Goal: Task Accomplishment & Management: Manage account settings

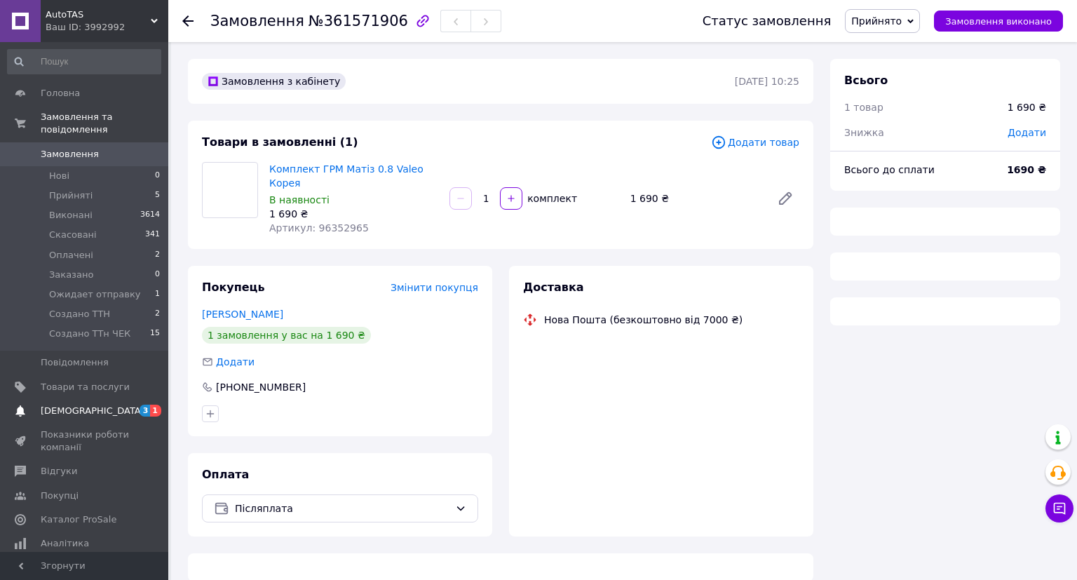
click at [130, 405] on span "[DEMOGRAPHIC_DATA]" at bounding box center [85, 411] width 89 height 13
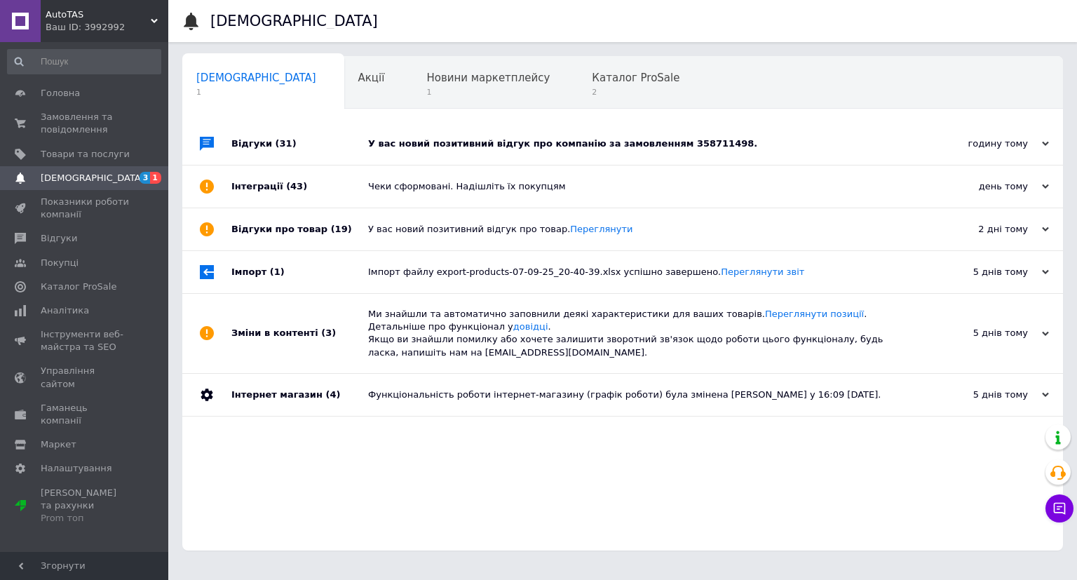
click at [463, 144] on div "У вас новий позитивний відгук про компанію за замовленням 358711498." at bounding box center [638, 143] width 541 height 13
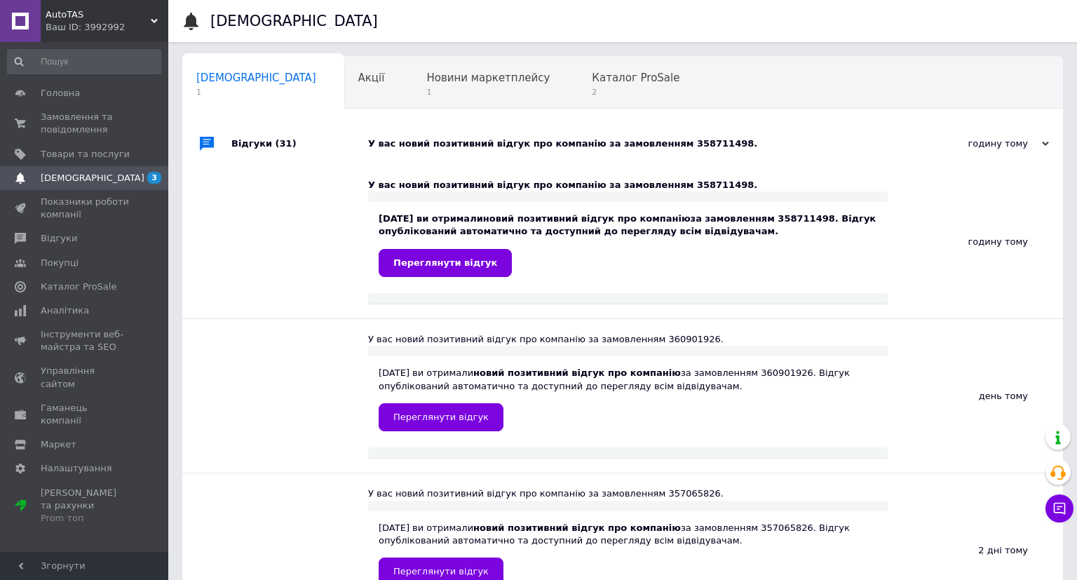
click at [463, 144] on div "У вас новий позитивний відгук про компанію за замовленням 358711498." at bounding box center [638, 143] width 541 height 13
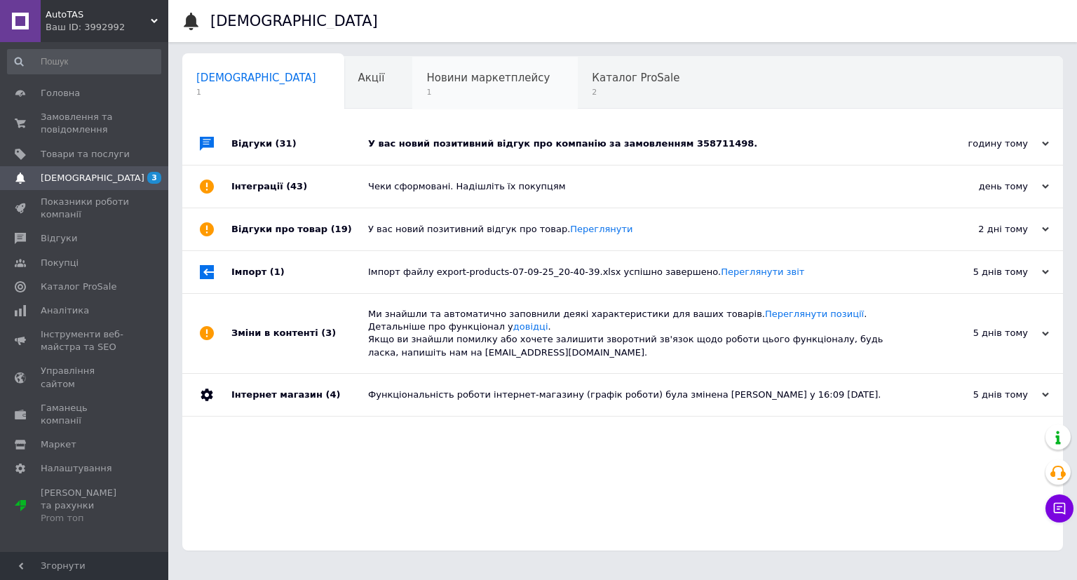
click at [428, 103] on div "Новини маркетплейсу 1" at bounding box center [494, 83] width 165 height 53
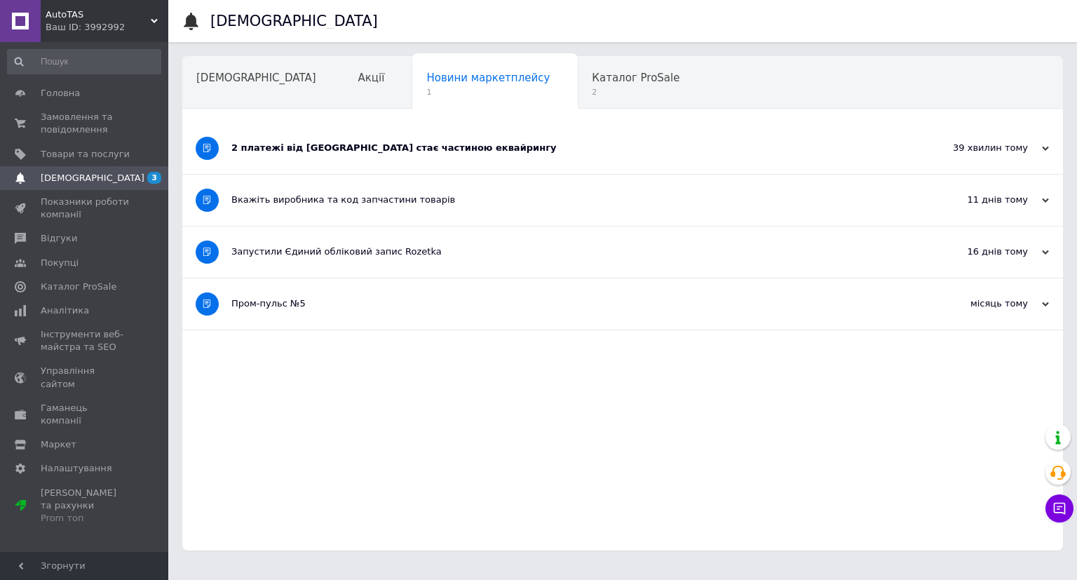
click at [426, 91] on span "1" at bounding box center [487, 92] width 123 height 11
click at [336, 110] on div "Навчання та заходи" at bounding box center [259, 136] width 154 height 53
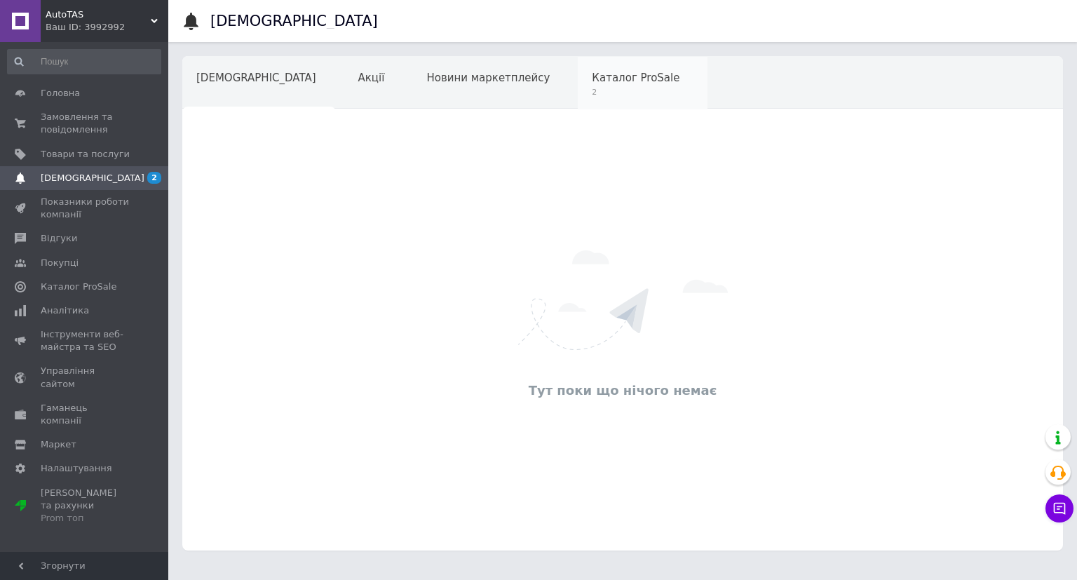
click at [578, 86] on div "Каталог ProSale 2" at bounding box center [643, 83] width 130 height 53
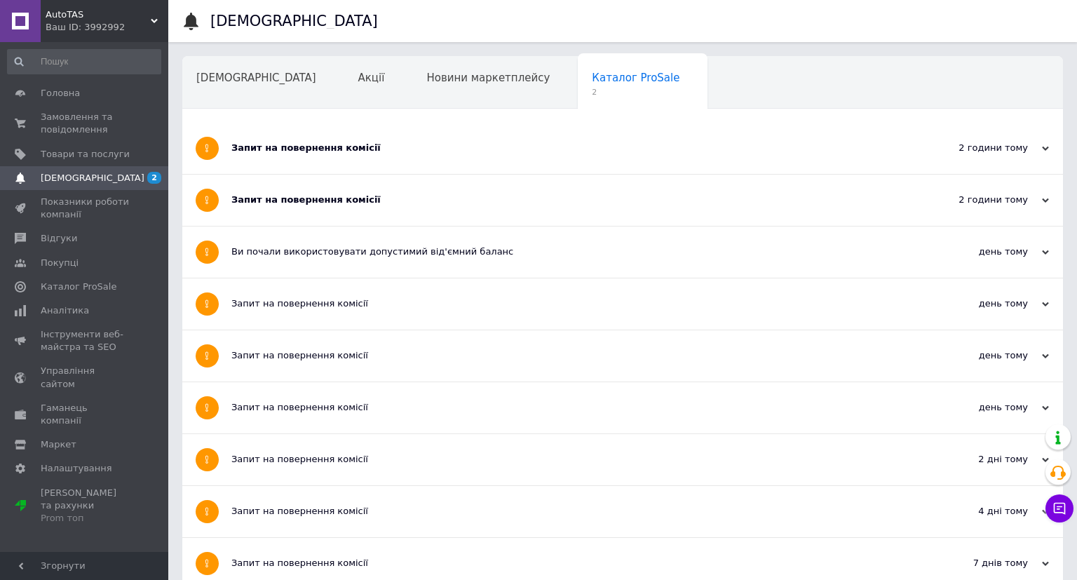
click at [319, 164] on div "Запит на повернення комісії" at bounding box center [569, 148] width 677 height 51
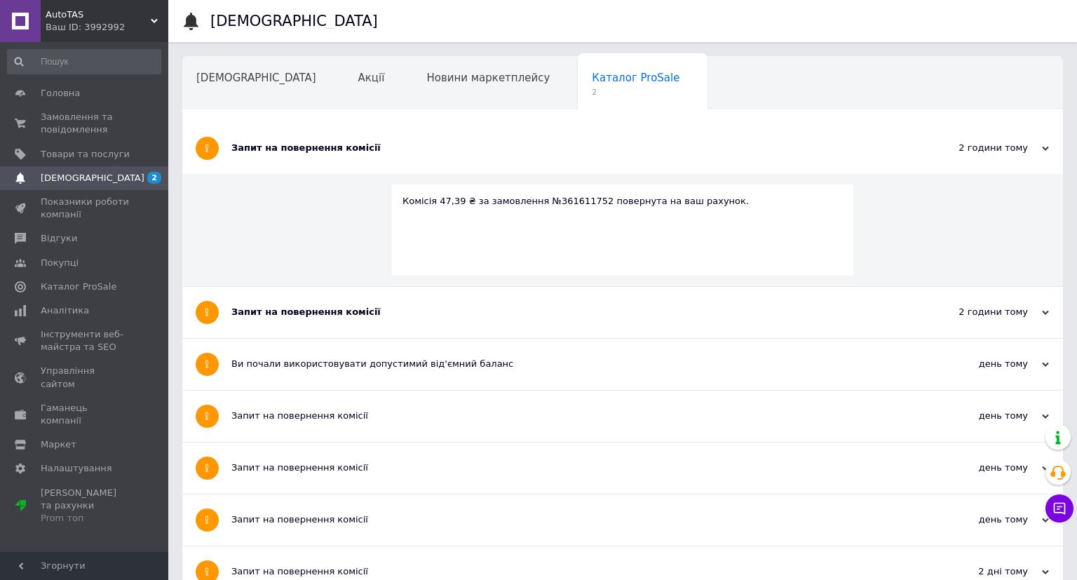
click at [319, 164] on div "Запит на повернення комісії" at bounding box center [569, 148] width 677 height 51
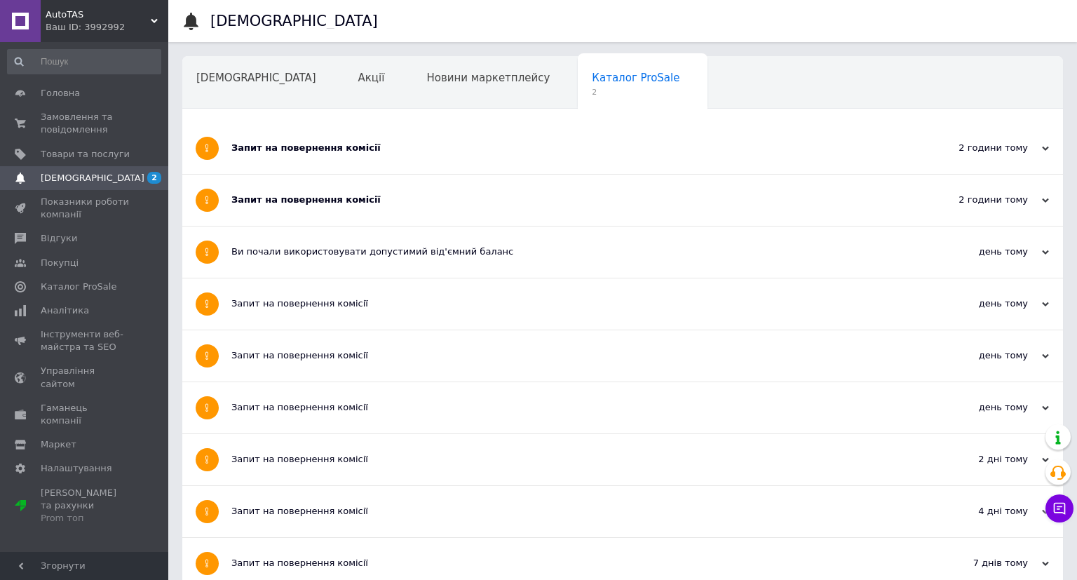
click at [310, 217] on div "Запит на повернення комісії" at bounding box center [569, 200] width 677 height 51
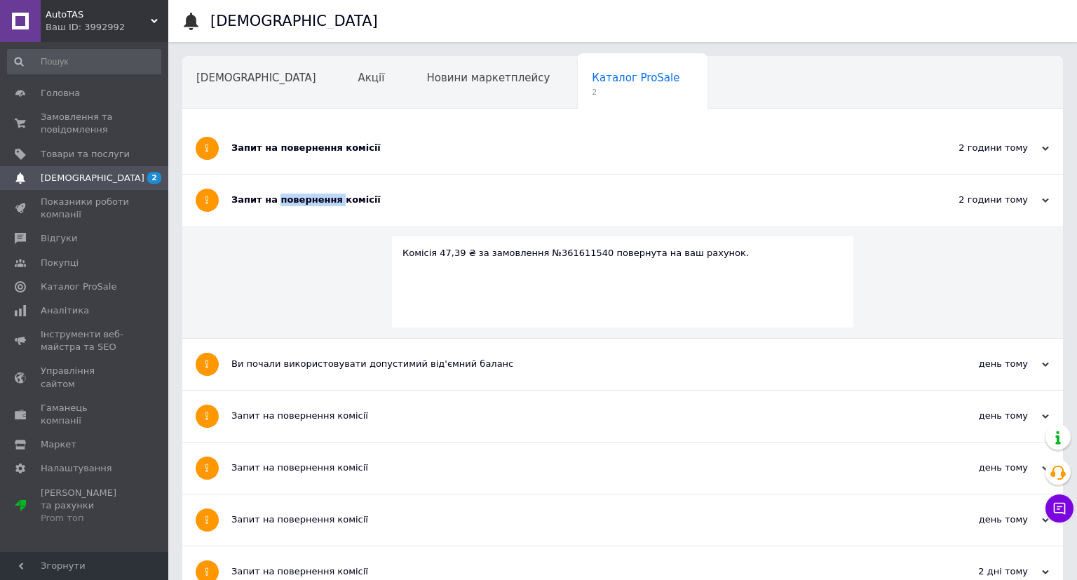
click at [310, 217] on div "Запит на повернення комісії" at bounding box center [569, 200] width 677 height 51
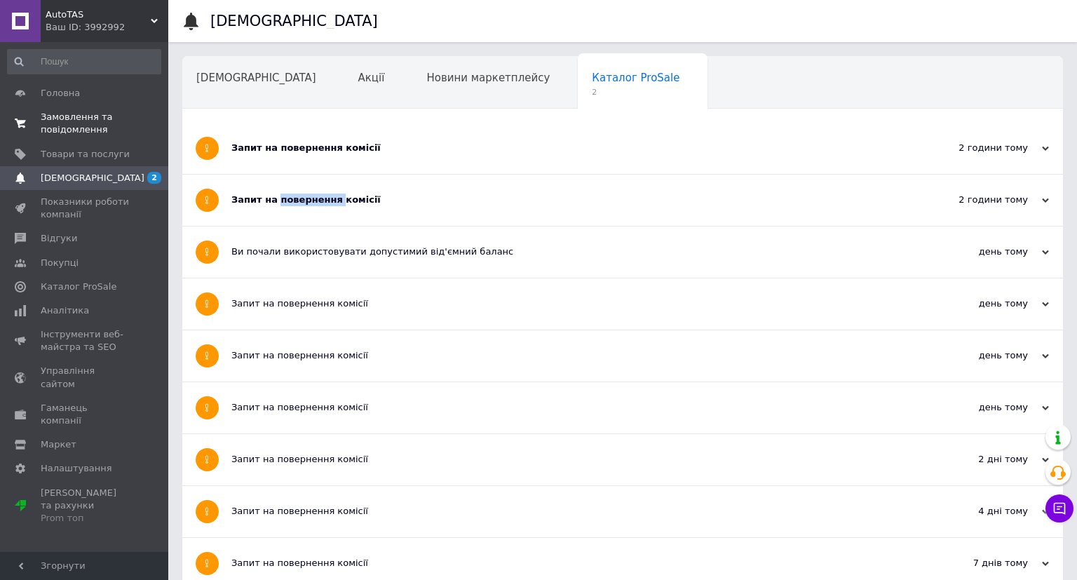
click at [81, 115] on span "Замовлення та повідомлення" at bounding box center [85, 123] width 89 height 25
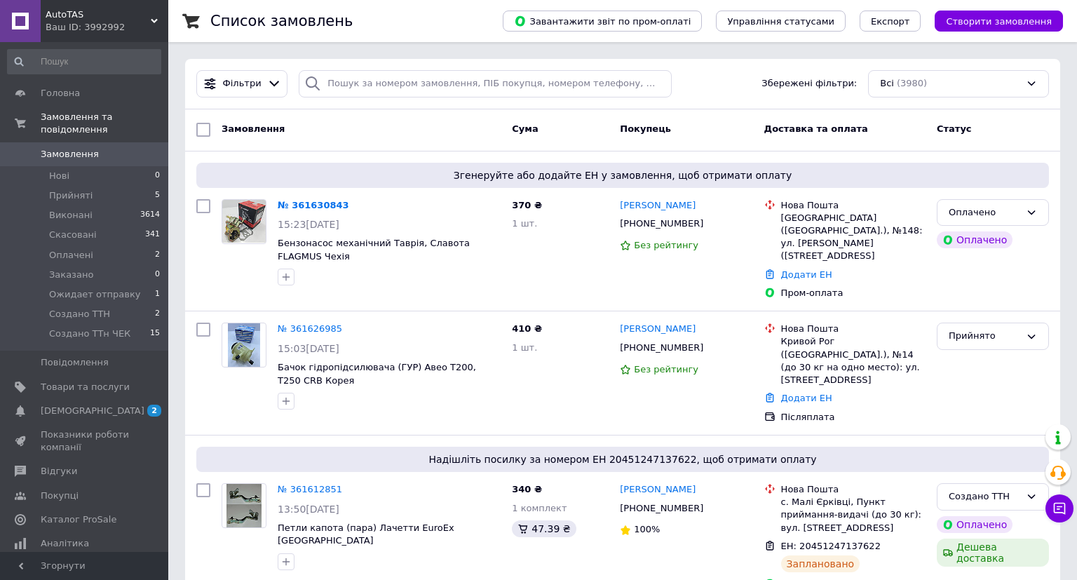
drag, startPoint x: 72, startPoint y: 391, endPoint x: 322, endPoint y: 186, distance: 323.9
click at [72, 399] on link "[DEMOGRAPHIC_DATA] 2" at bounding box center [84, 411] width 168 height 24
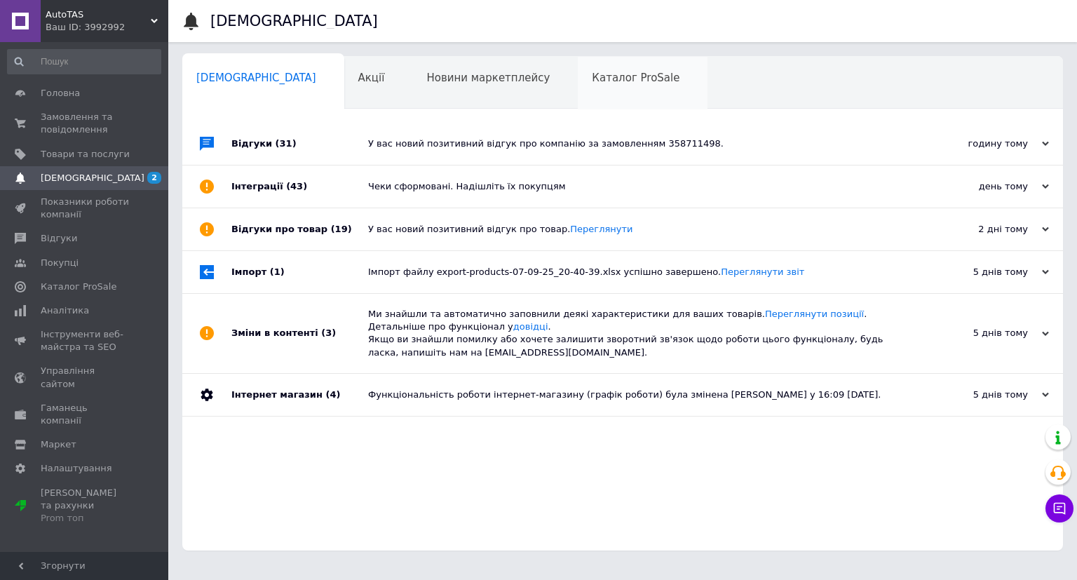
click at [592, 79] on span "Каталог ProSale" at bounding box center [636, 78] width 88 height 13
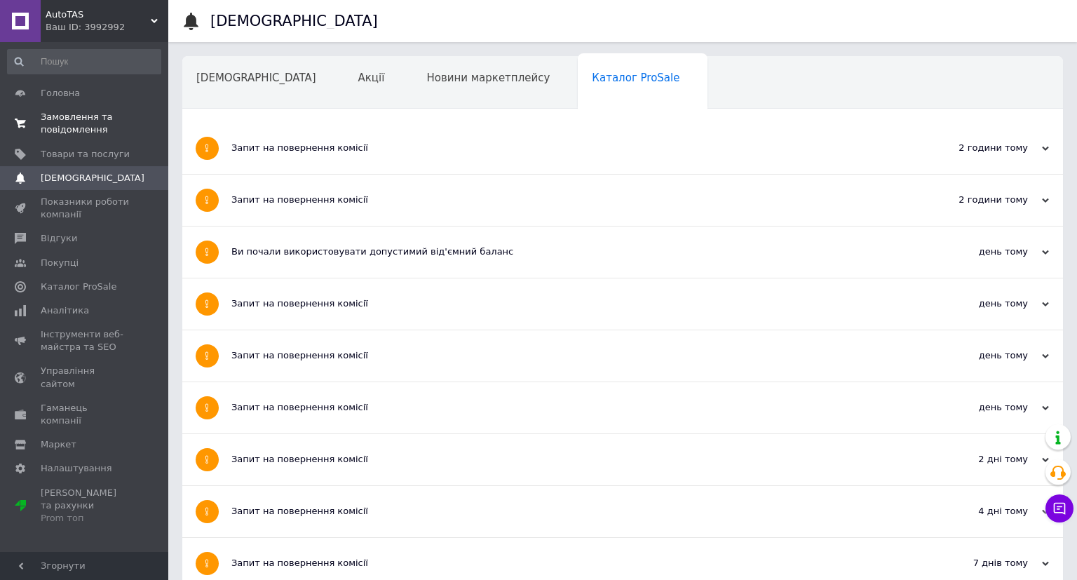
click at [107, 107] on link "Замовлення та повідомлення 0 0" at bounding box center [84, 123] width 168 height 36
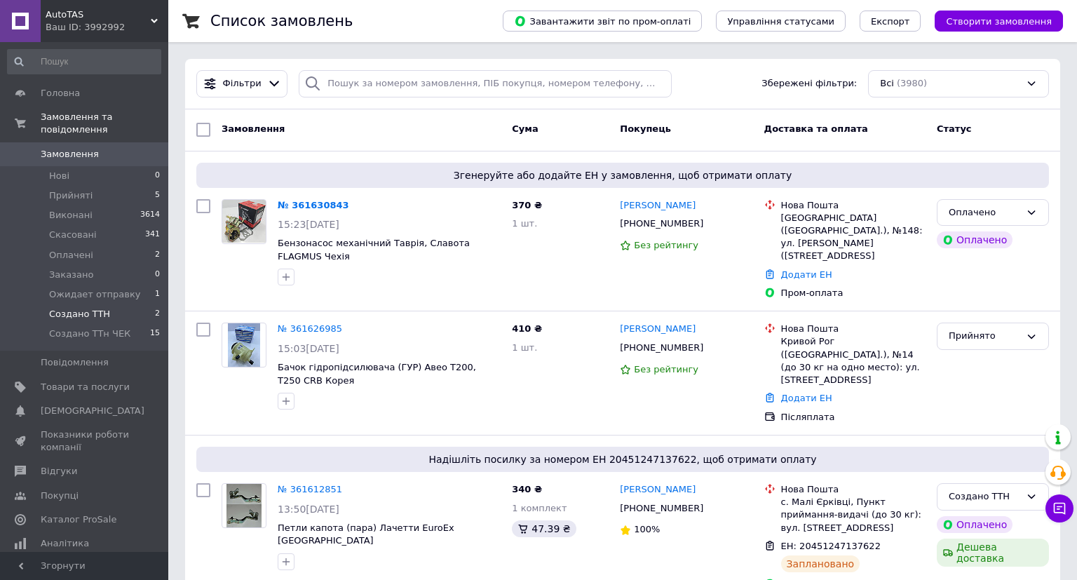
click at [149, 309] on li "Создано ТТН 2" at bounding box center [84, 314] width 168 height 20
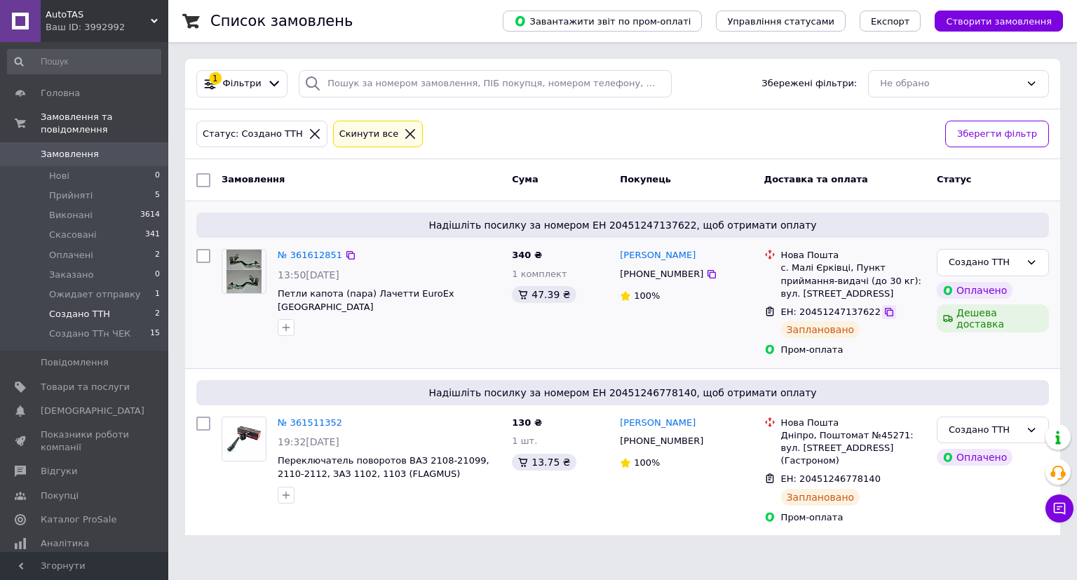
click at [885, 310] on icon at bounding box center [889, 312] width 8 height 8
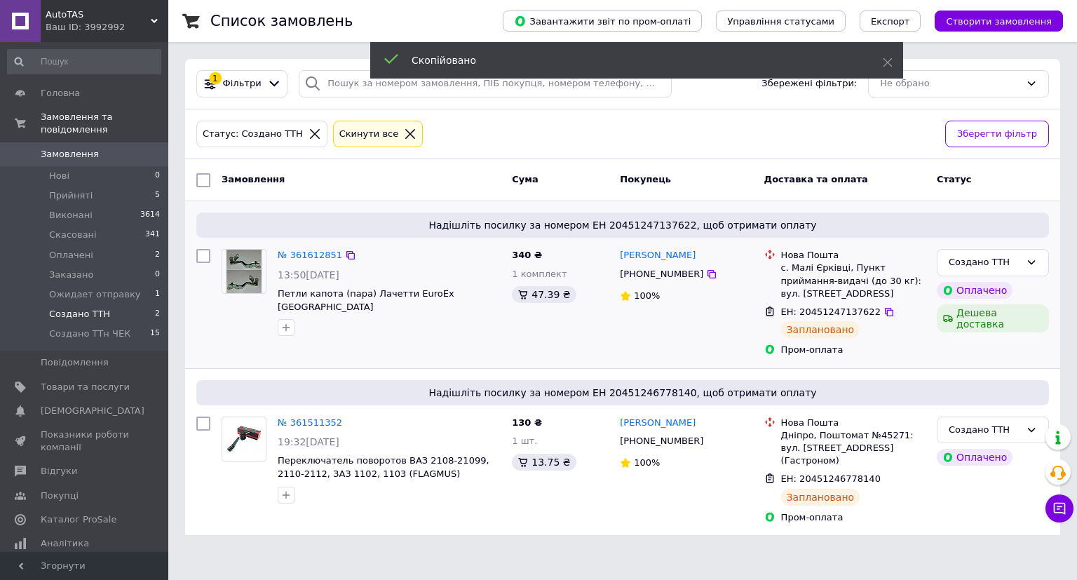
click at [630, 279] on span "[PHONE_NUMBER]" at bounding box center [661, 274] width 83 height 11
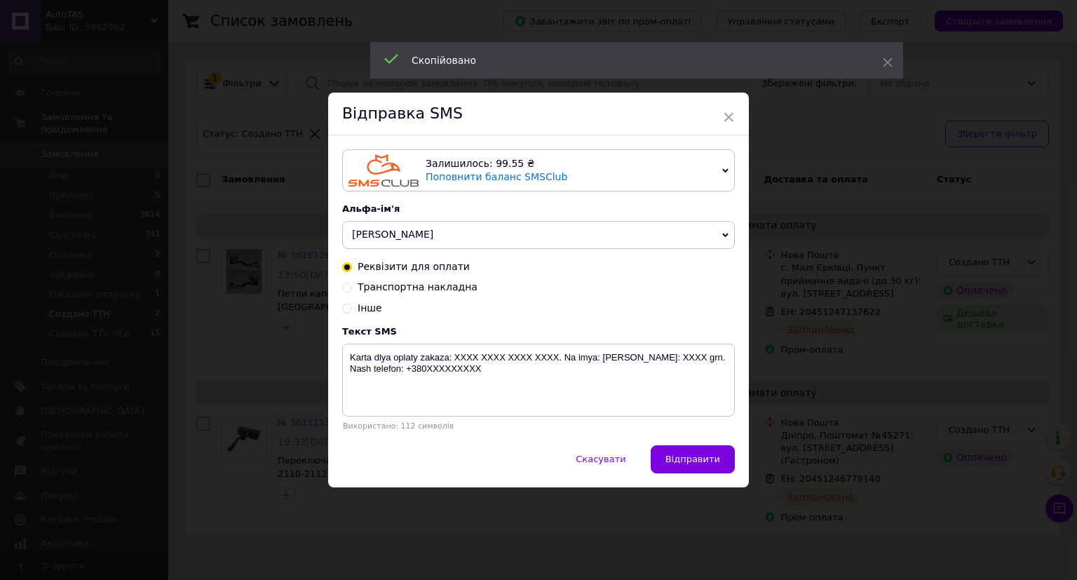
click at [447, 284] on span "Транспортна накладна" at bounding box center [418, 286] width 120 height 11
click at [352, 284] on input "Транспортна накладна" at bounding box center [347, 286] width 10 height 10
radio input "true"
radio input "false"
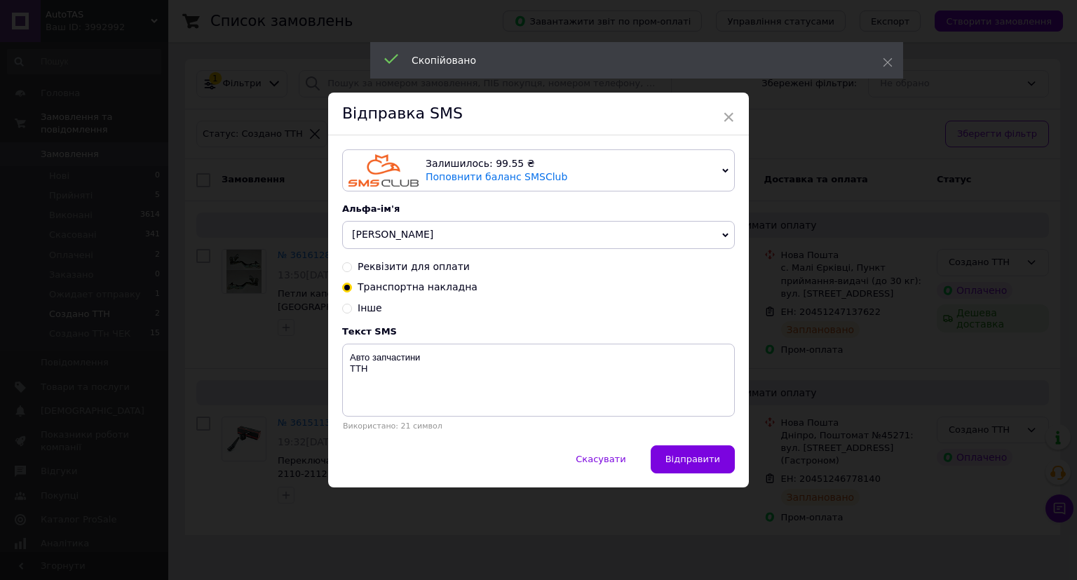
click at [431, 431] on div "Використано: 21 символ" at bounding box center [538, 425] width 393 height 9
click at [459, 405] on textarea "Авто запчастини ТТН" at bounding box center [538, 380] width 393 height 73
paste textarea "20451247137622"
type textarea "Авто запчастини ТТН 20451247137622"
click at [694, 464] on span "Відправити" at bounding box center [692, 459] width 55 height 11
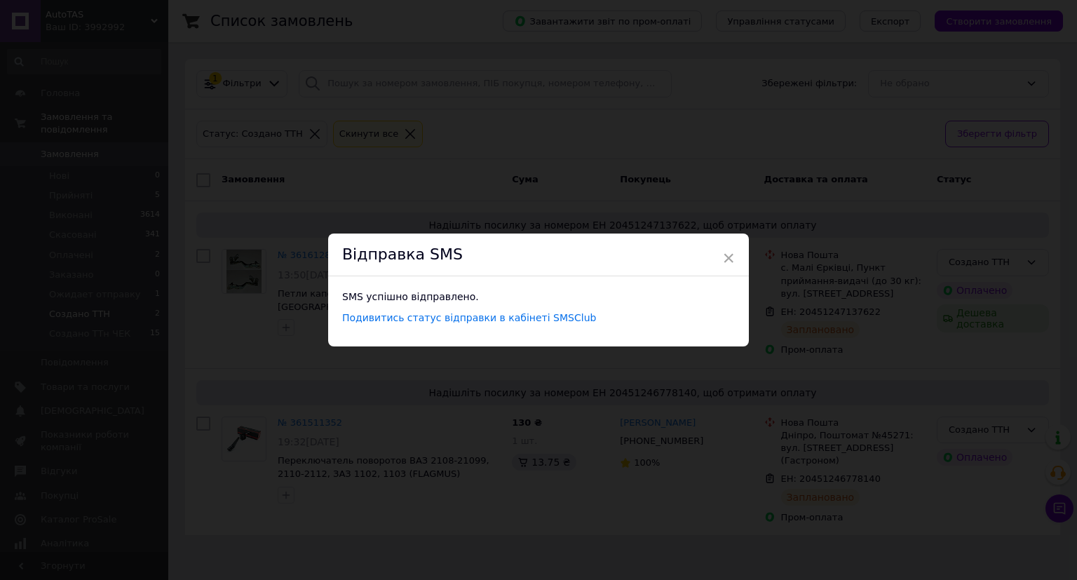
click at [866, 397] on div "× Відправка SMS SMS успішно відправлено. Подивитись статус відправки в кабінеті…" at bounding box center [538, 290] width 1077 height 580
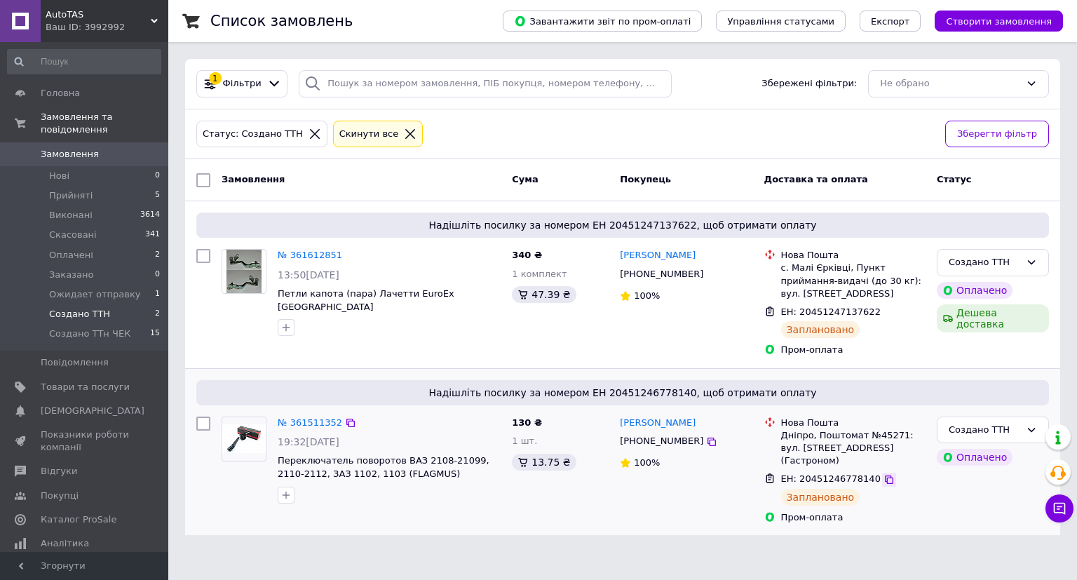
click at [882, 473] on div at bounding box center [889, 480] width 14 height 14
click at [885, 475] on icon at bounding box center [889, 479] width 8 height 8
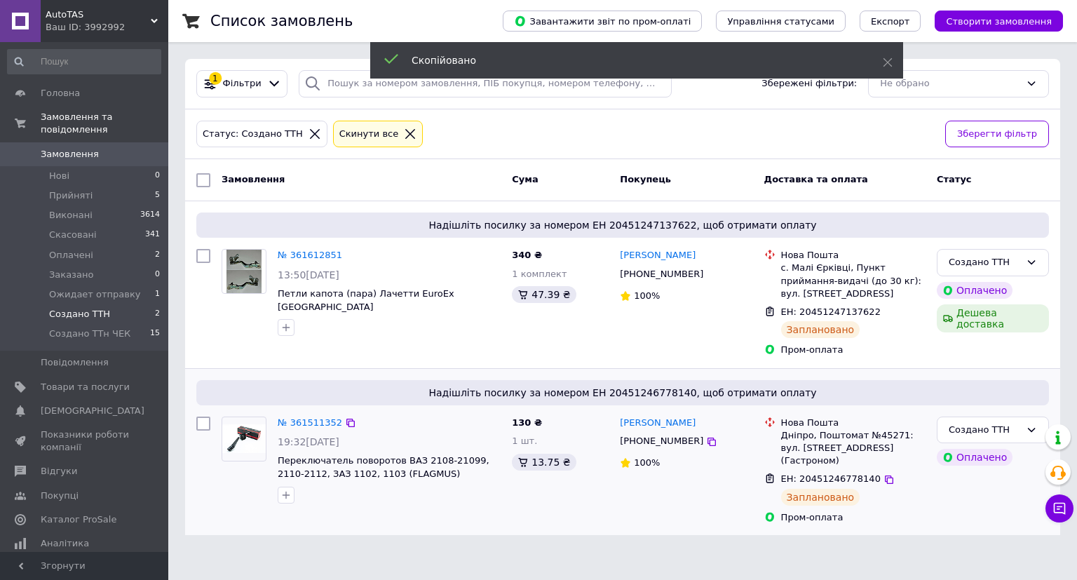
click at [655, 440] on span "[PHONE_NUMBER]" at bounding box center [661, 440] width 83 height 11
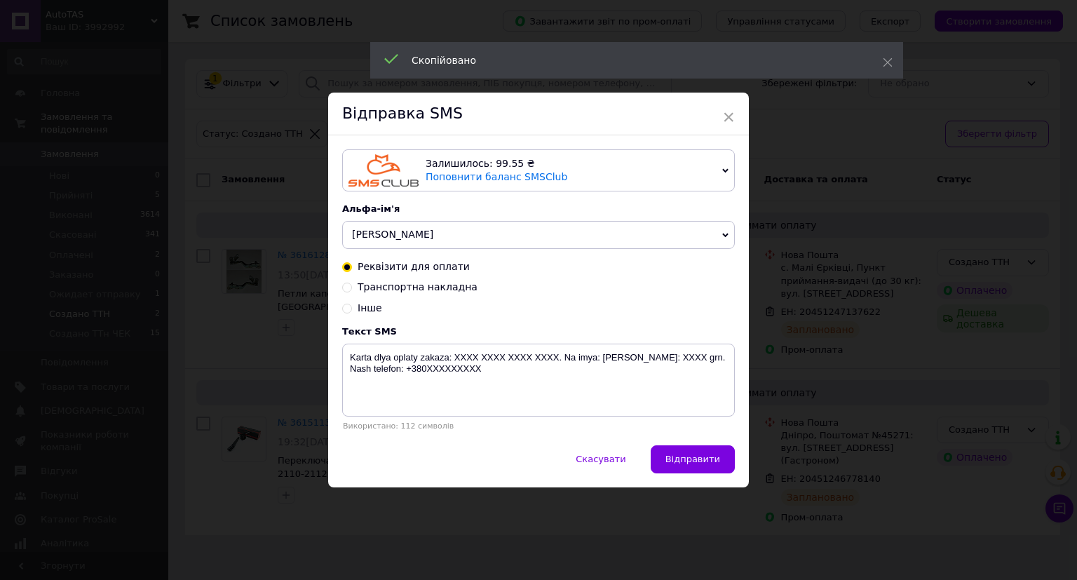
click at [445, 292] on span "Транспортна накладна" at bounding box center [418, 286] width 120 height 11
click at [352, 291] on input "Транспортна накладна" at bounding box center [347, 286] width 10 height 10
radio input "true"
radio input "false"
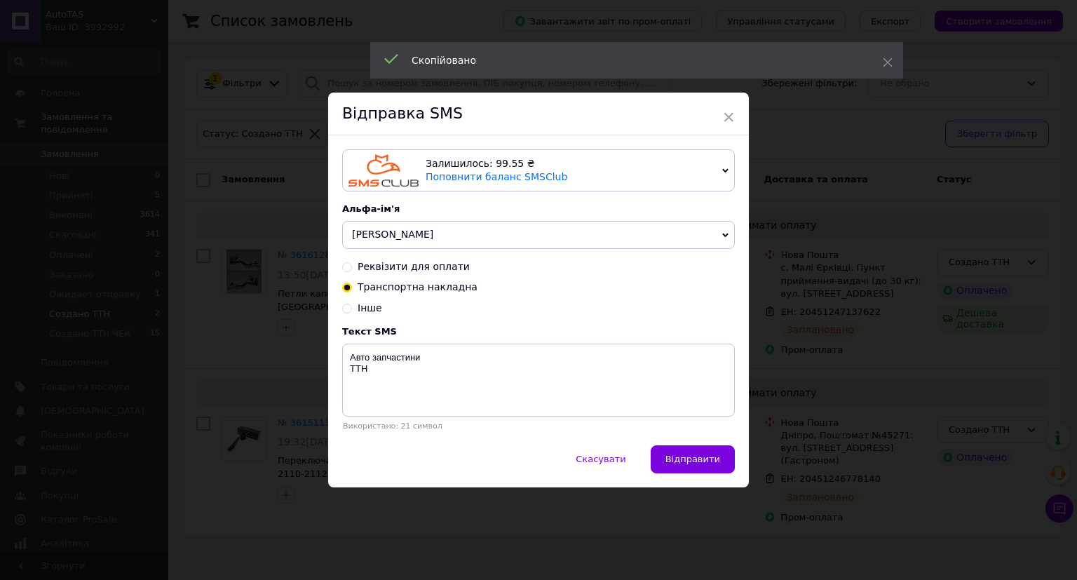
click at [445, 290] on span "Транспортна накладна" at bounding box center [418, 286] width 120 height 11
click at [352, 290] on input "Транспортна накладна" at bounding box center [347, 286] width 10 height 10
click at [405, 379] on textarea "Авто запчастини ТТН" at bounding box center [538, 380] width 393 height 73
paste textarea "20451246778140"
type textarea "Авто запчастини ТТН 20451246778140"
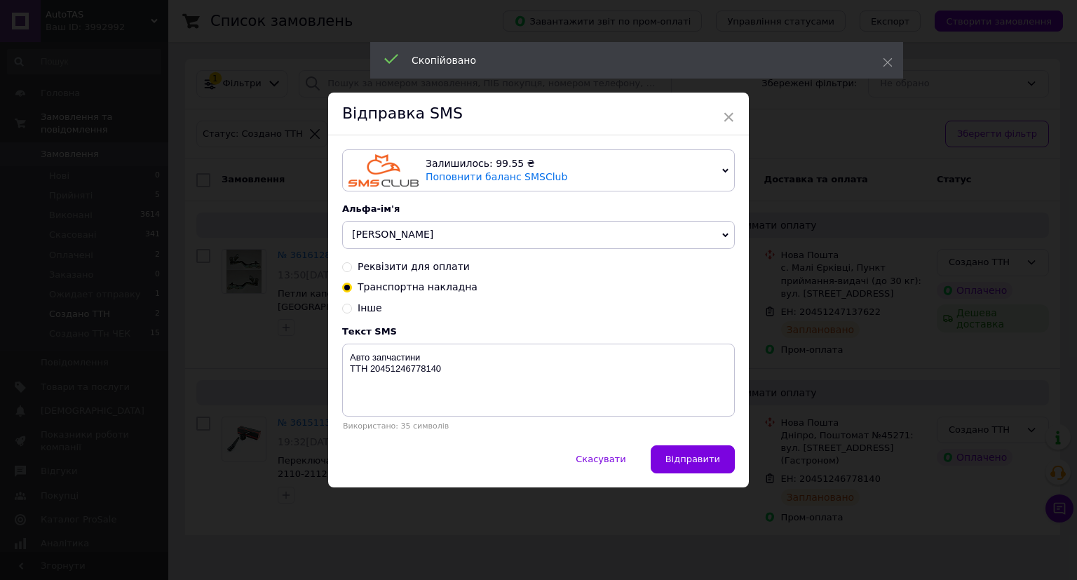
click at [691, 464] on span "Відправити" at bounding box center [692, 459] width 55 height 11
click at [848, 457] on div "× Відправка SMS Залишилось: 99.55 ₴ Поповнити баланс SMSClub Підключити LetsAds…" at bounding box center [538, 290] width 1077 height 580
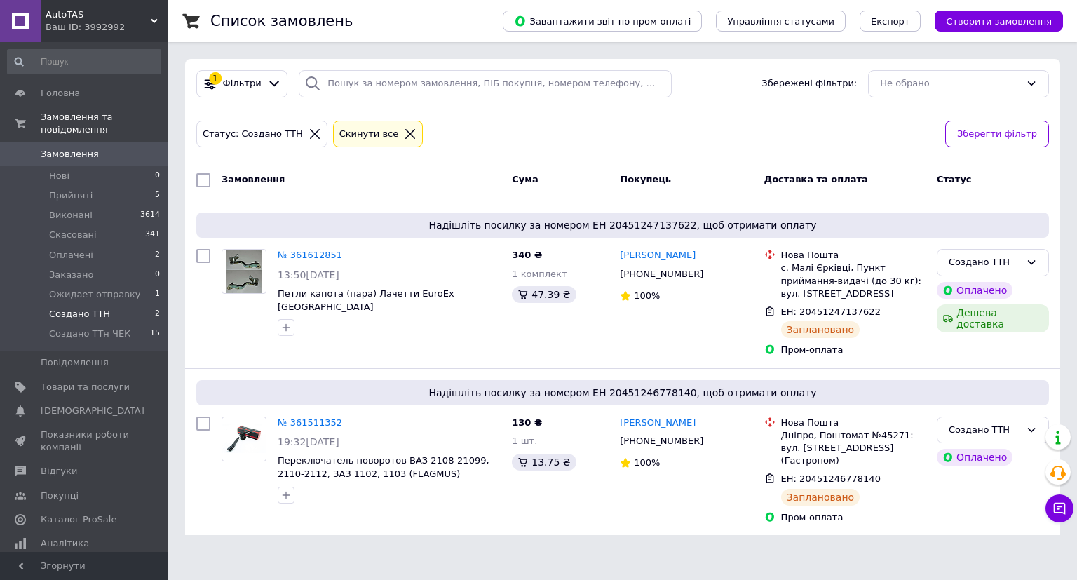
click at [203, 175] on input "checkbox" at bounding box center [203, 180] width 14 height 14
checkbox input "true"
click at [231, 180] on span "Дії для 2 замовлень" at bounding box center [269, 180] width 95 height 13
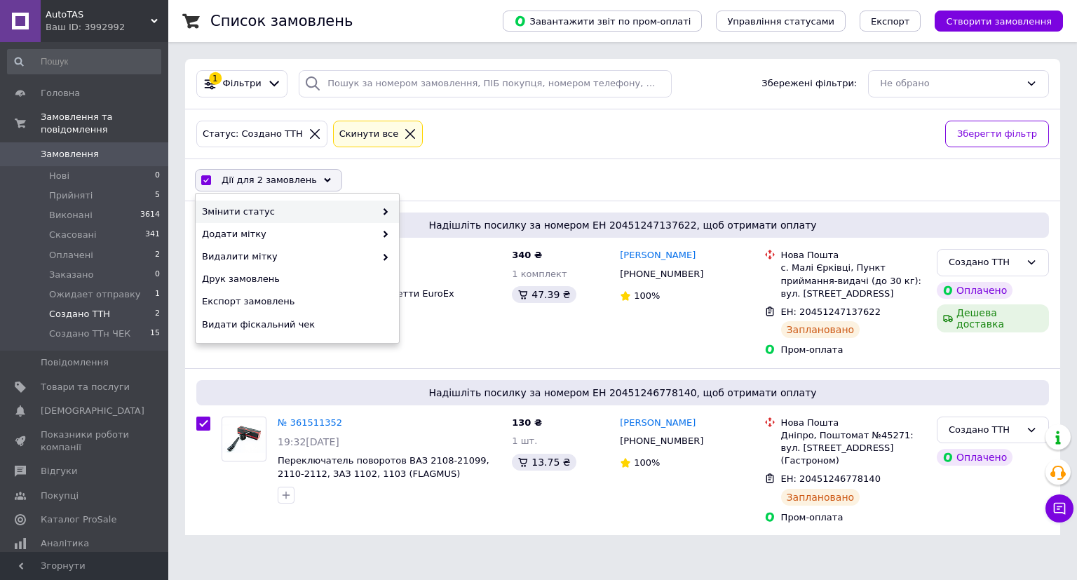
drag, startPoint x: 276, startPoint y: 210, endPoint x: 363, endPoint y: 209, distance: 87.0
click at [280, 209] on span "Змінити статус" at bounding box center [288, 211] width 173 height 13
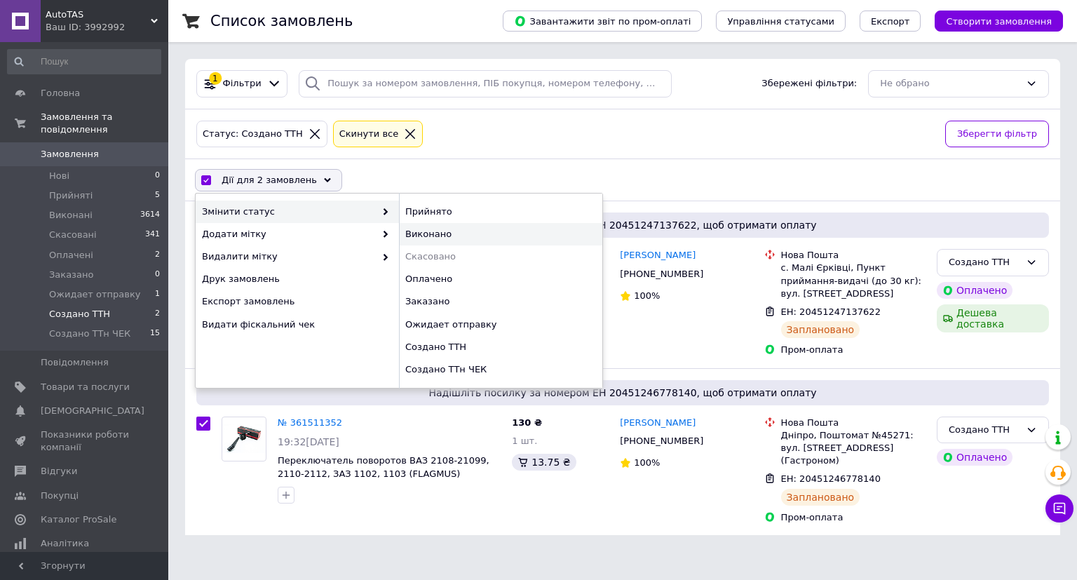
click at [408, 228] on div "Виконано" at bounding box center [500, 234] width 203 height 22
checkbox input "false"
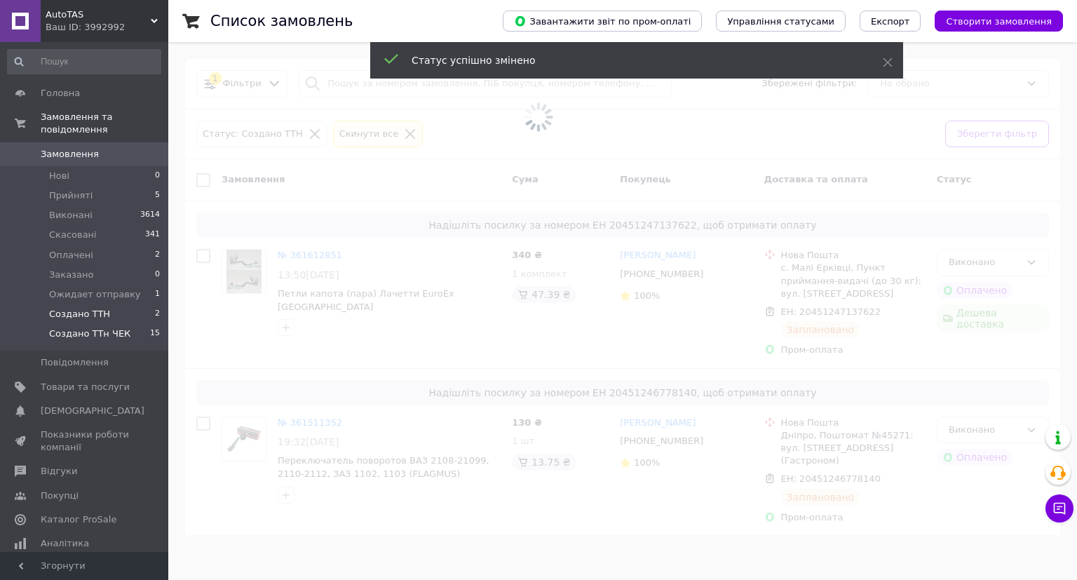
click at [97, 327] on span "Создано ТТн ЧЕК" at bounding box center [89, 333] width 81 height 13
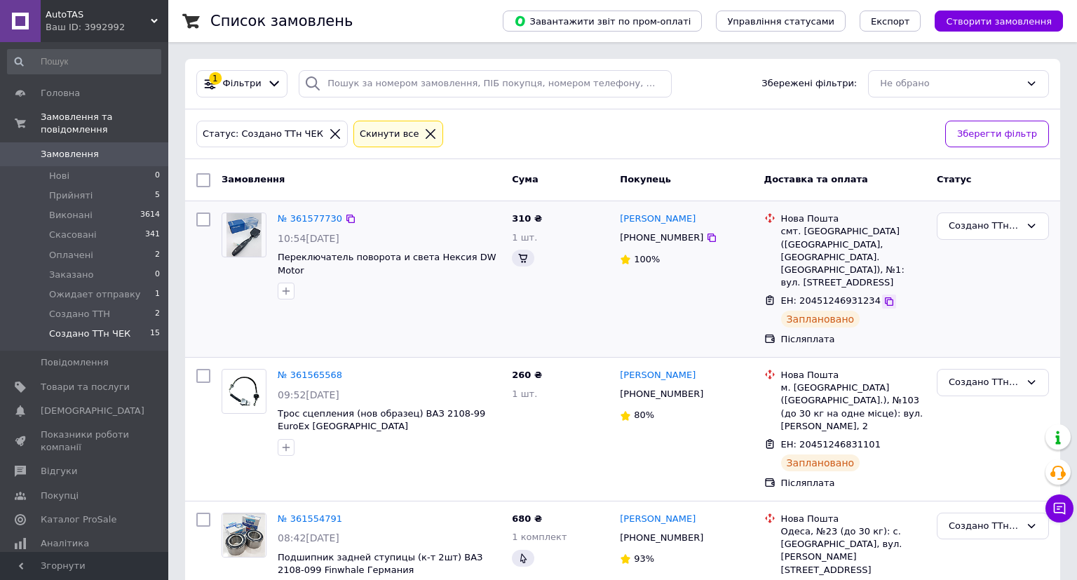
click at [884, 296] on icon at bounding box center [889, 301] width 11 height 11
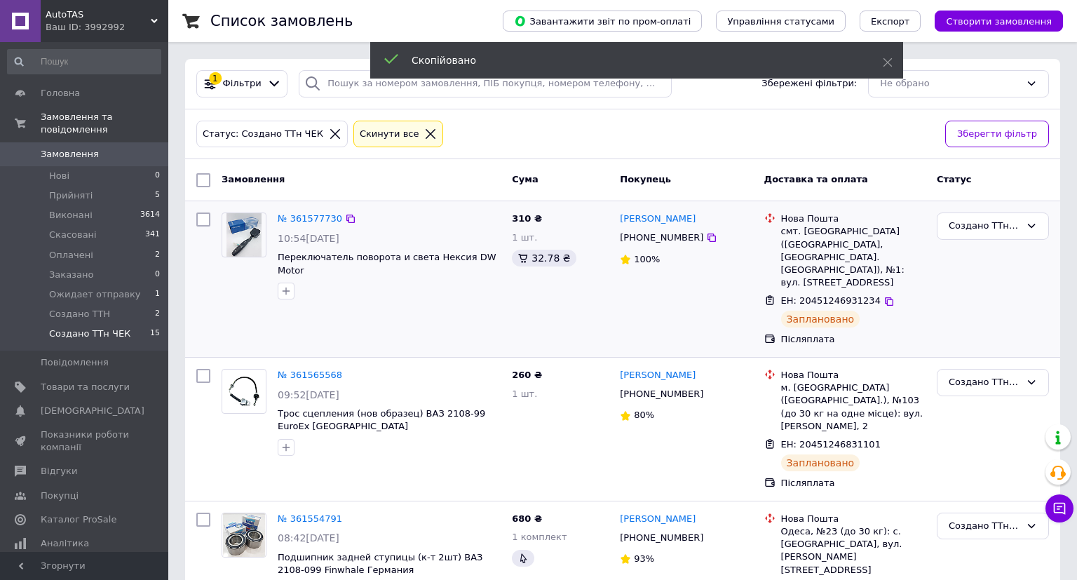
click at [643, 237] on span "[PHONE_NUMBER]" at bounding box center [661, 237] width 83 height 11
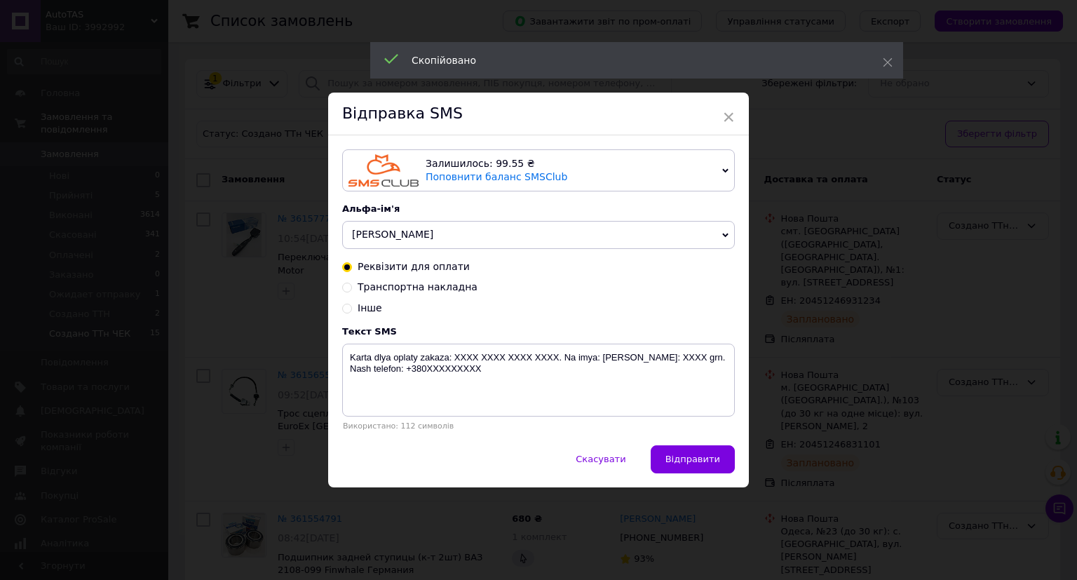
click at [451, 292] on span "Транспортна накладна" at bounding box center [418, 286] width 120 height 11
click at [352, 291] on input "Транспортна накладна" at bounding box center [347, 286] width 10 height 10
radio input "true"
radio input "false"
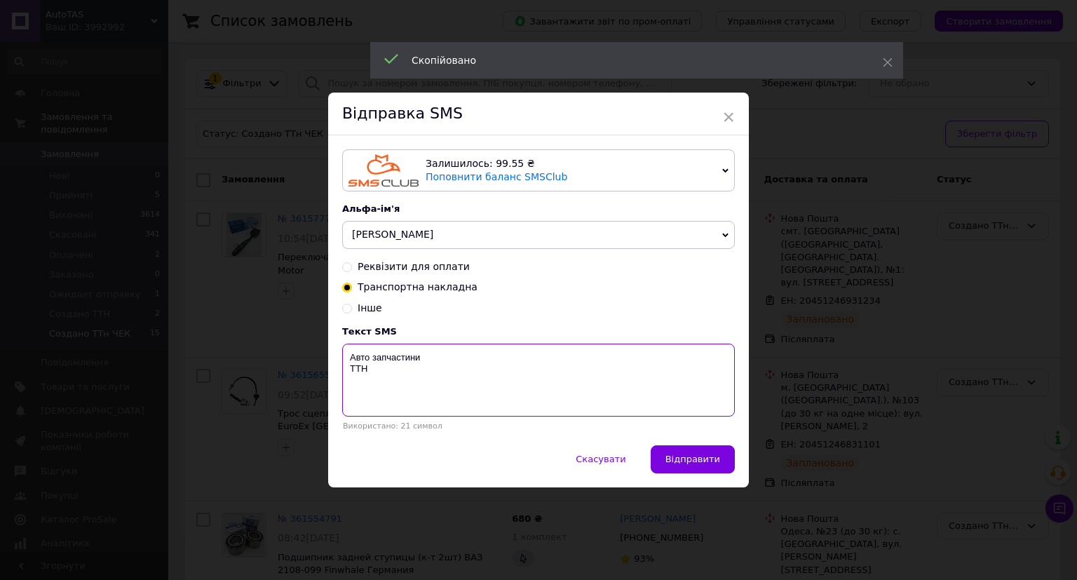
click at [414, 391] on textarea "Авто запчастини ТТН" at bounding box center [538, 380] width 393 height 73
paste textarea "20451246931234"
type textarea "Авто запчастини ТТН 20451246931234"
drag, startPoint x: 703, startPoint y: 460, endPoint x: 790, endPoint y: 457, distance: 87.7
click at [707, 460] on span "Відправити" at bounding box center [692, 459] width 55 height 11
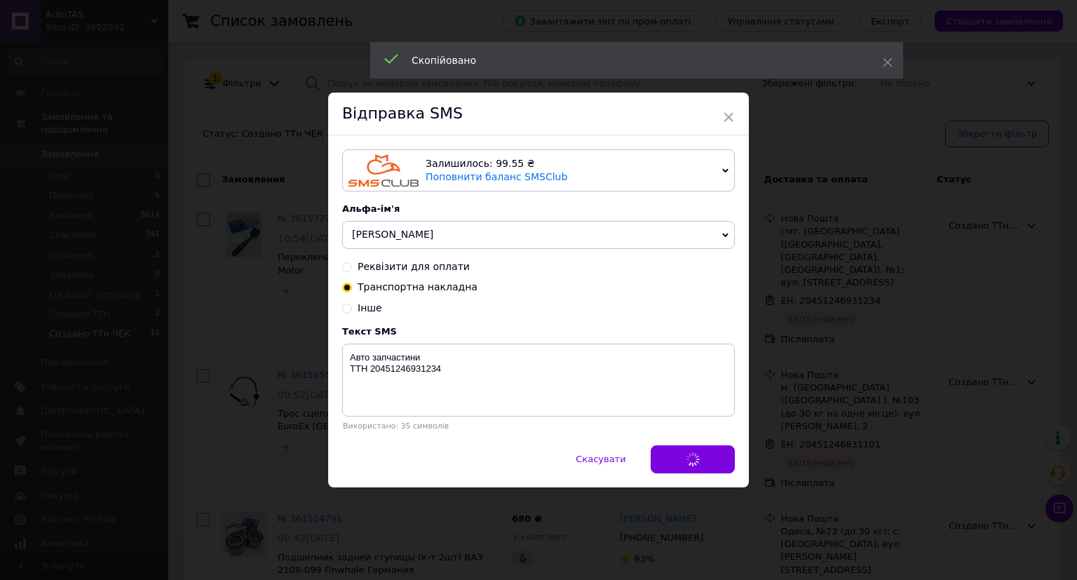
click at [790, 457] on div "× Відправка SMS Залишилось: 99.55 ₴ Поповнити баланс SMSClub Підключити LetsAds…" at bounding box center [538, 290] width 1077 height 580
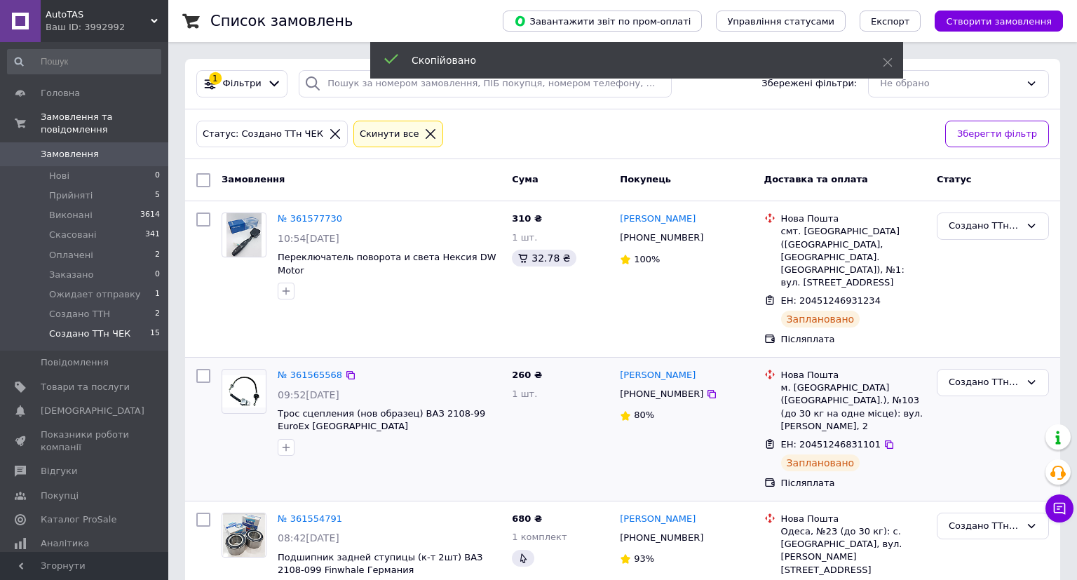
click at [877, 437] on div "ЕН: 20451246831101" at bounding box center [853, 445] width 147 height 16
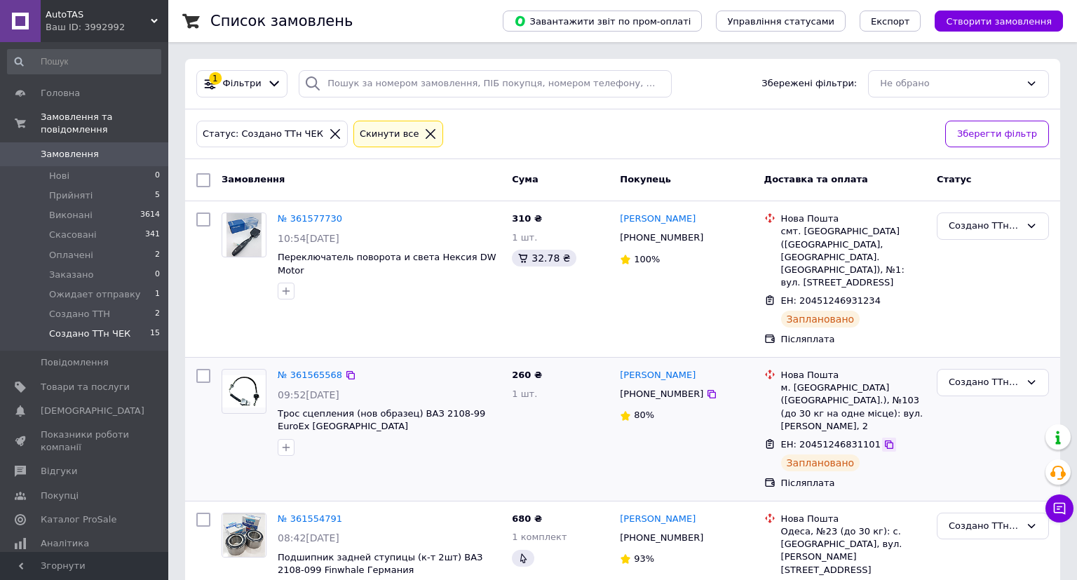
click at [884, 439] on icon at bounding box center [889, 444] width 11 height 11
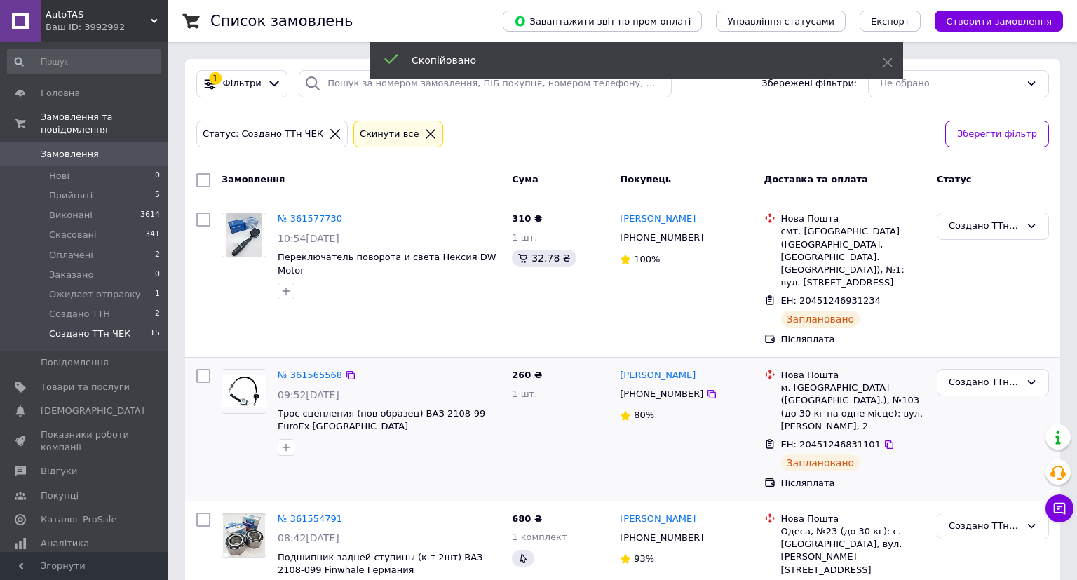
click at [664, 388] on span "[PHONE_NUMBER]" at bounding box center [661, 393] width 83 height 11
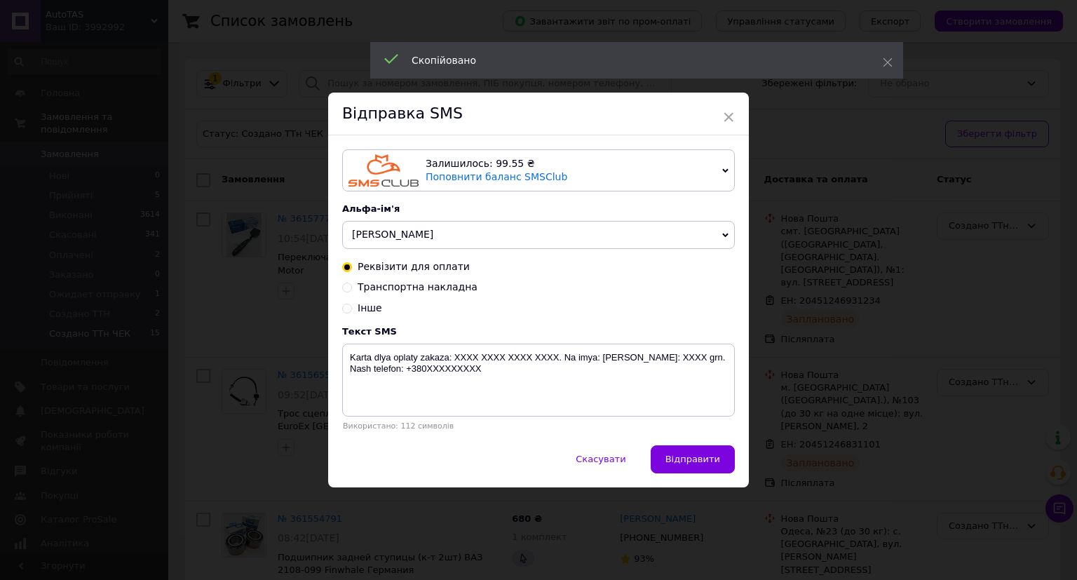
click at [423, 279] on div "Реквізити для оплати Транспортна накладна Інше" at bounding box center [538, 287] width 393 height 55
click at [421, 290] on span "Транспортна накладна" at bounding box center [418, 286] width 120 height 11
click at [352, 290] on input "Транспортна накладна" at bounding box center [347, 286] width 10 height 10
radio input "true"
radio input "false"
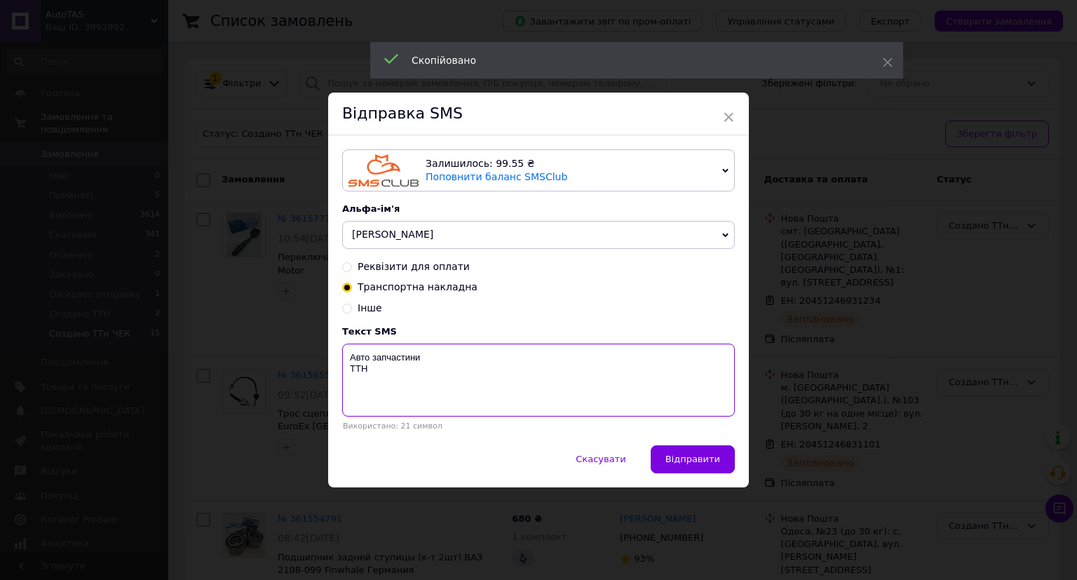
click at [401, 388] on textarea "Авто запчастини ТТН" at bounding box center [538, 380] width 393 height 73
paste textarea "20451246831101"
type textarea "Авто запчастини ТТН 20451246831101"
click at [693, 457] on span "Відправити" at bounding box center [692, 459] width 55 height 11
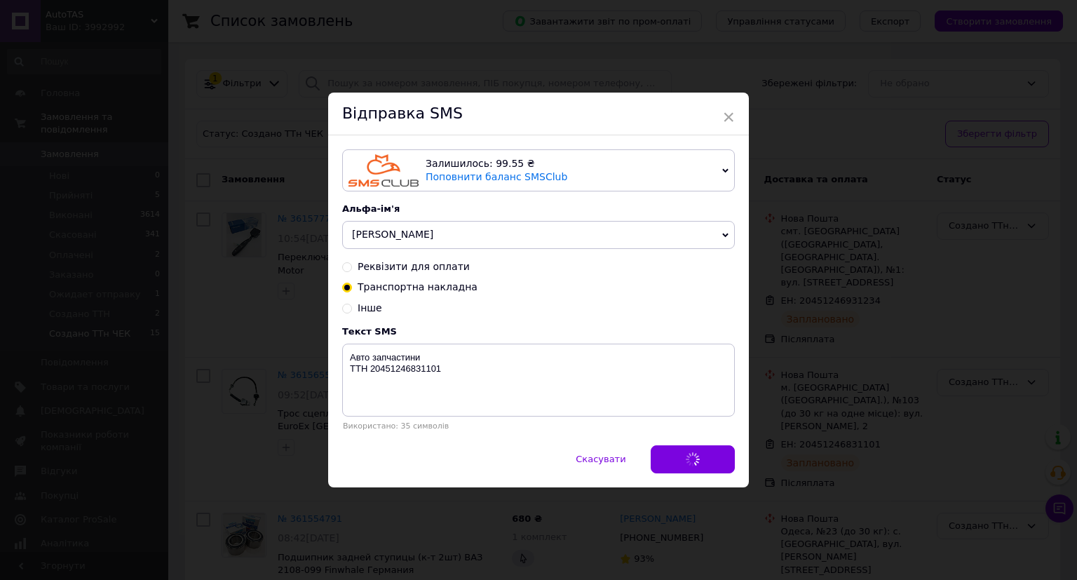
click at [870, 457] on div "× Відправка SMS Залишилось: 99.55 ₴ Поповнити баланс SMSClub Підключити LetsAds…" at bounding box center [538, 290] width 1077 height 580
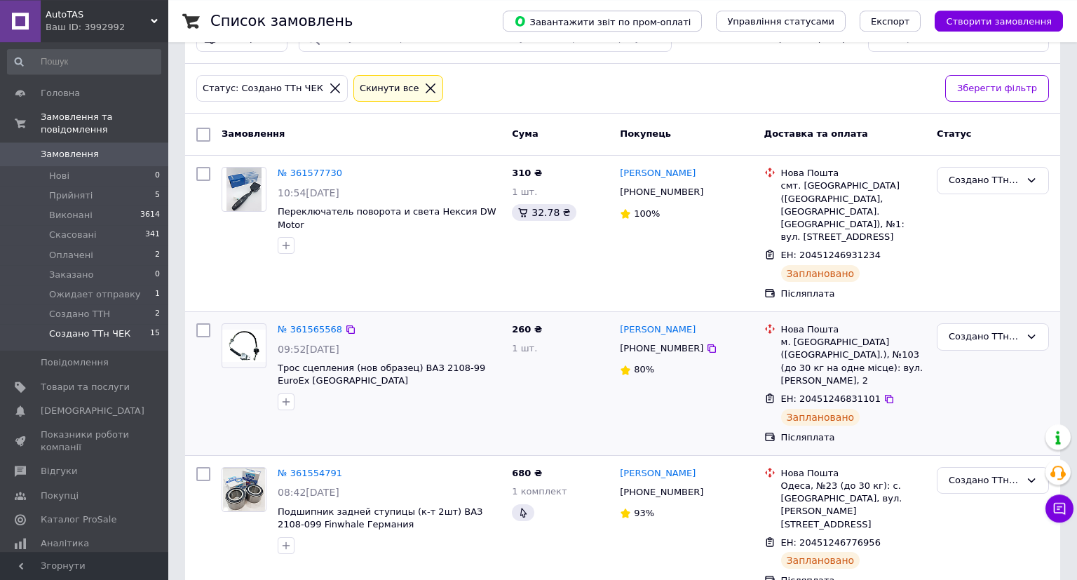
scroll to position [74, 0]
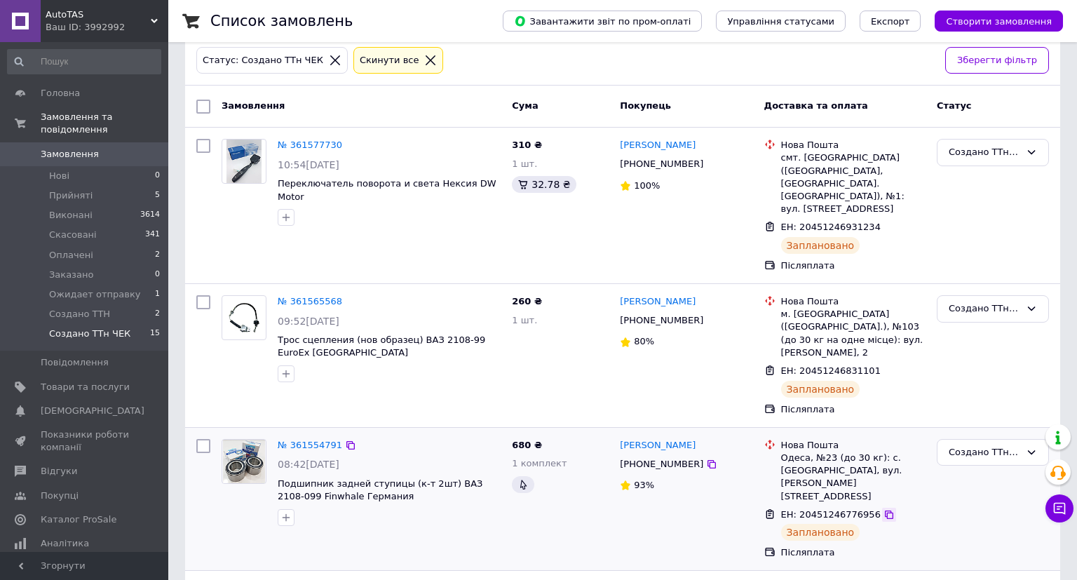
click at [884, 509] on icon at bounding box center [889, 514] width 11 height 11
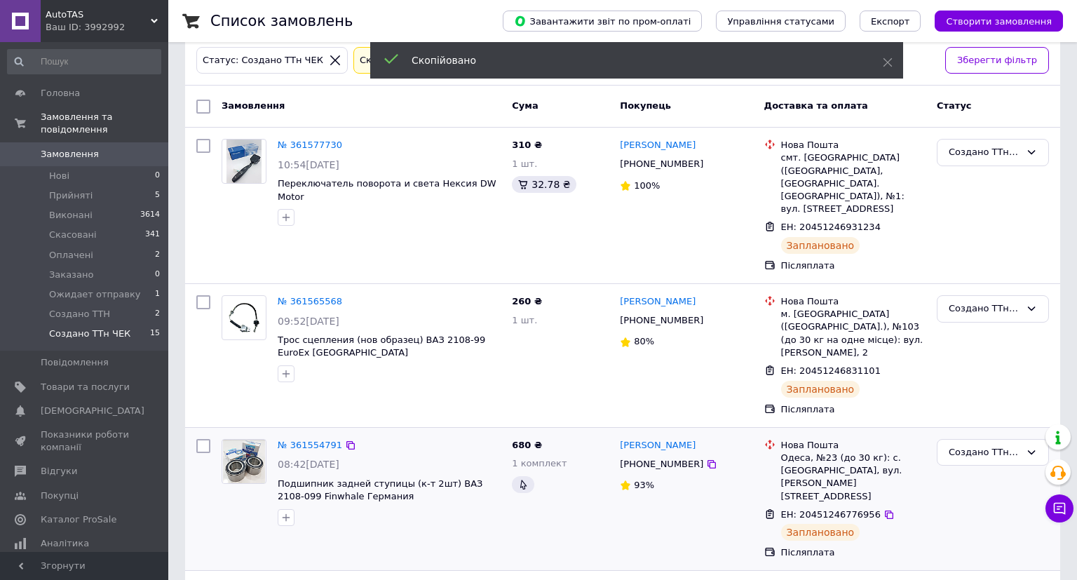
click at [625, 459] on span "[PHONE_NUMBER]" at bounding box center [661, 464] width 83 height 11
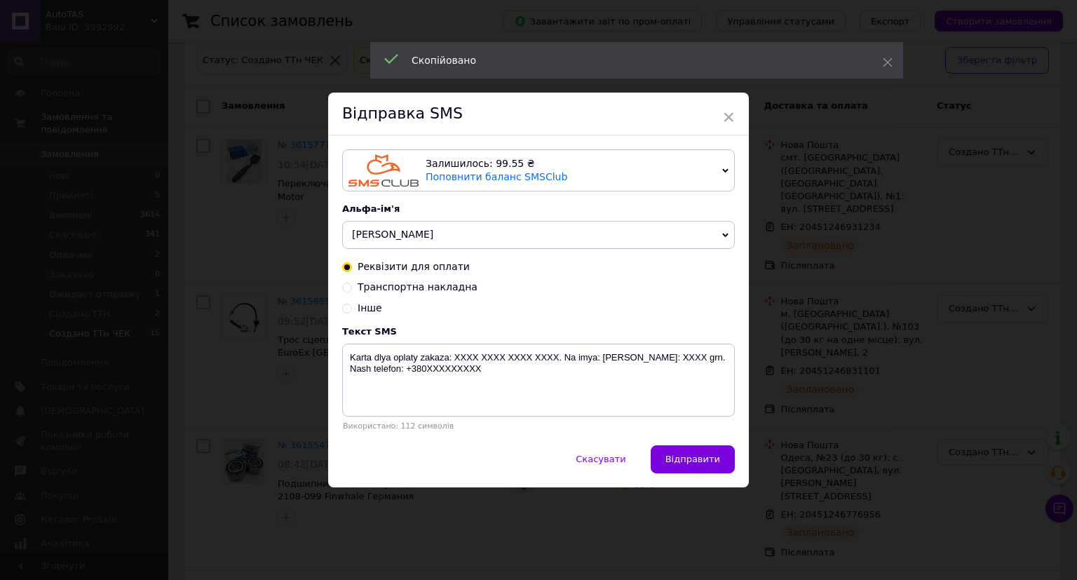
click at [437, 287] on span "Транспортна накладна" at bounding box center [418, 286] width 120 height 11
click at [352, 287] on input "Транспортна накладна" at bounding box center [347, 286] width 10 height 10
radio input "true"
radio input "false"
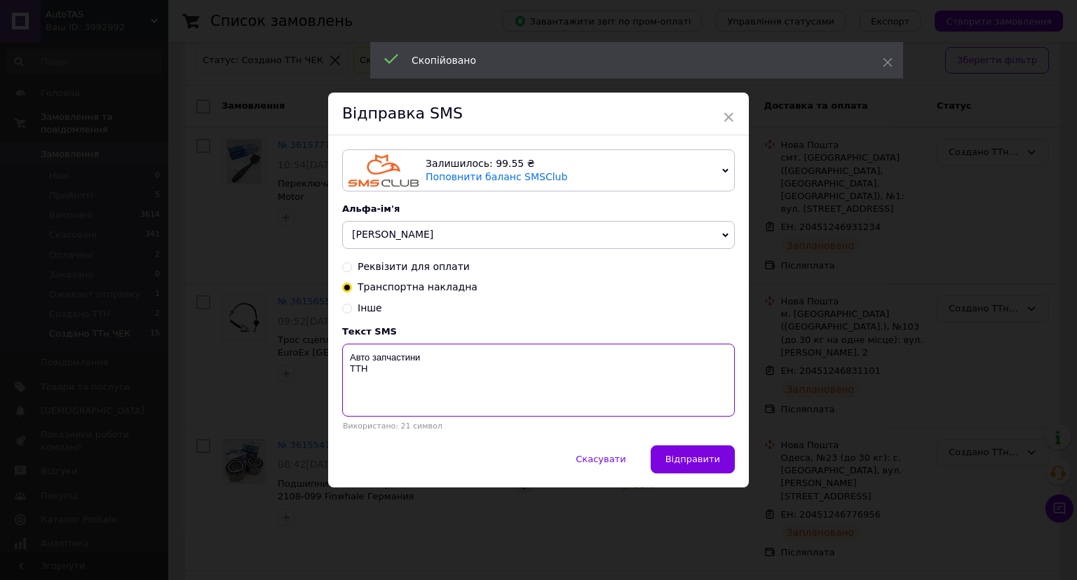
click at [416, 389] on textarea "Авто запчастини ТТН" at bounding box center [538, 380] width 393 height 73
paste textarea "20451246776956"
type textarea "Авто запчастини ТТН 20451246776956"
click at [708, 476] on div "Скасувати   Відправити" at bounding box center [538, 466] width 421 height 42
click at [719, 473] on button "Відправити" at bounding box center [693, 459] width 84 height 28
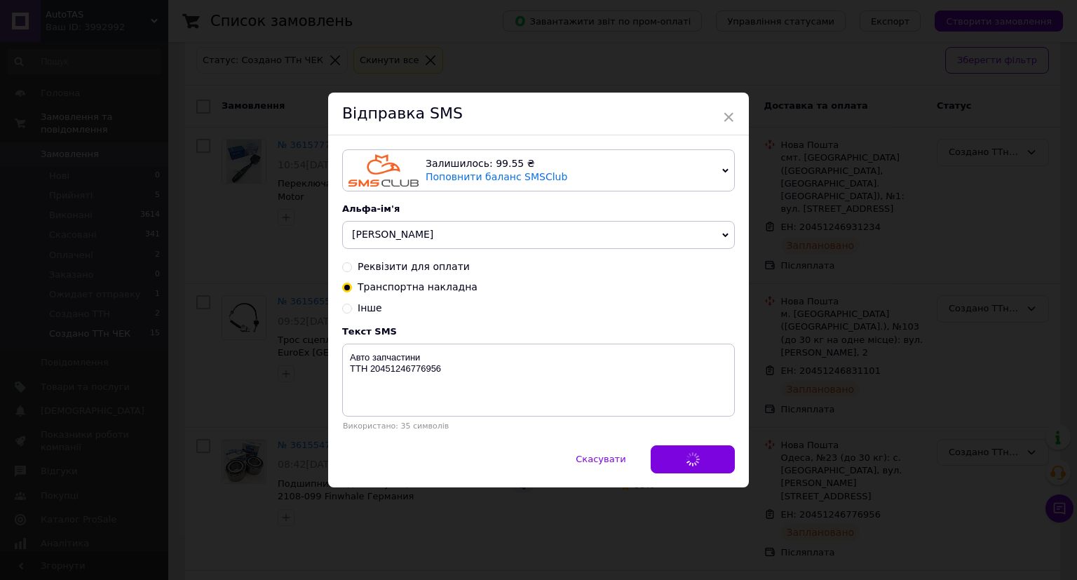
click at [816, 456] on div "× Відправка SMS Залишилось: 99.55 ₴ Поповнити баланс SMSClub Підключити LetsAds…" at bounding box center [538, 290] width 1077 height 580
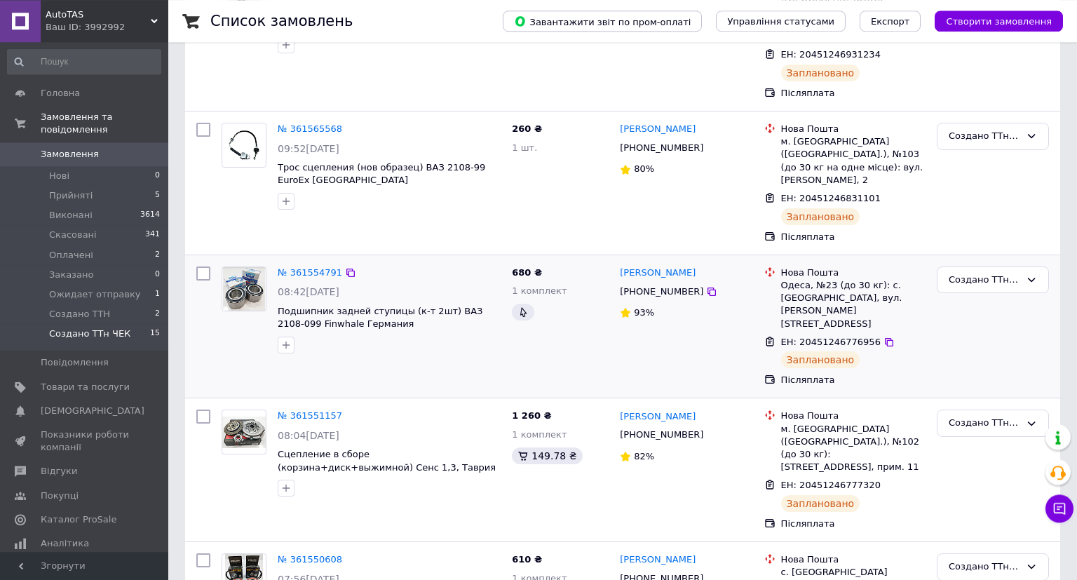
scroll to position [296, 0]
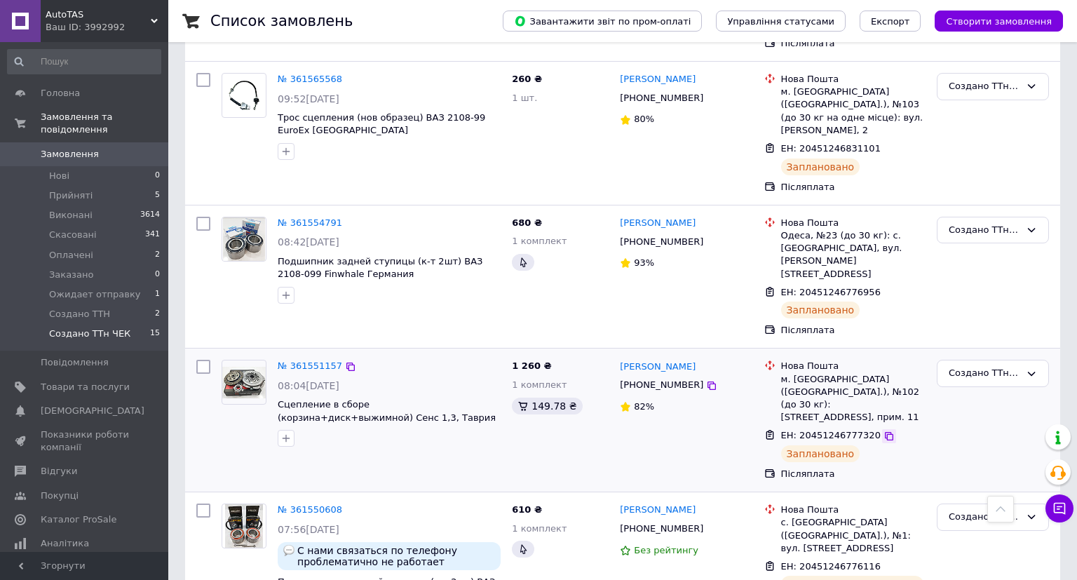
click at [882, 429] on div at bounding box center [889, 436] width 14 height 14
click at [885, 432] on icon at bounding box center [889, 436] width 8 height 8
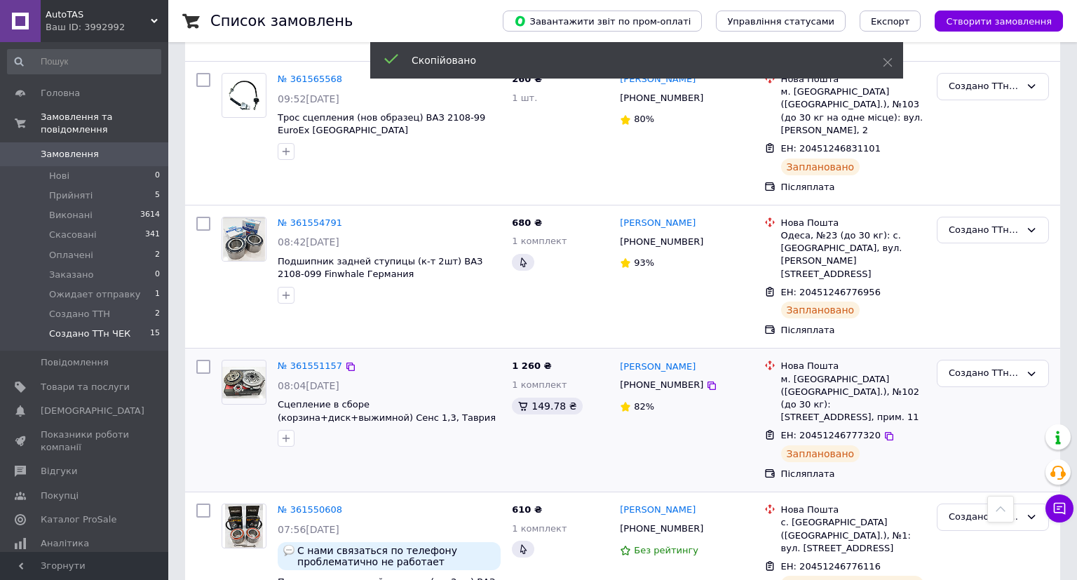
click at [656, 379] on span "[PHONE_NUMBER]" at bounding box center [661, 384] width 83 height 11
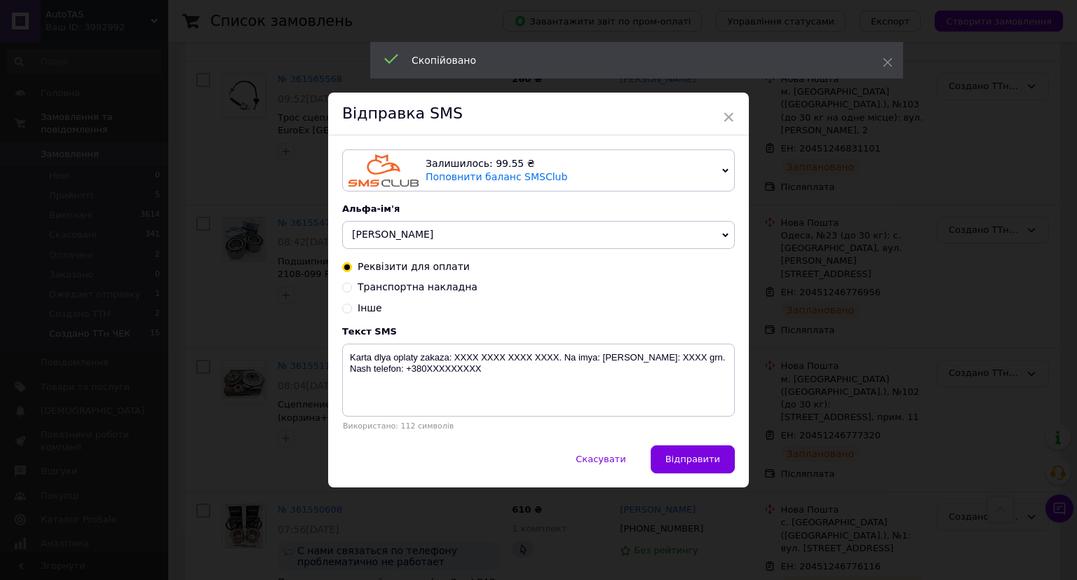
click at [446, 296] on div "Реквізити для оплати Транспортна накладна Інше" at bounding box center [538, 287] width 393 height 55
click at [445, 288] on span "Транспортна накладна" at bounding box center [418, 286] width 120 height 11
click at [352, 288] on input "Транспортна накладна" at bounding box center [347, 286] width 10 height 10
radio input "true"
radio input "false"
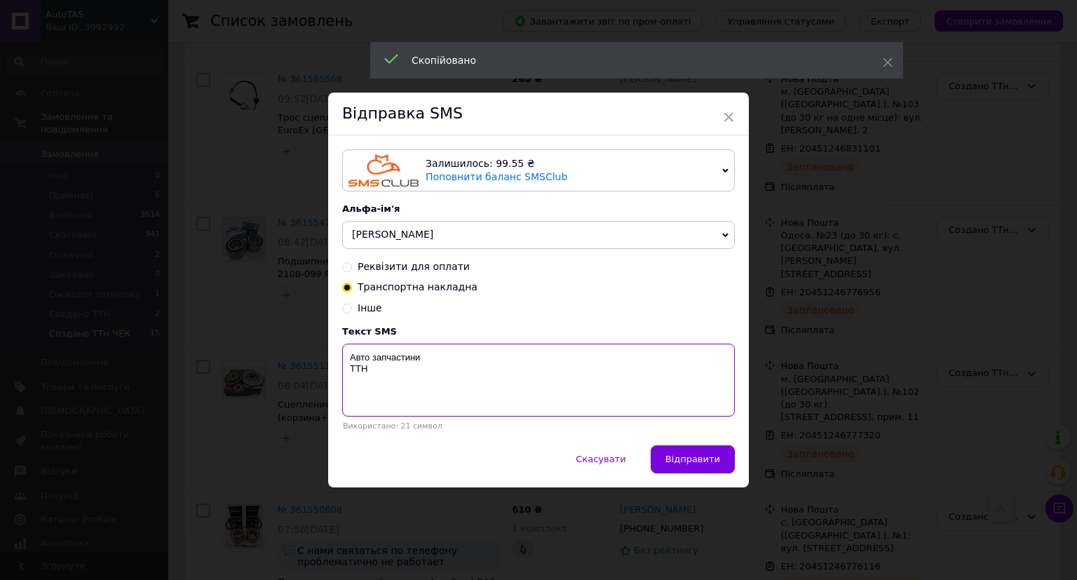
click at [388, 413] on textarea "Авто запчастини ТТН" at bounding box center [538, 380] width 393 height 73
paste textarea "20451246777320"
type textarea "Авто запчастини ТТН 20451246777320"
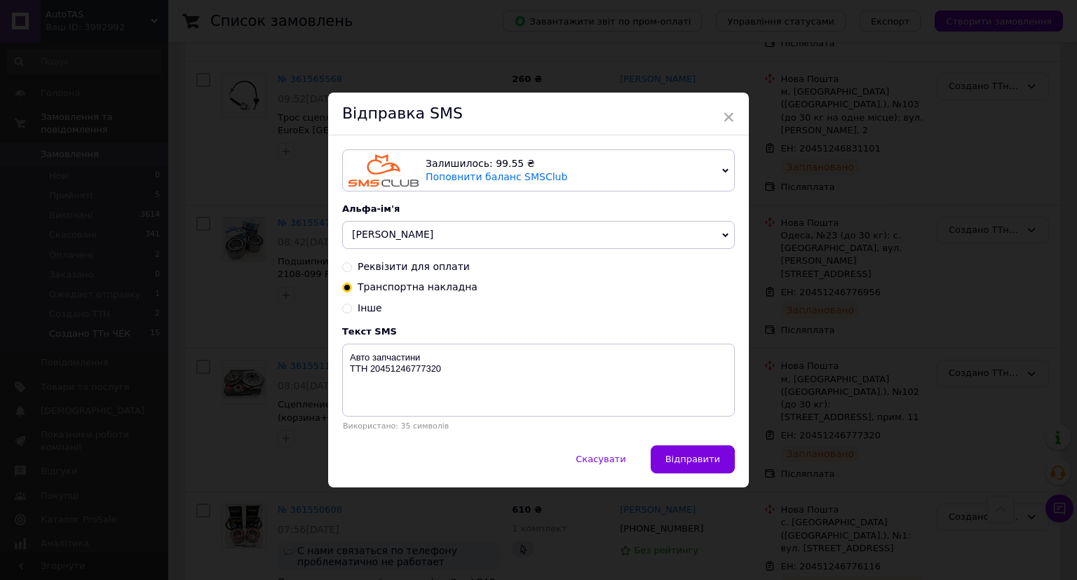
drag, startPoint x: 700, startPoint y: 454, endPoint x: 796, endPoint y: 454, distance: 96.1
click at [703, 454] on span "Відправити" at bounding box center [692, 459] width 55 height 11
click at [796, 454] on div "× Відправка SMS Залишилось: 99.55 ₴ Поповнити баланс SMSClub Підключити LetsAds…" at bounding box center [538, 290] width 1077 height 580
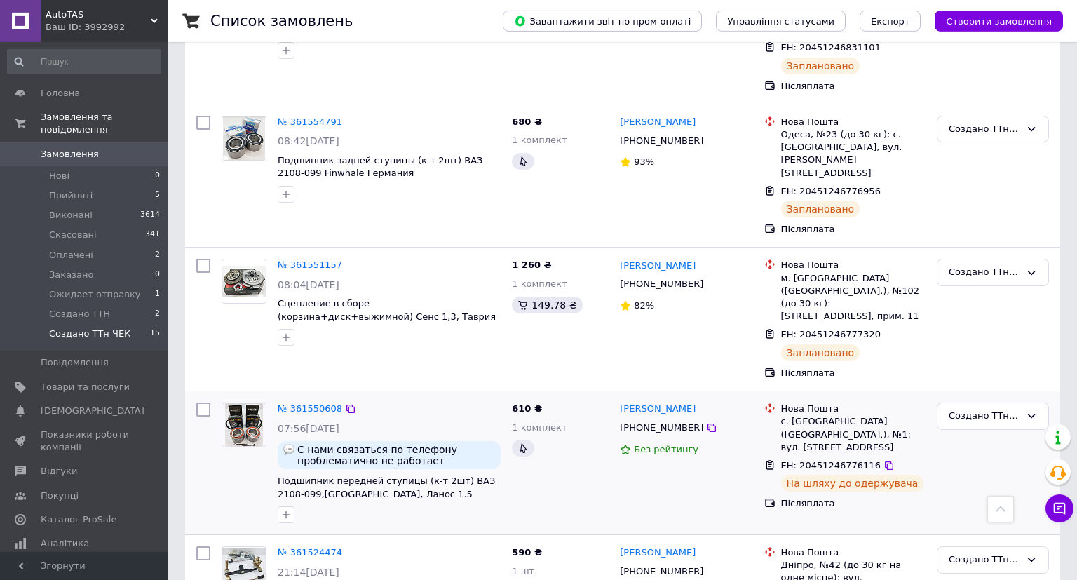
scroll to position [444, 0]
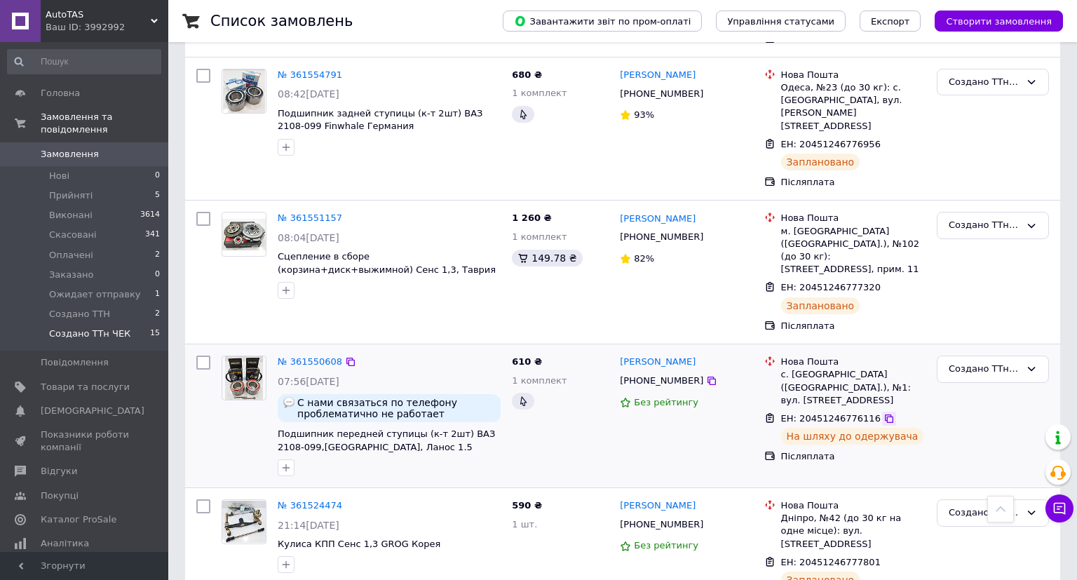
click at [884, 413] on icon at bounding box center [889, 418] width 11 height 11
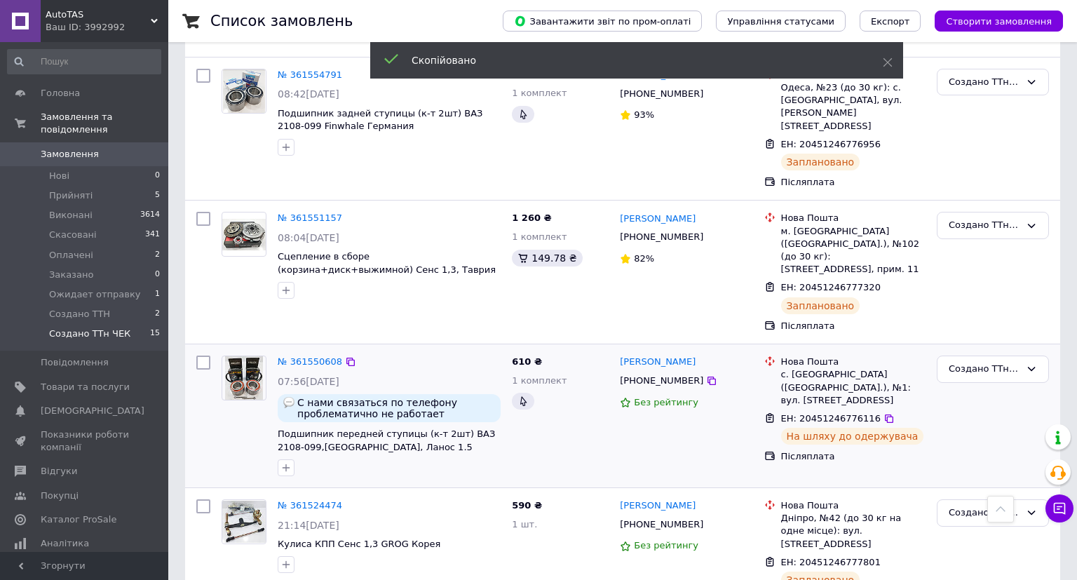
click at [658, 375] on span "[PHONE_NUMBER]" at bounding box center [661, 380] width 83 height 11
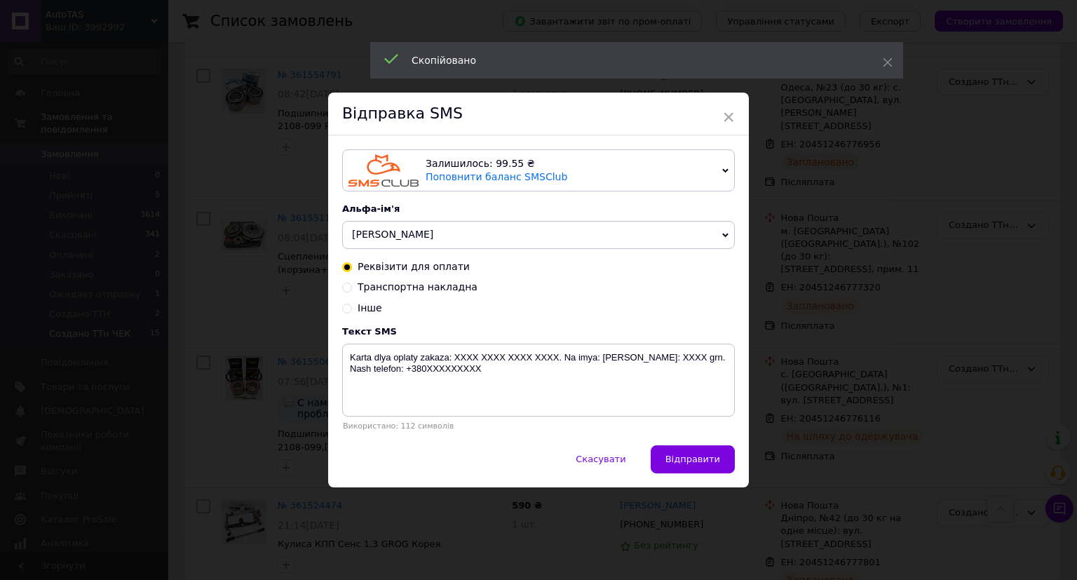
click at [449, 291] on span "Транспортна накладна" at bounding box center [418, 286] width 120 height 11
click at [352, 291] on input "Транспортна накладна" at bounding box center [347, 286] width 10 height 10
radio input "true"
radio input "false"
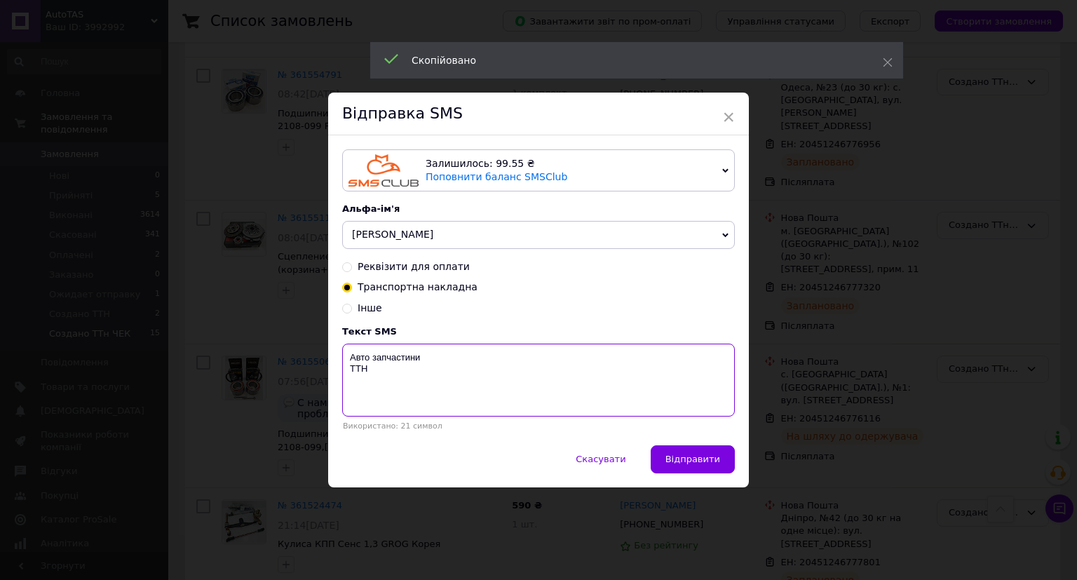
click at [432, 397] on textarea "Авто запчастини ТТН" at bounding box center [538, 380] width 393 height 73
paste textarea "20451246776116"
type textarea "Авто запчастини ТТН 20451246776116"
click at [696, 462] on span "Відправити" at bounding box center [692, 459] width 55 height 11
click at [840, 457] on div "× Відправка SMS Залишилось: 99.55 ₴ Поповнити баланс SMSClub Підключити LetsAds…" at bounding box center [538, 290] width 1077 height 580
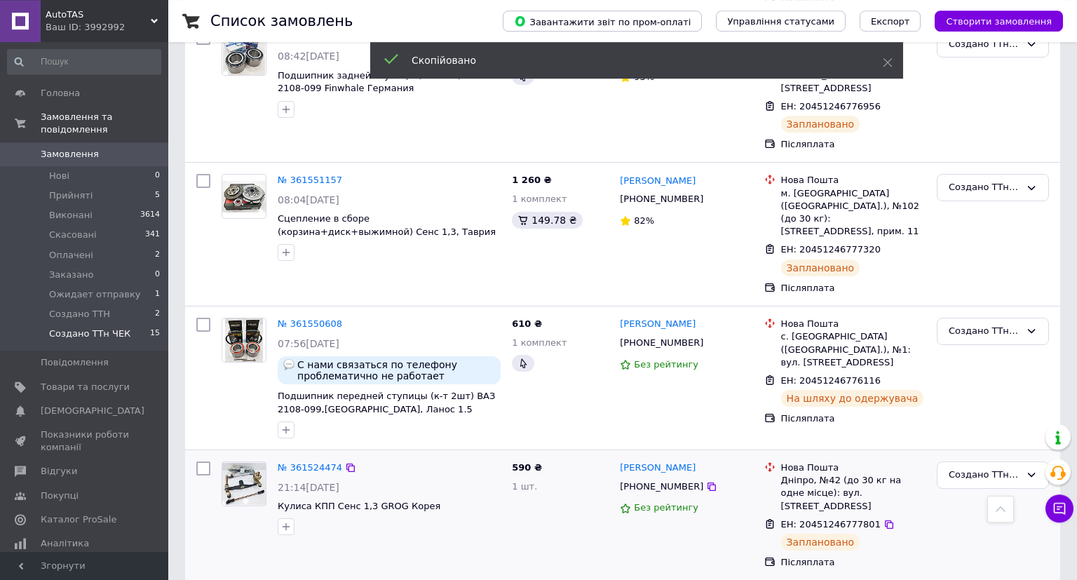
scroll to position [518, 0]
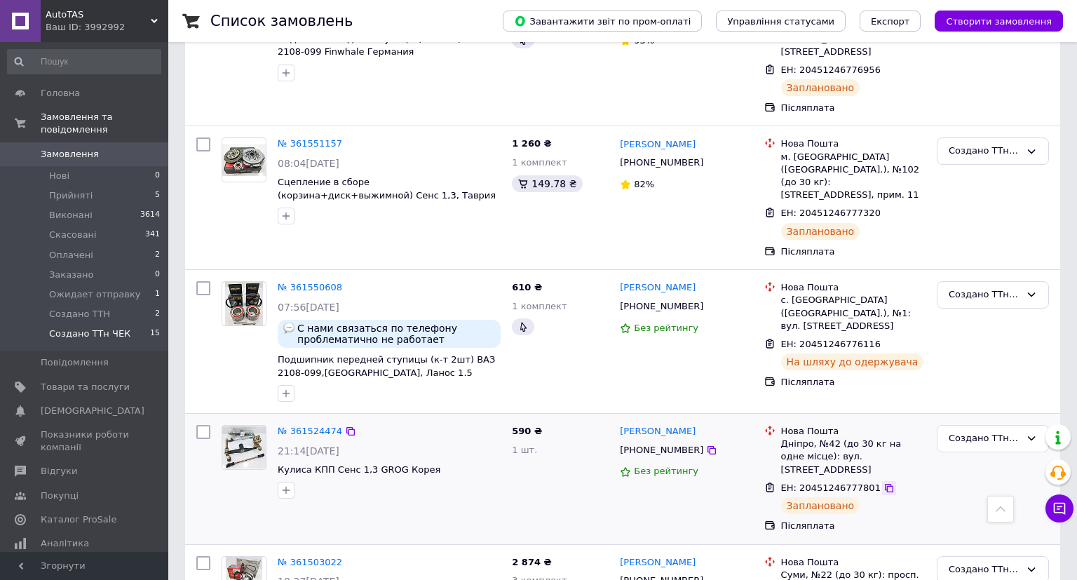
click at [884, 482] on icon at bounding box center [889, 487] width 11 height 11
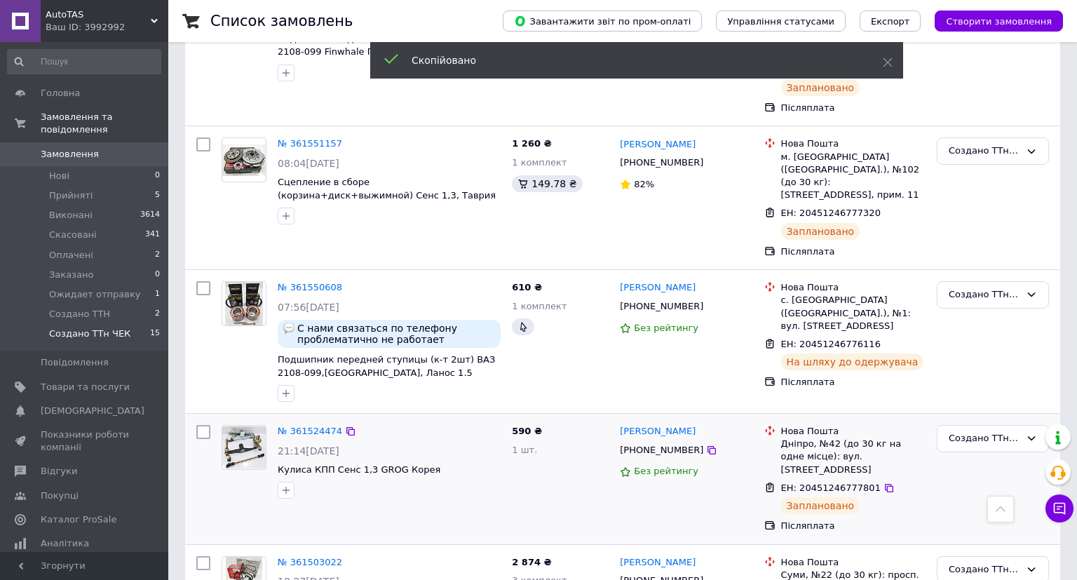
click at [669, 445] on span "[PHONE_NUMBER]" at bounding box center [661, 450] width 83 height 11
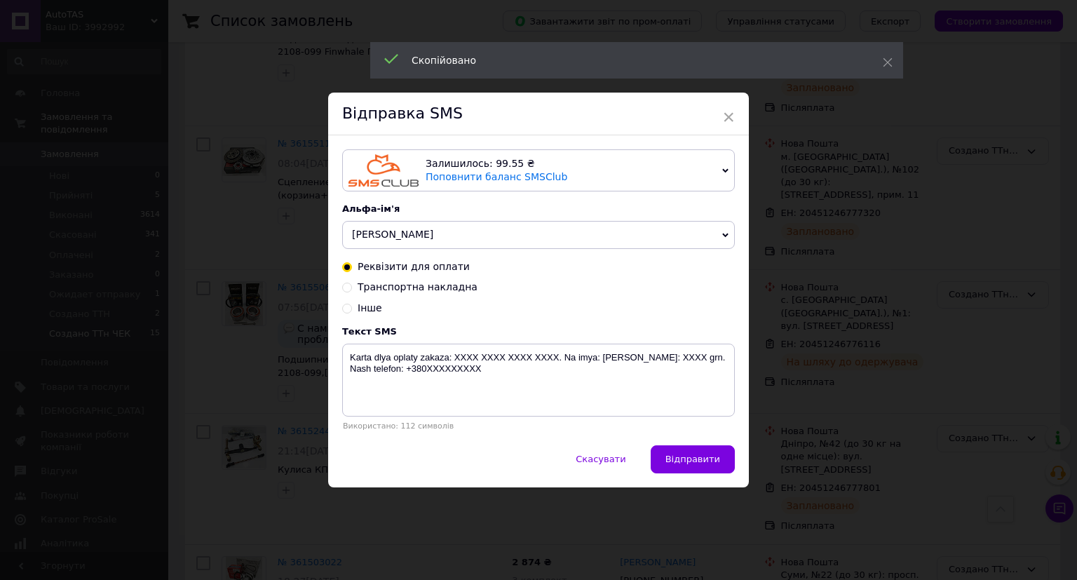
click at [399, 293] on div "Реквізити для оплати Транспортна накладна Інше" at bounding box center [538, 287] width 393 height 55
click at [400, 292] on span "Транспортна накладна" at bounding box center [418, 286] width 120 height 11
click at [352, 291] on input "Транспортна накладна" at bounding box center [347, 286] width 10 height 10
radio input "true"
radio input "false"
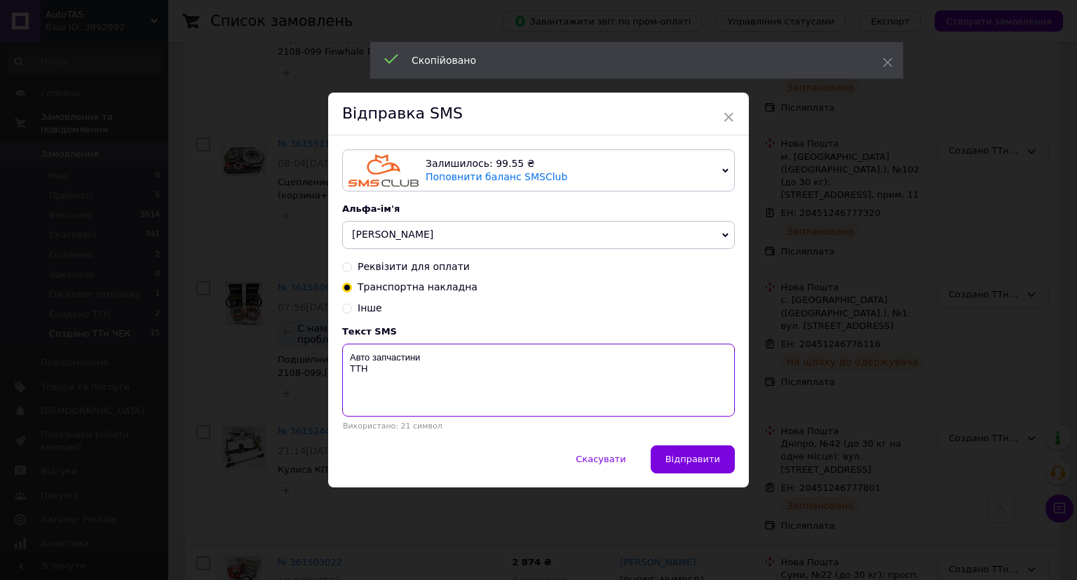
click at [385, 402] on textarea "Авто запчастини ТТН" at bounding box center [538, 380] width 393 height 73
paste textarea "20451246777801"
type textarea "Авто запчастини ТТН 20451246777801"
click at [694, 457] on span "Відправити" at bounding box center [692, 459] width 55 height 11
click at [800, 457] on div "× Відправка SMS Залишилось: 99.55 ₴ Поповнити баланс SMSClub Підключити LetsAds…" at bounding box center [538, 290] width 1077 height 580
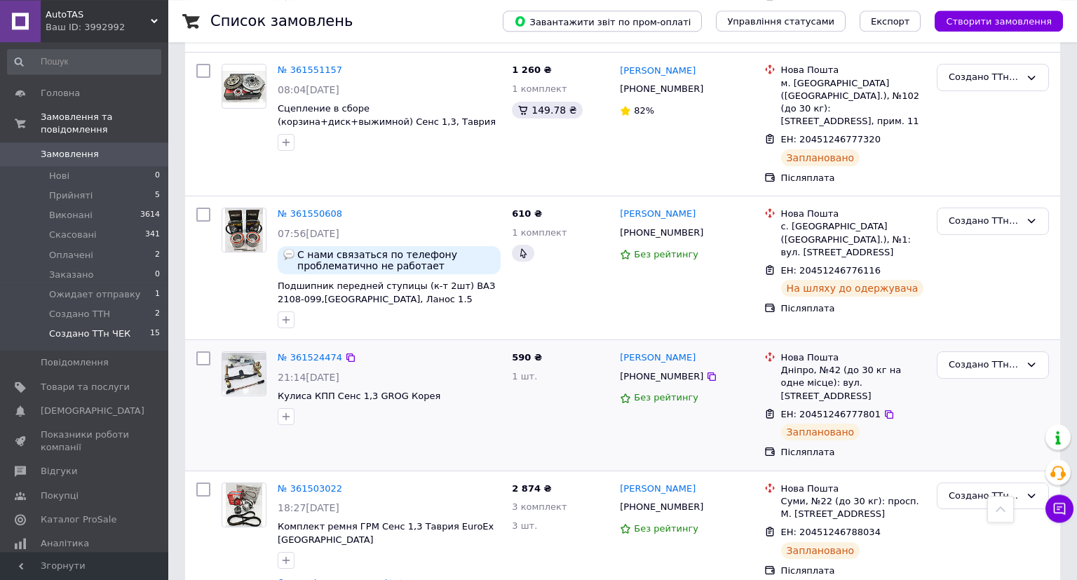
scroll to position [592, 0]
click at [885, 528] on icon at bounding box center [889, 532] width 8 height 8
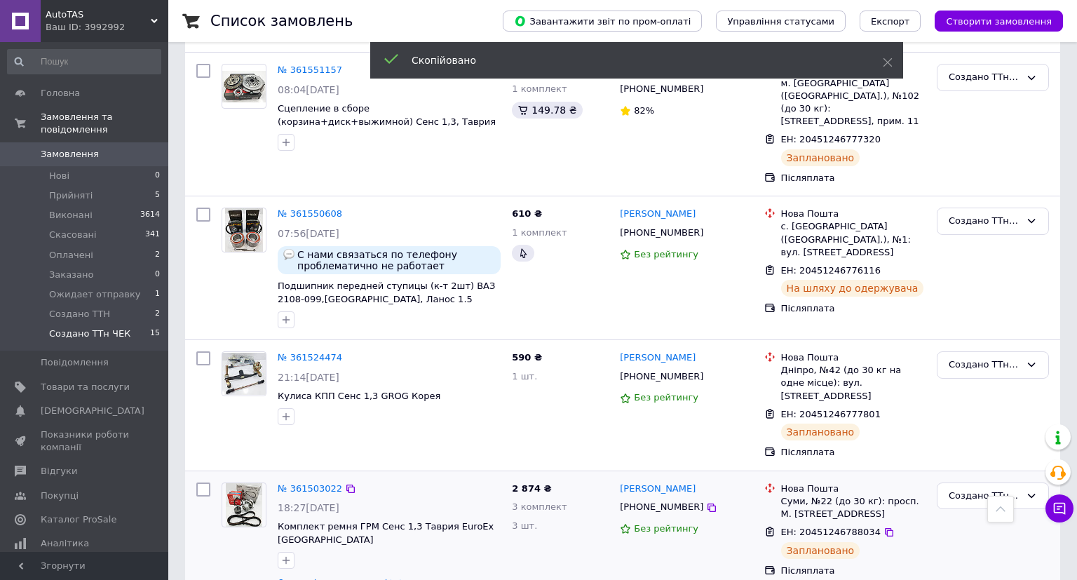
click at [678, 501] on span "[PHONE_NUMBER]" at bounding box center [661, 506] width 83 height 11
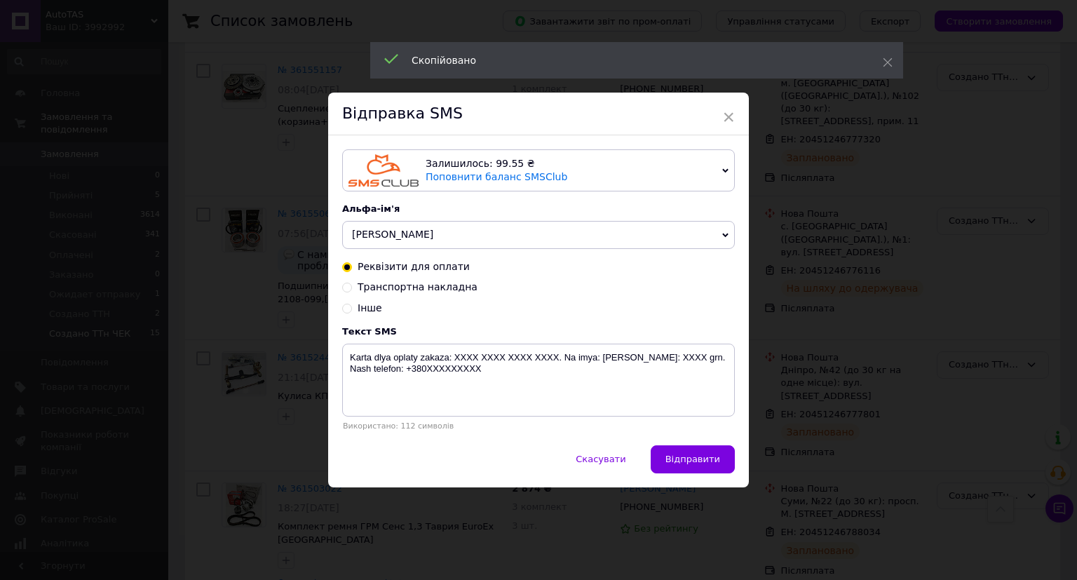
click at [387, 284] on span "Транспортна накладна" at bounding box center [418, 286] width 120 height 11
click at [352, 284] on input "Транспортна накладна" at bounding box center [347, 286] width 10 height 10
radio input "true"
radio input "false"
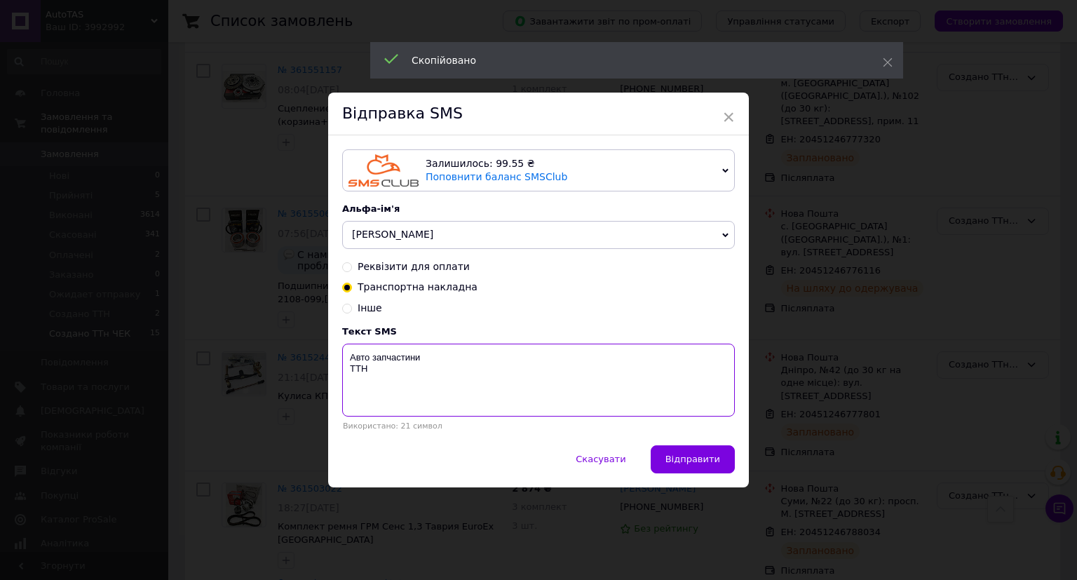
drag, startPoint x: 380, startPoint y: 383, endPoint x: 602, endPoint y: 436, distance: 228.6
click at [380, 384] on textarea "Авто запчастини ТТН" at bounding box center [538, 380] width 393 height 73
paste textarea "20451246788034"
type textarea "Авто запчастини ТТН 20451246788034"
drag, startPoint x: 703, startPoint y: 453, endPoint x: 770, endPoint y: 455, distance: 67.4
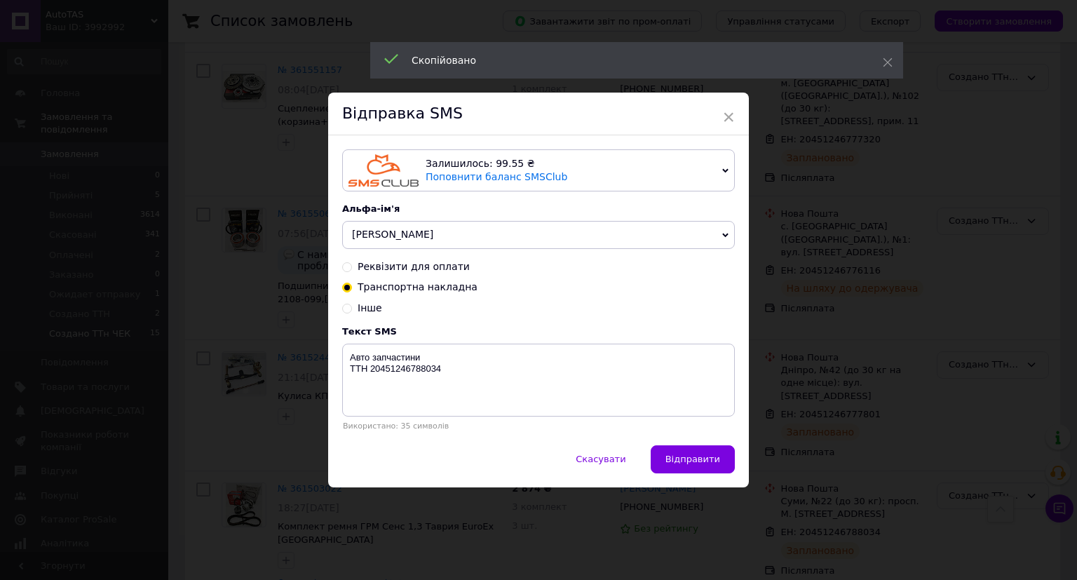
click at [705, 455] on button "Відправити" at bounding box center [693, 459] width 84 height 28
click at [830, 455] on div "× Відправка SMS Залишилось: 99.55 ₴ Поповнити баланс SMSClub Підключити LetsAds…" at bounding box center [538, 290] width 1077 height 580
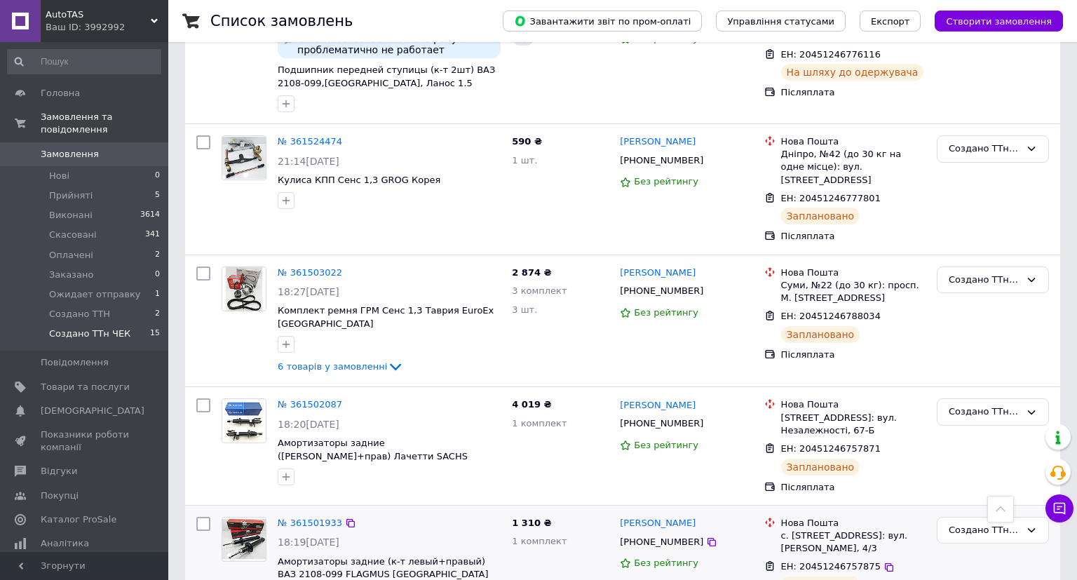
scroll to position [814, 0]
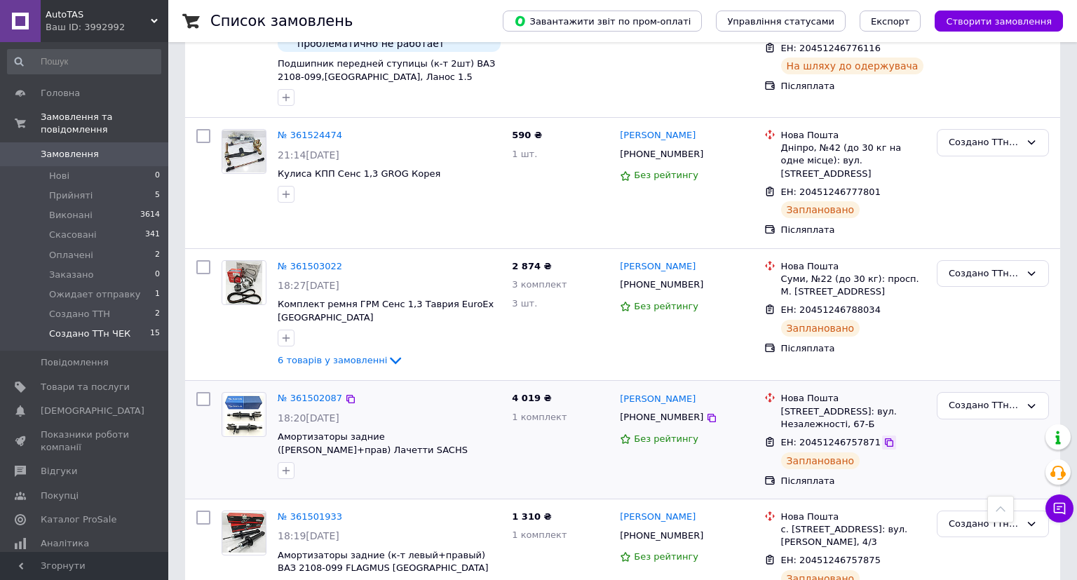
click at [884, 437] on icon at bounding box center [889, 442] width 11 height 11
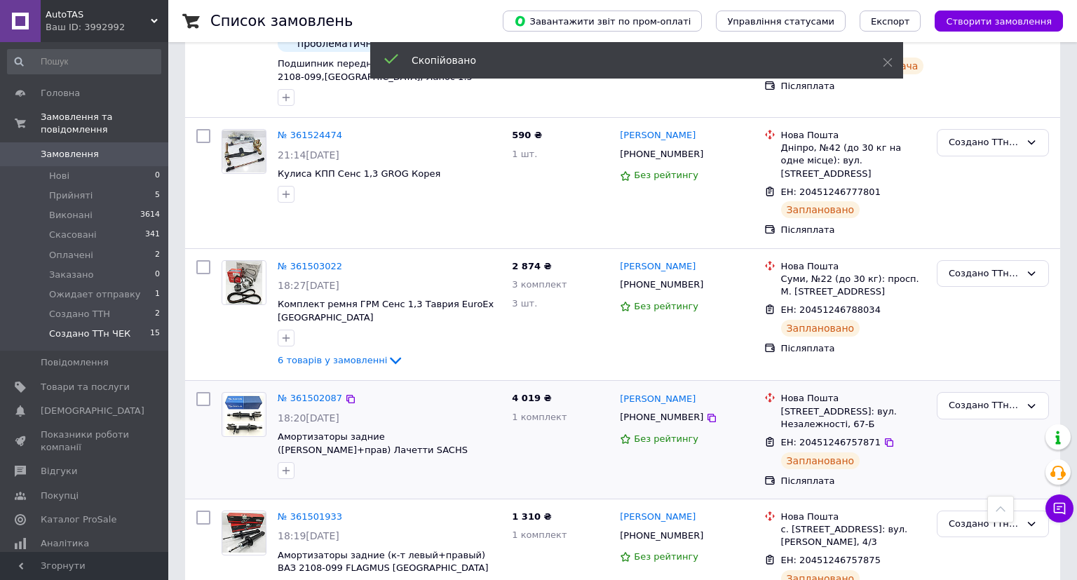
click at [635, 412] on span "[PHONE_NUMBER]" at bounding box center [661, 417] width 83 height 11
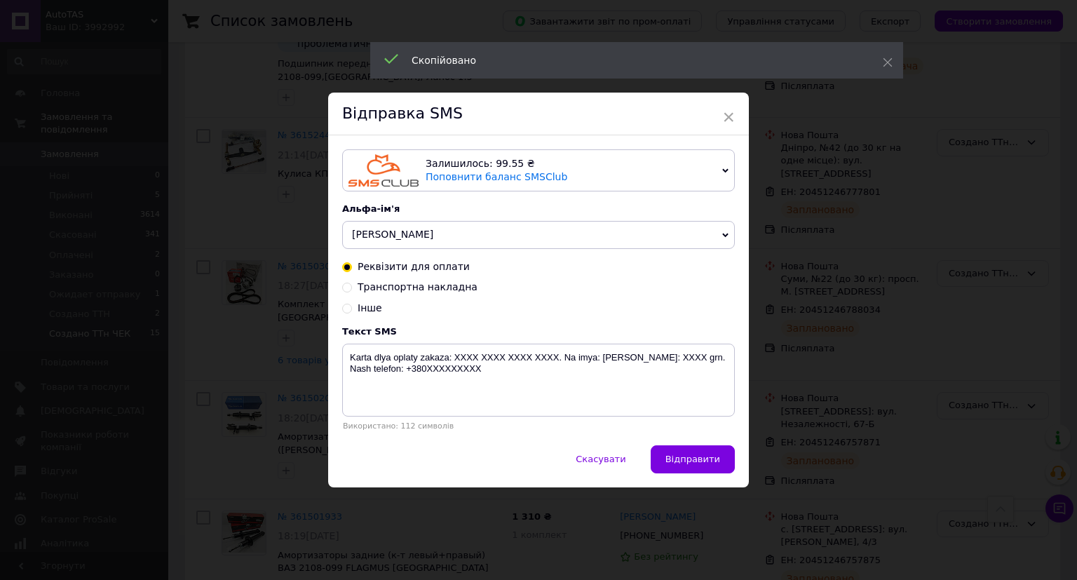
click at [434, 290] on span "Транспортна накладна" at bounding box center [418, 286] width 120 height 11
click at [427, 289] on span "Транспортна накладна" at bounding box center [418, 286] width 120 height 11
click at [352, 289] on input "Транспортна накладна" at bounding box center [347, 286] width 10 height 10
radio input "true"
radio input "false"
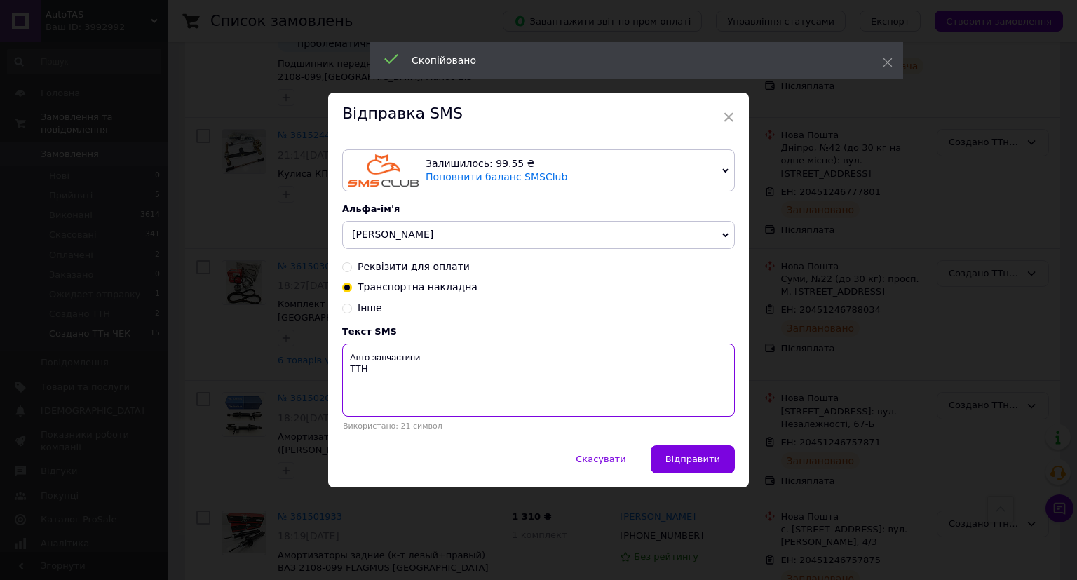
click at [405, 386] on textarea "Авто запчастини ТТН" at bounding box center [538, 380] width 393 height 73
paste textarea "20451246757871"
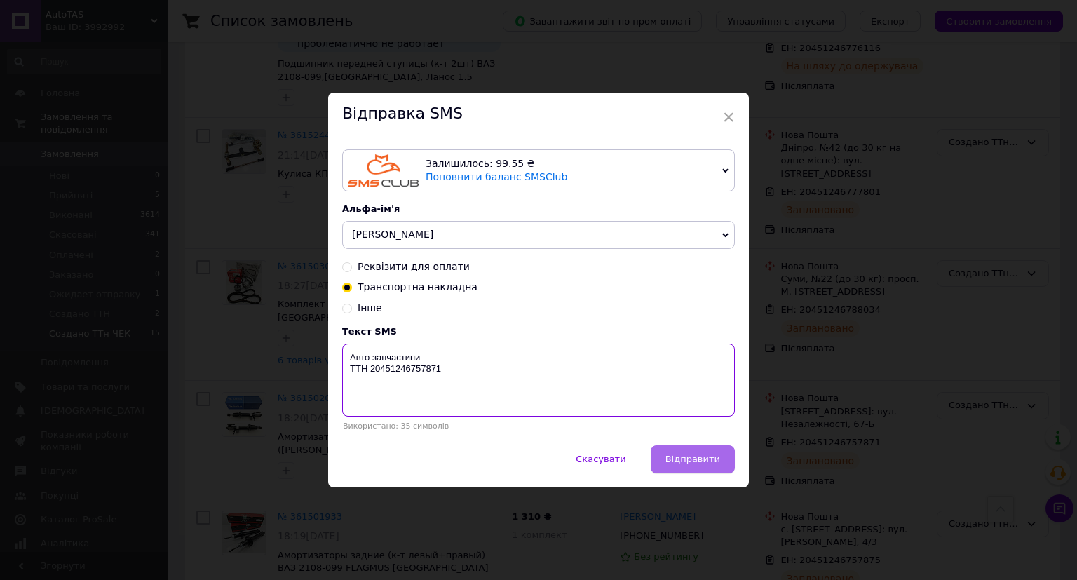
type textarea "Авто запчастини ТТН 20451246757871"
click at [725, 464] on button "Відправити" at bounding box center [693, 459] width 84 height 28
click at [810, 442] on div "× Відправка SMS Залишилось: 99.55 ₴ Поповнити баланс SMSClub Підключити LetsAds…" at bounding box center [538, 290] width 1077 height 580
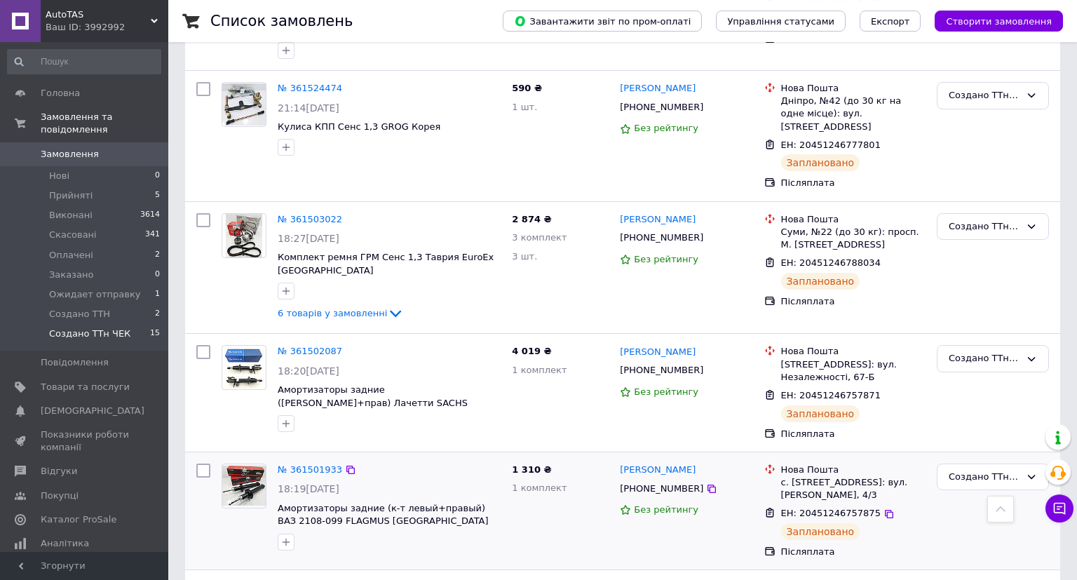
scroll to position [888, 0]
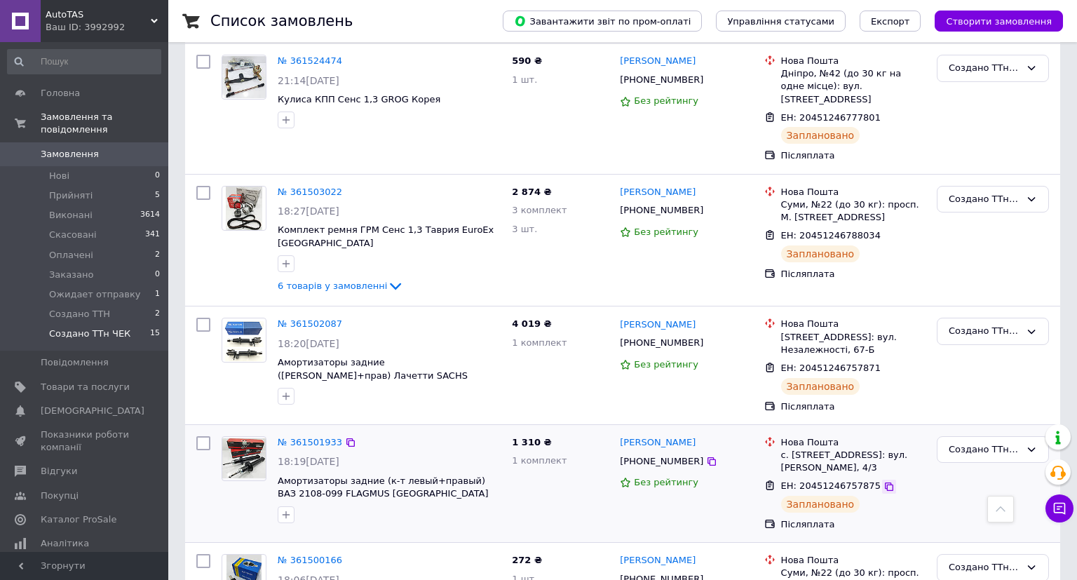
click at [885, 482] on icon at bounding box center [889, 486] width 8 height 8
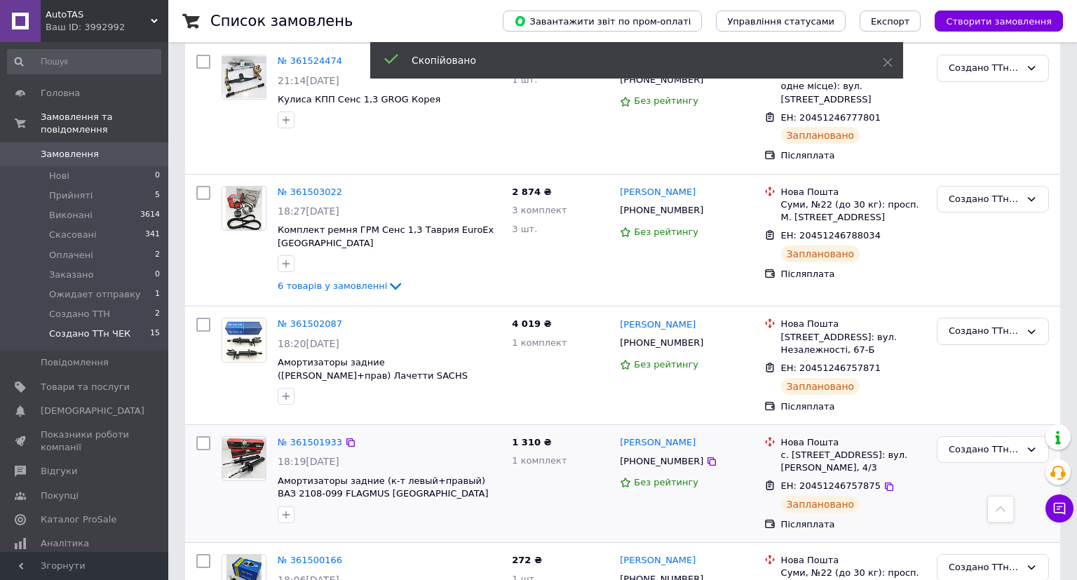
click at [647, 456] on span "[PHONE_NUMBER]" at bounding box center [661, 461] width 83 height 11
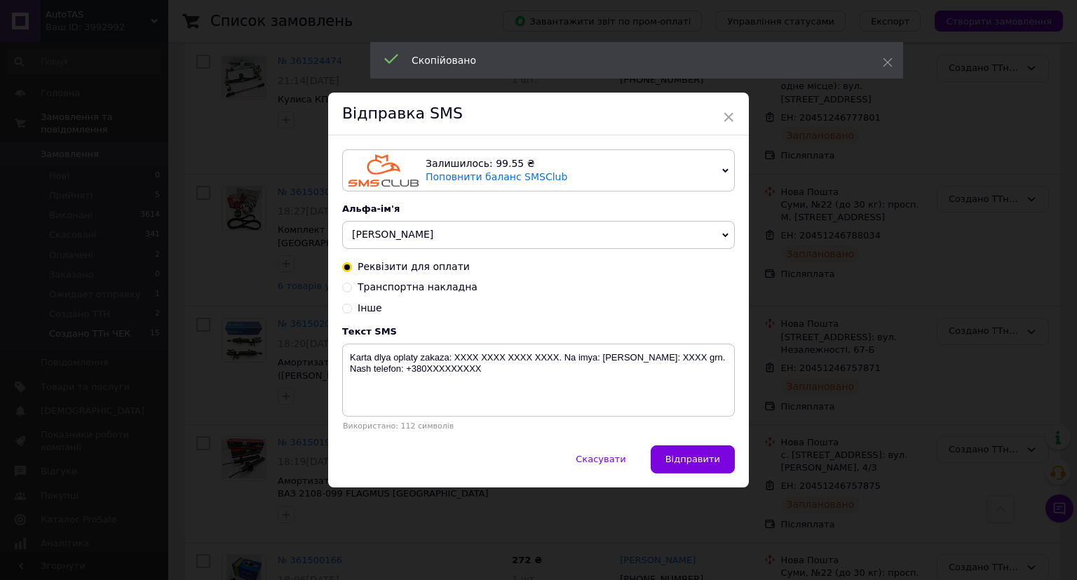
click at [399, 295] on div "Транспортна накладна" at bounding box center [538, 287] width 393 height 14
click at [442, 426] on div "Використано: 112 символів" at bounding box center [538, 425] width 393 height 9
drag, startPoint x: 410, startPoint y: 299, endPoint x: 413, endPoint y: 290, distance: 8.9
click at [412, 291] on div "Реквізити для оплати Транспортна накладна Інше" at bounding box center [538, 287] width 393 height 55
click at [414, 290] on span "Транспортна накладна" at bounding box center [418, 286] width 120 height 11
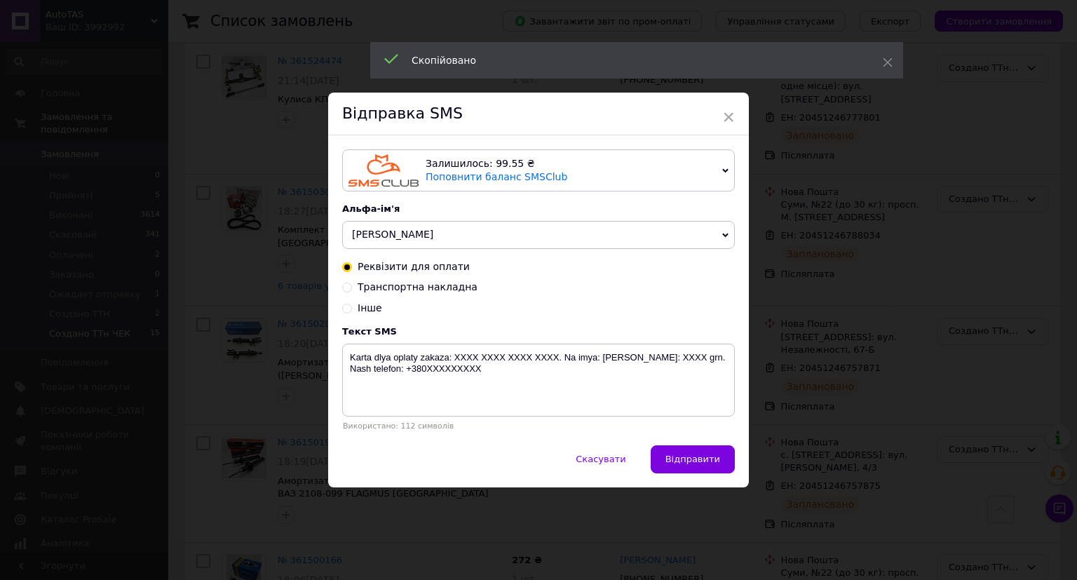
click at [352, 290] on input "Транспортна накладна" at bounding box center [347, 286] width 10 height 10
radio input "true"
radio input "false"
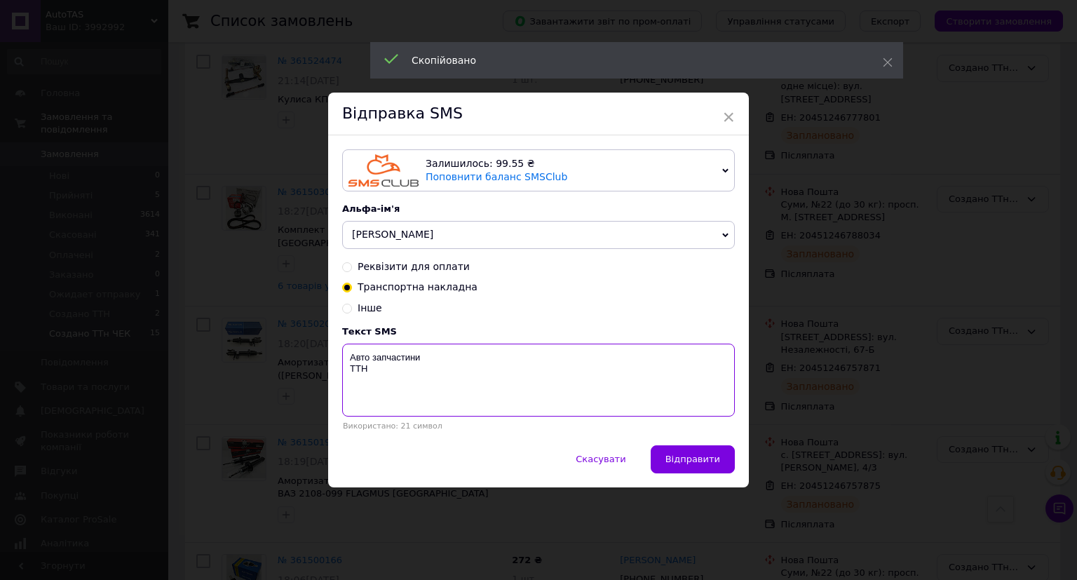
click at [387, 388] on textarea "Авто запчастини ТТН" at bounding box center [538, 380] width 393 height 73
paste textarea "20451246757875"
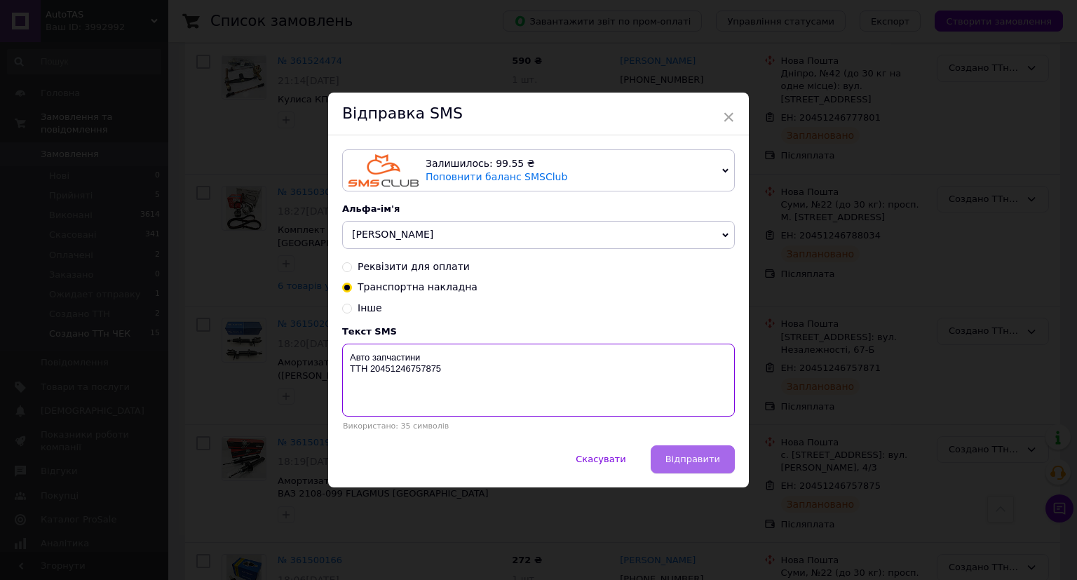
type textarea "Авто запчастини ТТН 20451246757875"
click at [694, 460] on span "Відправити" at bounding box center [692, 459] width 55 height 11
click at [813, 451] on div "× Відправка SMS Залишилось: 99.55 ₴ Поповнити баланс SMSClub Підключити LetsAds…" at bounding box center [538, 290] width 1077 height 580
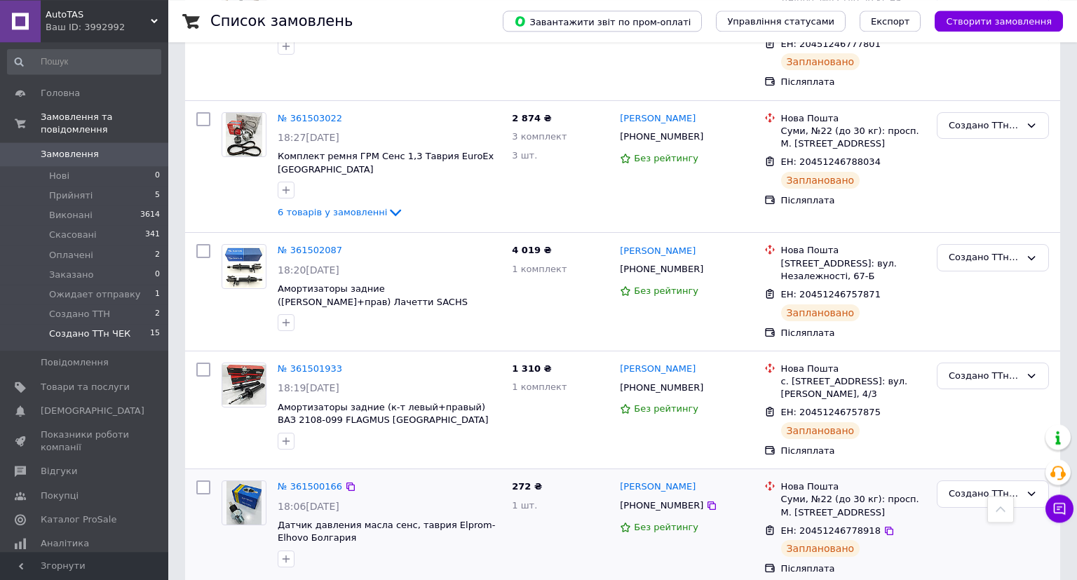
scroll to position [962, 0]
click at [884, 525] on icon at bounding box center [889, 530] width 11 height 11
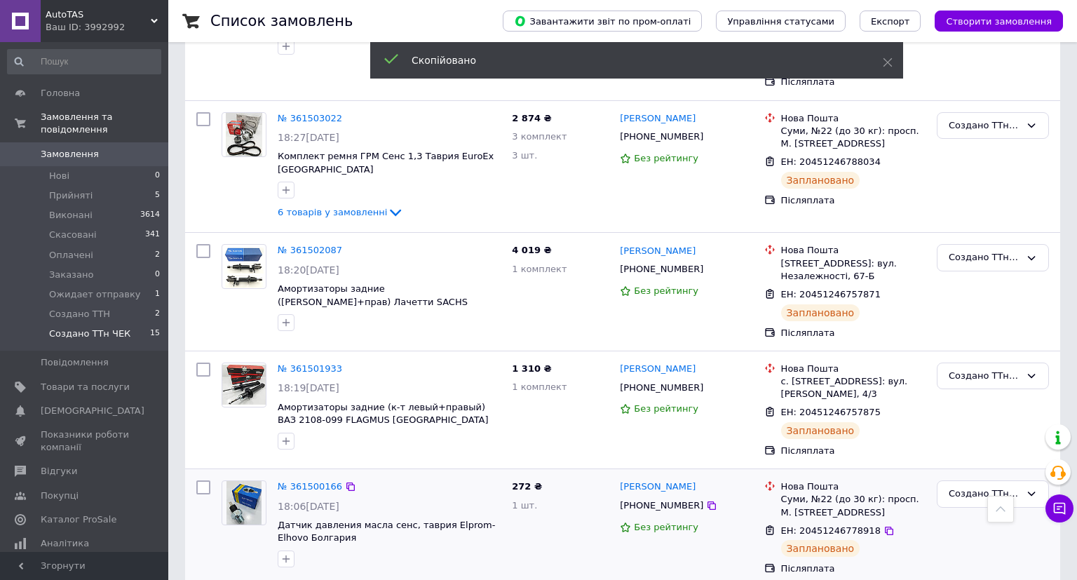
click at [646, 500] on span "[PHONE_NUMBER]" at bounding box center [661, 505] width 83 height 11
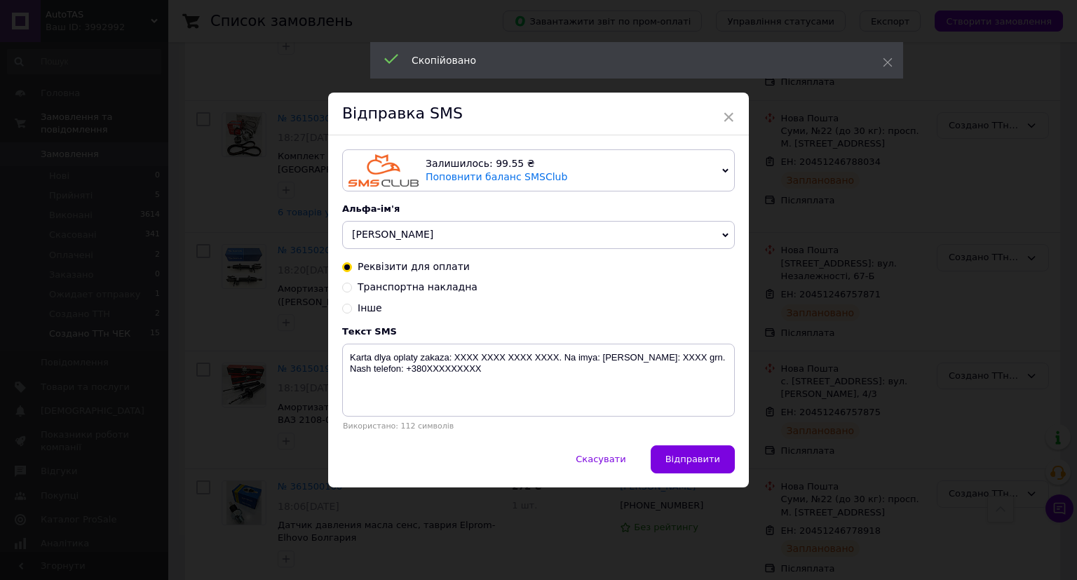
click at [440, 288] on span "Транспортна накладна" at bounding box center [418, 286] width 120 height 11
click at [352, 288] on input "Транспортна накладна" at bounding box center [347, 286] width 10 height 10
radio input "true"
radio input "false"
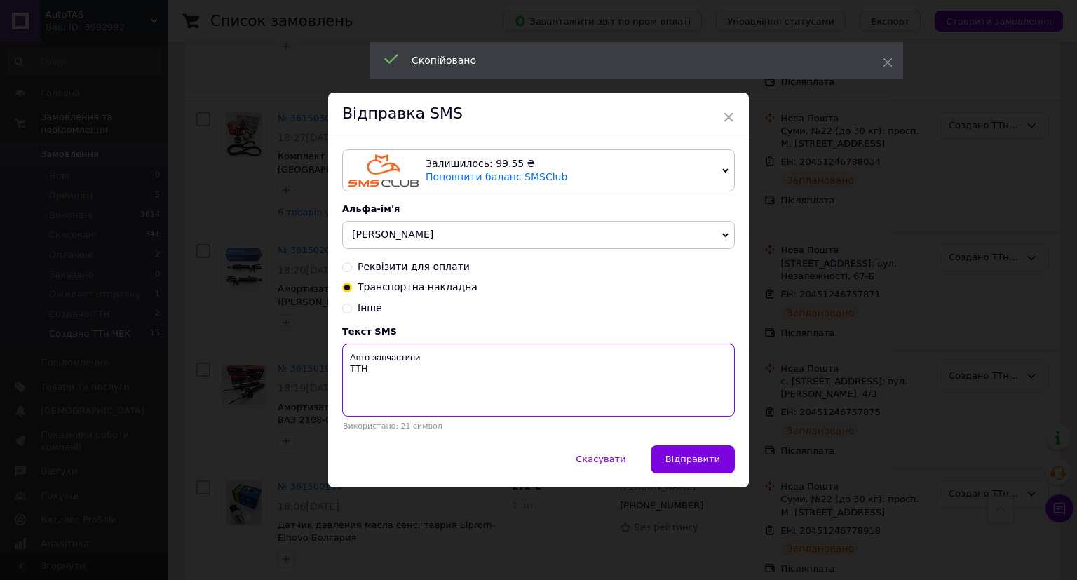
click at [415, 395] on textarea "Авто запчастини ТТН" at bounding box center [538, 380] width 393 height 73
paste textarea "20451246778918"
type textarea "Авто запчастини ТТН 20451246778918"
click at [722, 461] on button "Відправити" at bounding box center [693, 459] width 84 height 28
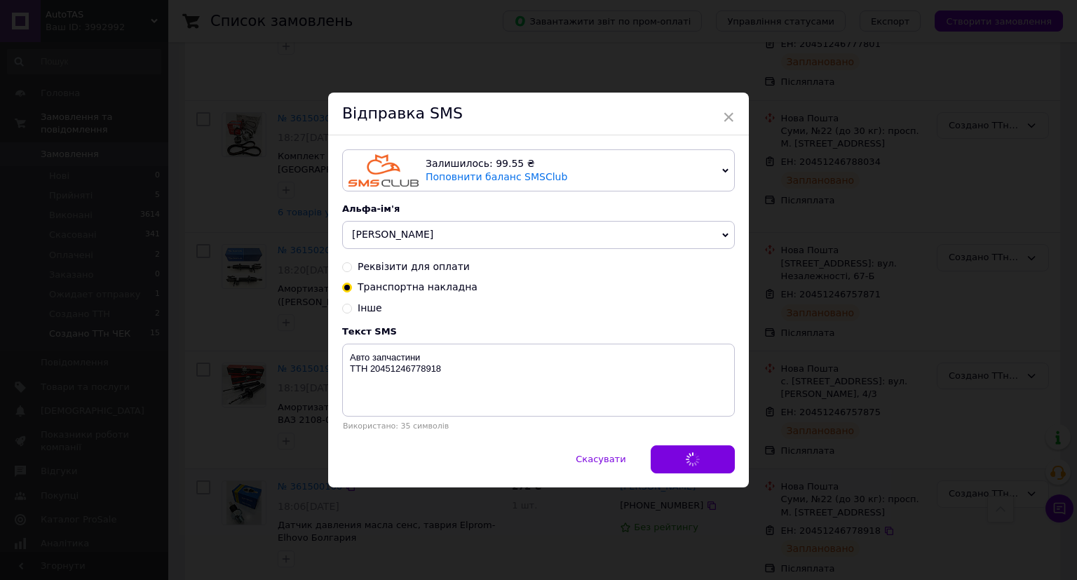
drag, startPoint x: 769, startPoint y: 446, endPoint x: 792, endPoint y: 439, distance: 24.2
click at [778, 443] on div "× Відправка SMS Залишилось: 99.55 ₴ Поповнити баланс SMSClub Підключити LetsAds…" at bounding box center [538, 290] width 1077 height 580
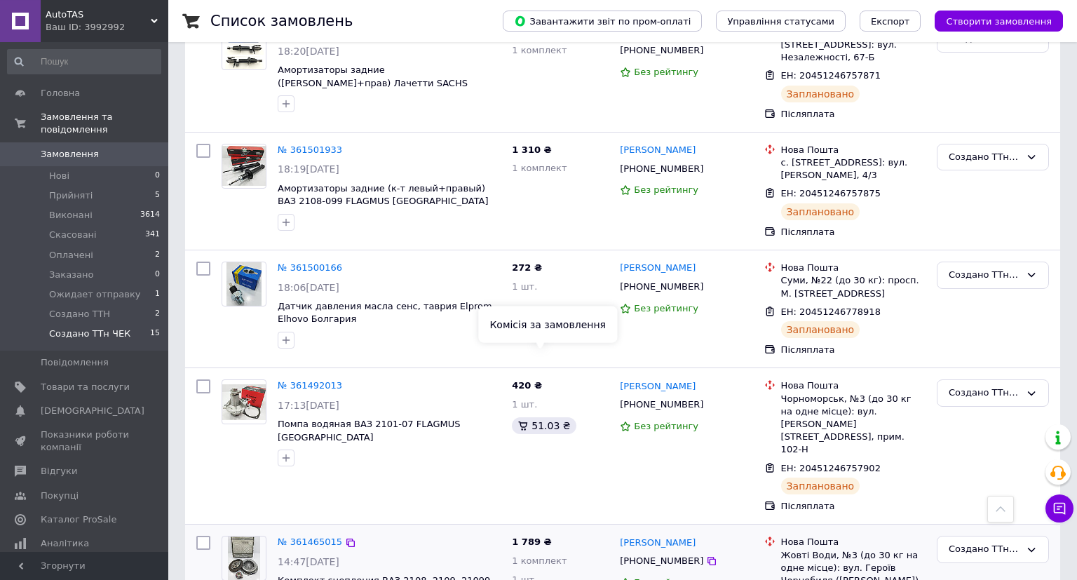
scroll to position [1184, 0]
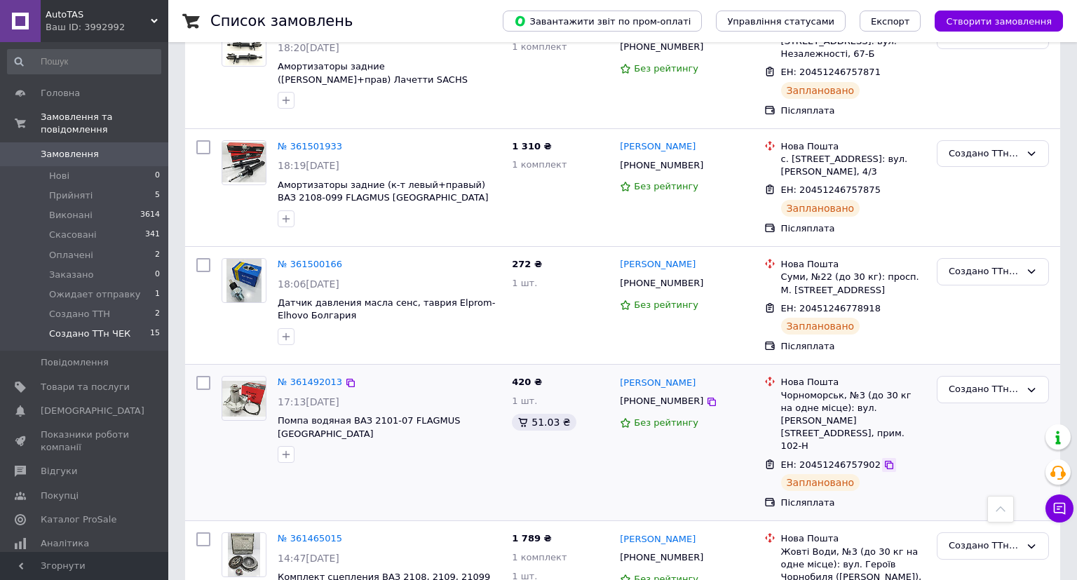
click at [885, 461] on icon at bounding box center [889, 465] width 8 height 8
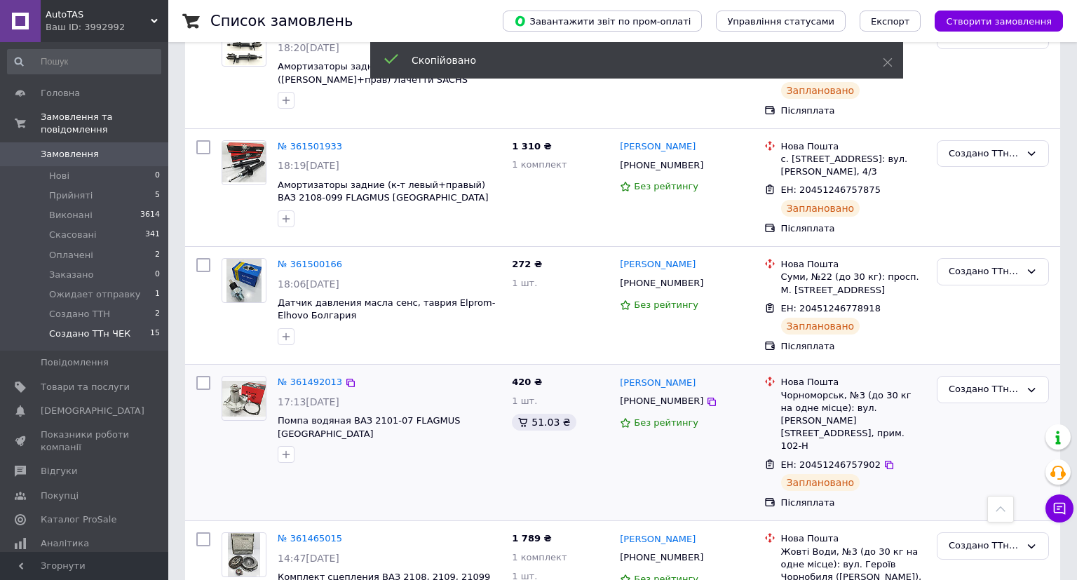
click at [644, 395] on span "[PHONE_NUMBER]" at bounding box center [661, 400] width 83 height 11
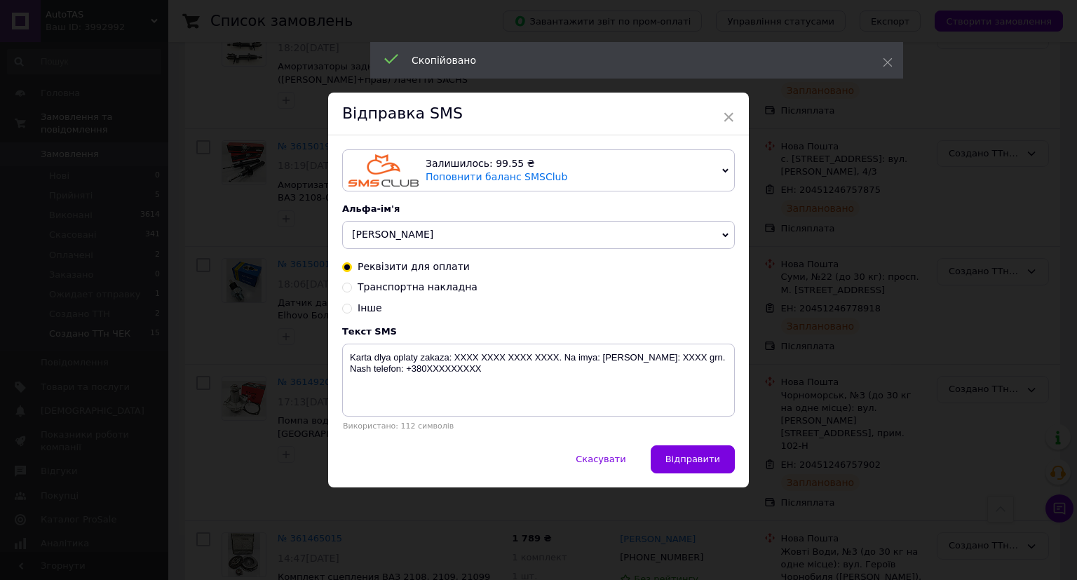
click at [449, 291] on span "Транспортна накладна" at bounding box center [418, 286] width 120 height 11
click at [352, 291] on input "Транспортна накладна" at bounding box center [347, 286] width 10 height 10
radio input "true"
radio input "false"
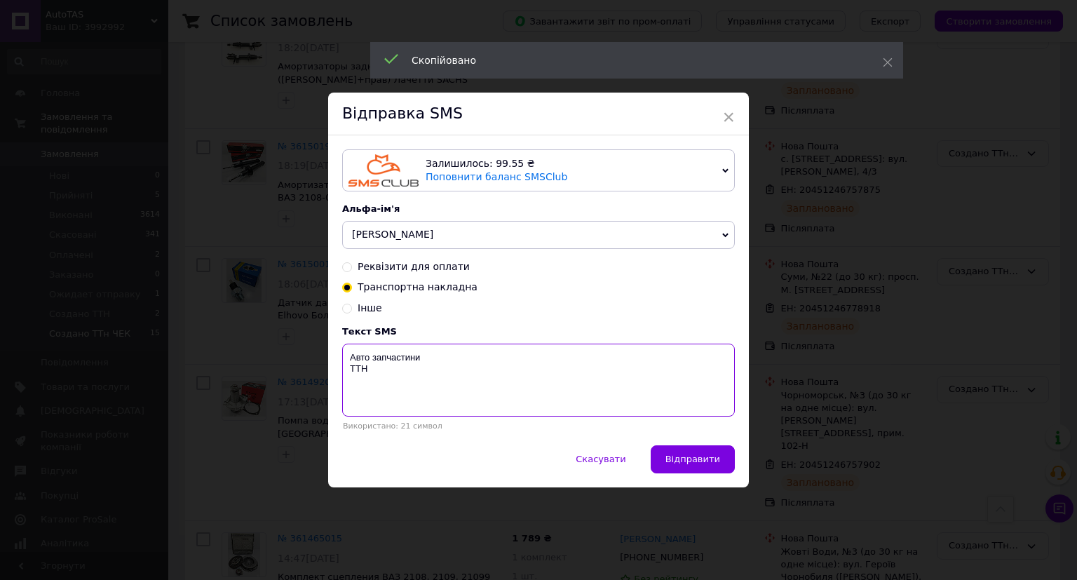
click at [401, 407] on textarea "Авто запчастини ТТН" at bounding box center [538, 380] width 393 height 73
paste textarea "20451246757902"
type textarea "Авто запчастини ТТН 20451246757902"
click at [722, 457] on button "Відправити" at bounding box center [693, 459] width 84 height 28
click at [780, 449] on div "× Відправка SMS Залишилось: 99.55 ₴ Поповнити баланс SMSClub Підключити LetsAds…" at bounding box center [538, 290] width 1077 height 580
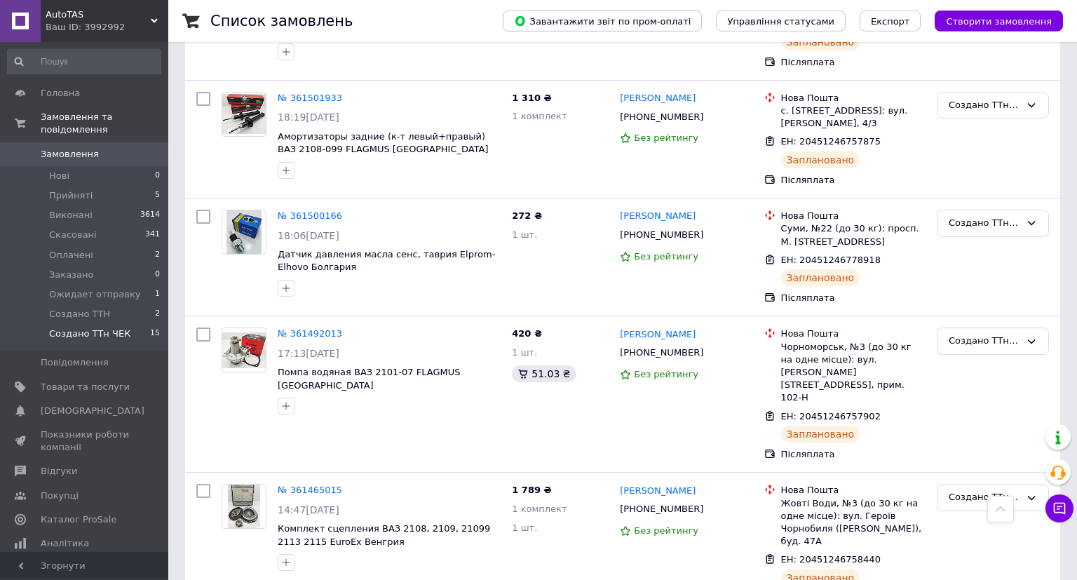
scroll to position [1259, 0]
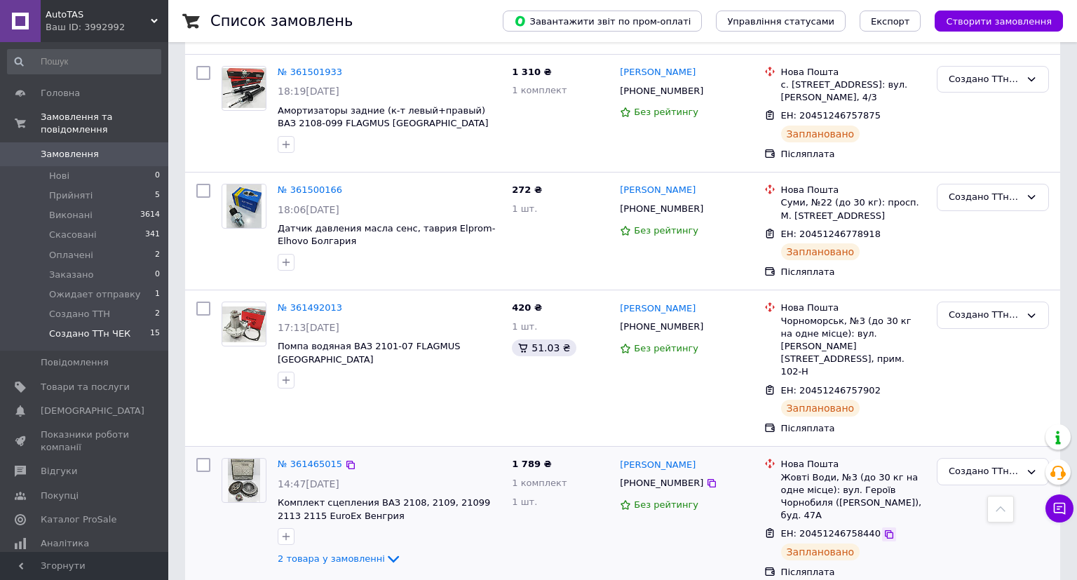
click at [882, 527] on div at bounding box center [889, 534] width 14 height 14
click at [867, 526] on div "ЕН: 20451246758440" at bounding box center [853, 534] width 147 height 16
click at [884, 529] on icon at bounding box center [889, 534] width 11 height 11
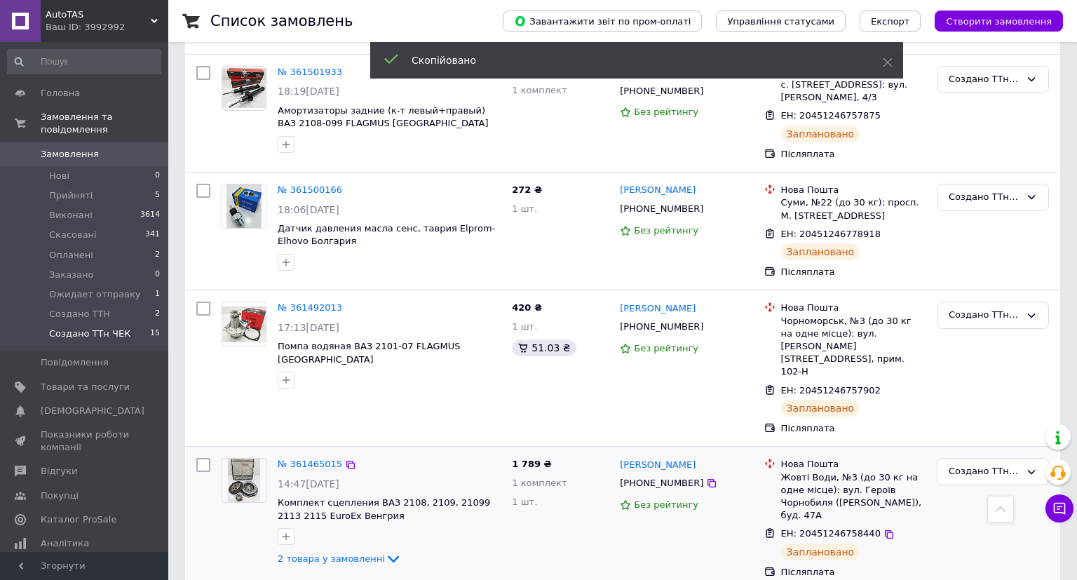
click at [638, 478] on span "[PHONE_NUMBER]" at bounding box center [661, 483] width 83 height 11
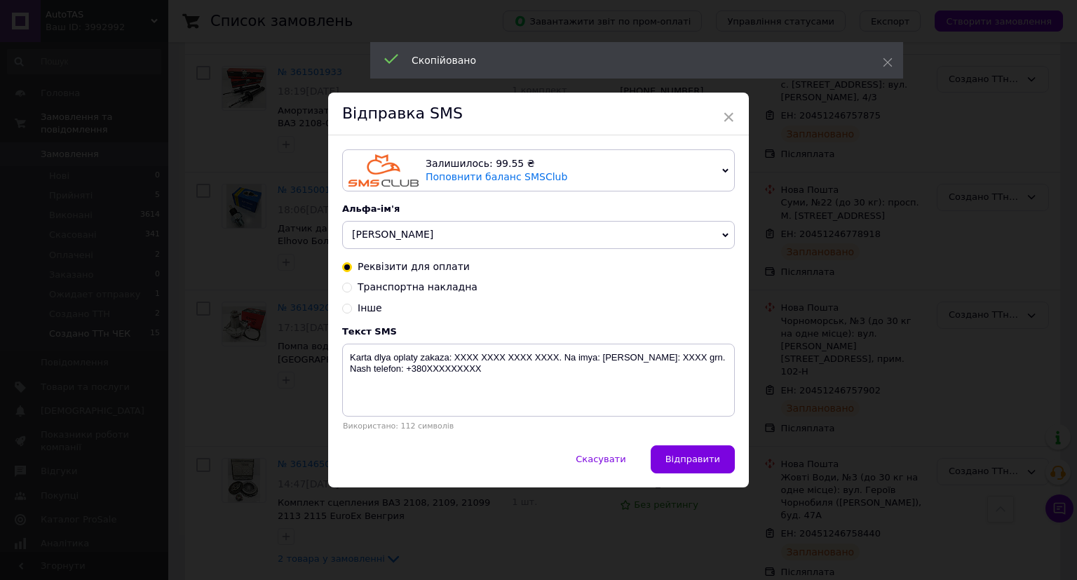
click at [449, 289] on span "Транспортна накладна" at bounding box center [418, 286] width 120 height 11
drag, startPoint x: 411, startPoint y: 383, endPoint x: 410, endPoint y: 376, distance: 7.2
click at [410, 388] on textarea "Karta dlya oplaty zakaza: XXXX XXXX XXXX XXXX. Na imya: [PERSON_NAME]: XXXX grn…" at bounding box center [538, 380] width 393 height 73
click at [412, 290] on span "Транспортна накладна" at bounding box center [418, 286] width 120 height 11
click at [352, 290] on input "Транспортна накладна" at bounding box center [347, 286] width 10 height 10
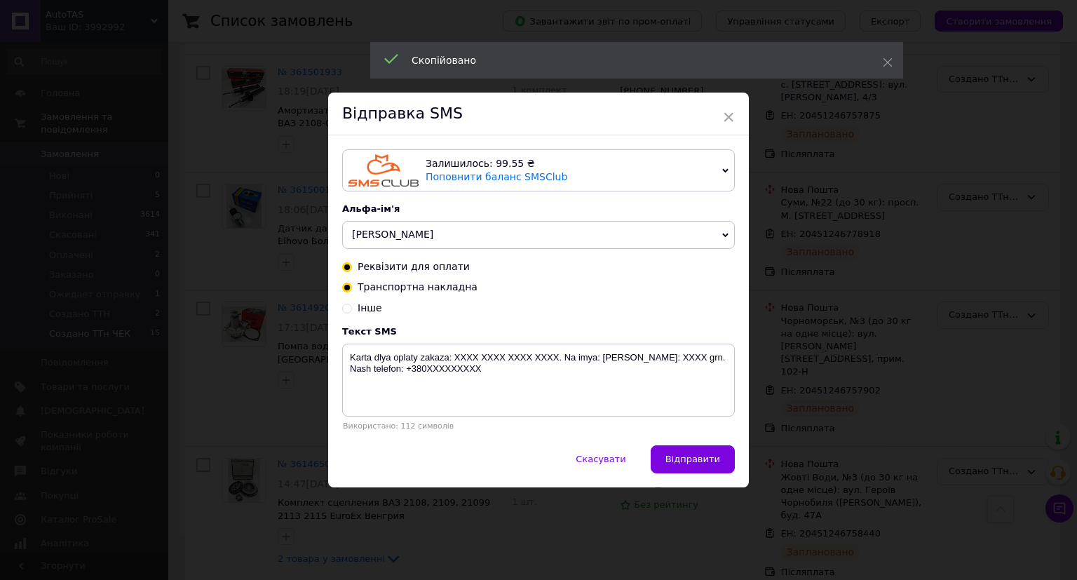
radio input "true"
radio input "false"
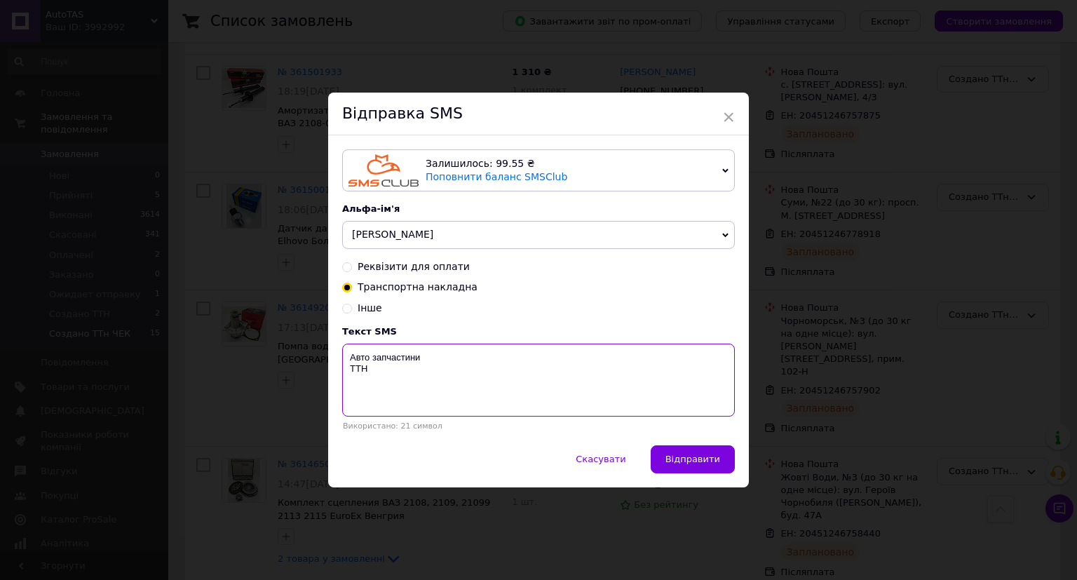
click at [388, 398] on textarea "Авто запчастини ТТН" at bounding box center [538, 380] width 393 height 73
paste textarea "20451246758440"
type textarea "Авто запчастини ТТН 20451246758440"
click at [689, 455] on span "Відправити" at bounding box center [692, 459] width 55 height 11
click at [823, 448] on div "× Відправка SMS Залишилось: 99.55 ₴ Поповнити баланс SMSClub Підключити LetsAds…" at bounding box center [538, 290] width 1077 height 580
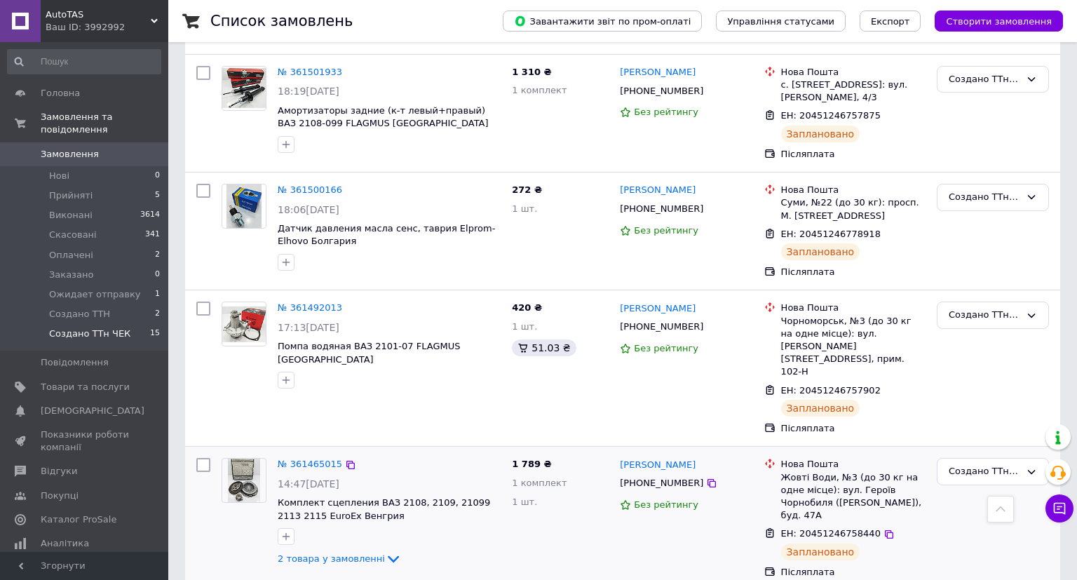
scroll to position [1481, 0]
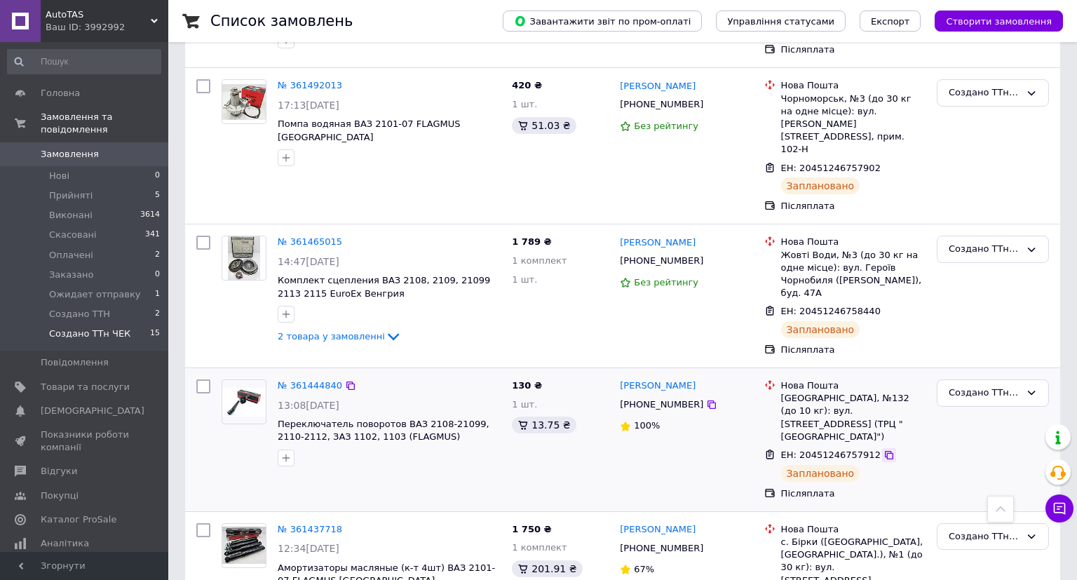
click at [885, 451] on icon at bounding box center [889, 455] width 8 height 8
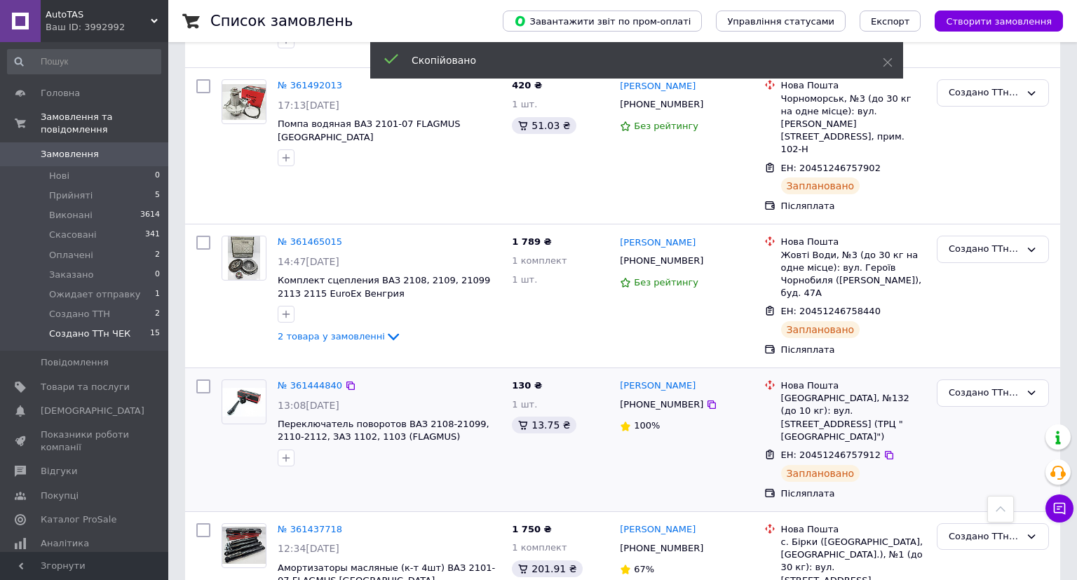
click at [650, 399] on span "[PHONE_NUMBER]" at bounding box center [661, 404] width 83 height 11
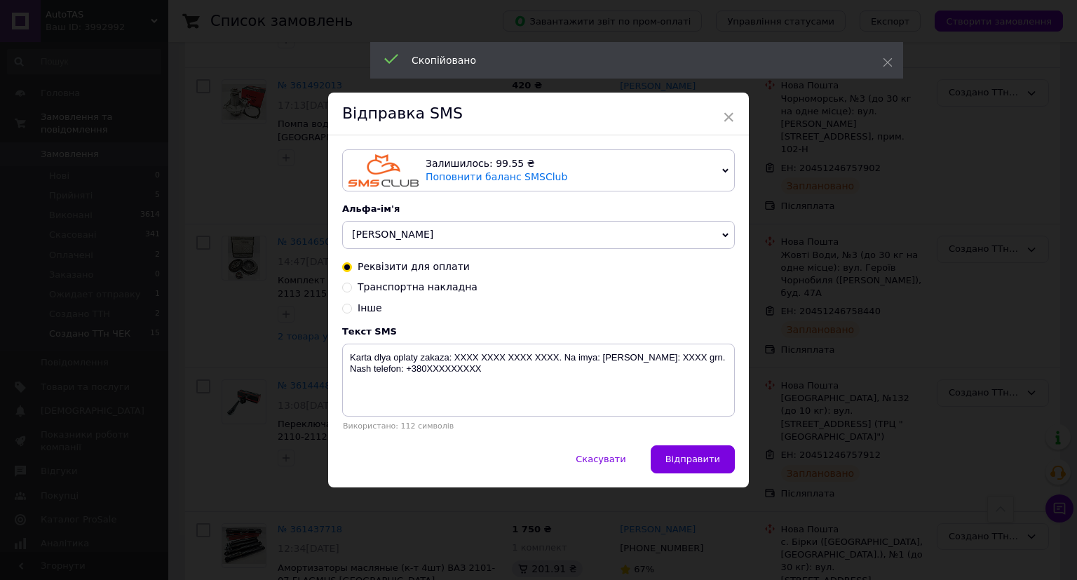
click at [439, 292] on span "Транспортна накладна" at bounding box center [418, 286] width 120 height 11
click at [352, 291] on input "Транспортна накладна" at bounding box center [347, 286] width 10 height 10
radio input "true"
radio input "false"
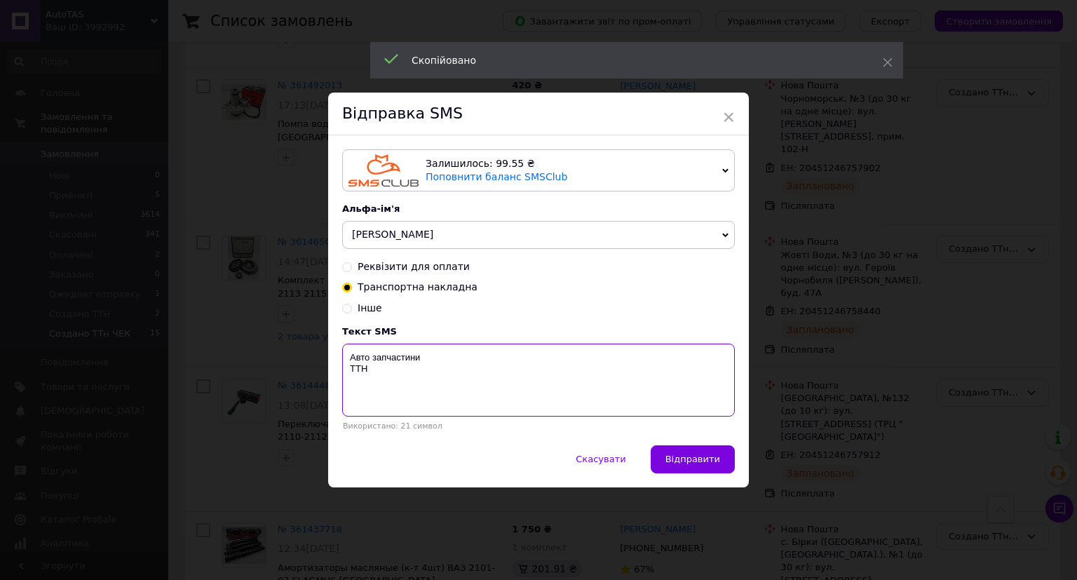
click at [422, 385] on textarea "Авто запчастини ТТН" at bounding box center [538, 380] width 393 height 73
paste textarea "20451246757912"
type textarea "Авто запчастини ТТН 20451246757912"
click at [672, 463] on button "Відправити" at bounding box center [693, 459] width 84 height 28
drag, startPoint x: 801, startPoint y: 463, endPoint x: 879, endPoint y: 478, distance: 79.2
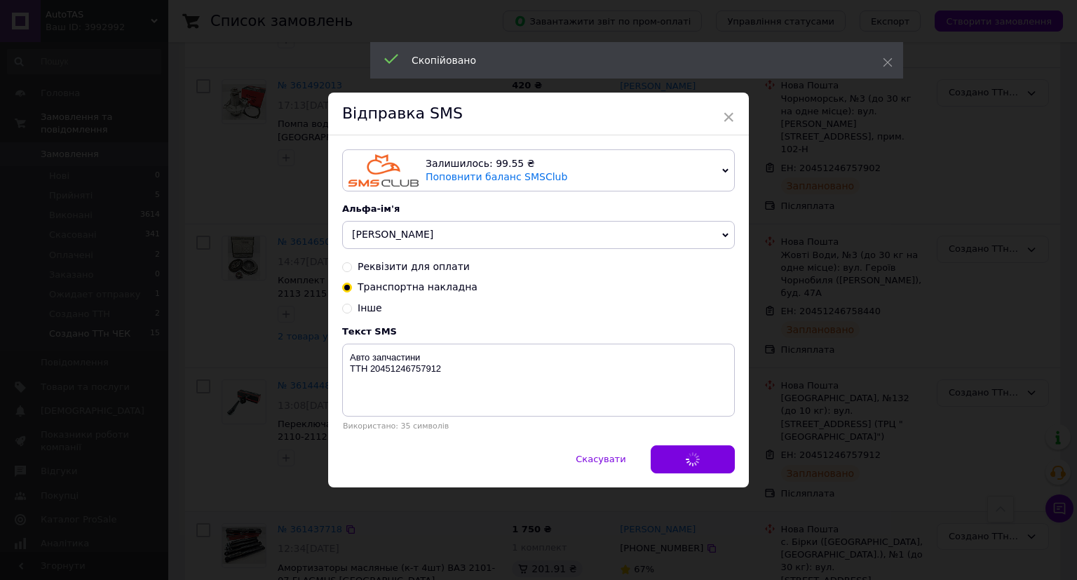
click at [802, 463] on div "× Відправка SMS Залишилось: 99.55 ₴ Поповнити баланс SMSClub Підключити LetsAds…" at bounding box center [538, 290] width 1077 height 580
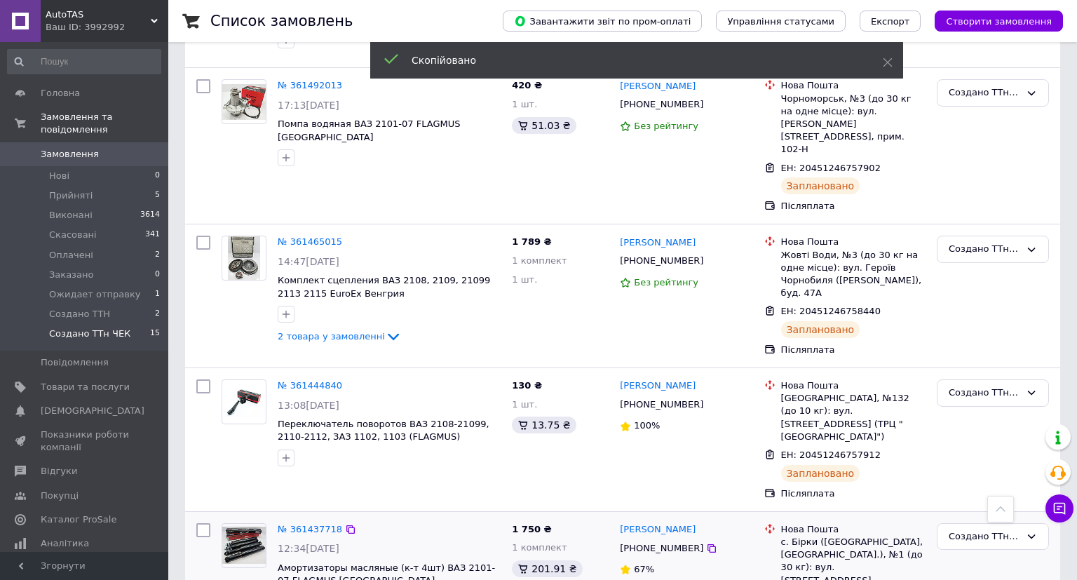
click at [643, 539] on div "[PHONE_NUMBER]" at bounding box center [661, 548] width 89 height 19
click at [641, 543] on span "[PHONE_NUMBER]" at bounding box center [661, 548] width 83 height 11
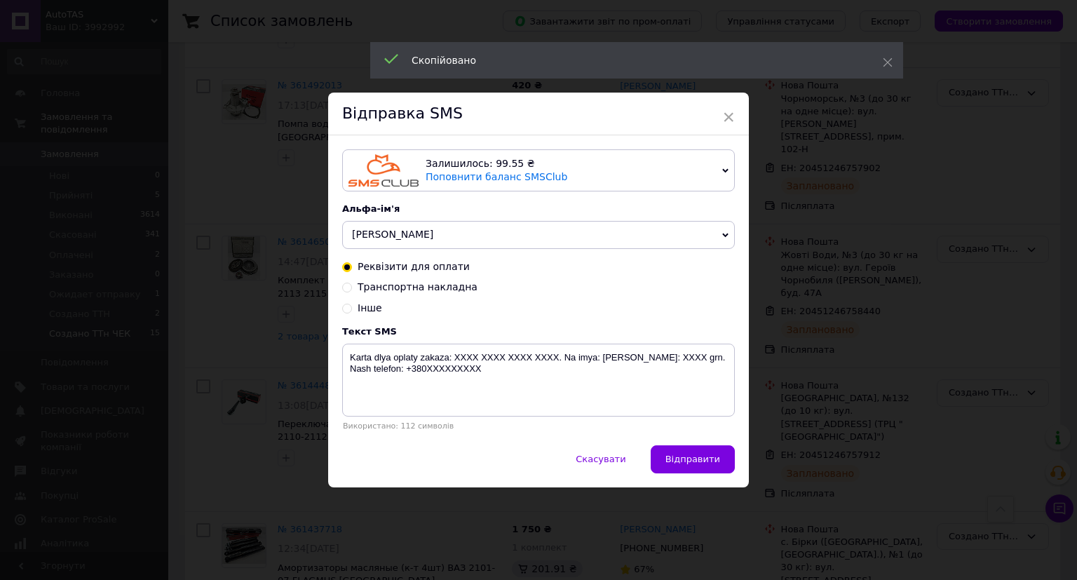
click at [452, 284] on span "Транспортна накладна" at bounding box center [418, 286] width 120 height 11
click at [352, 284] on input "Транспортна накладна" at bounding box center [347, 286] width 10 height 10
radio input "true"
radio input "false"
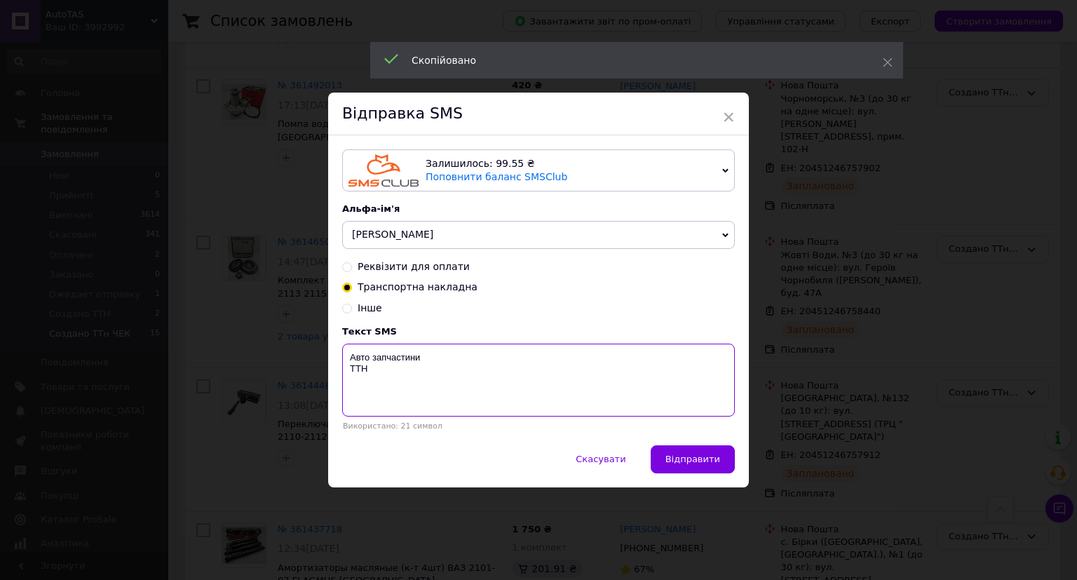
drag, startPoint x: 419, startPoint y: 373, endPoint x: 478, endPoint y: 398, distance: 64.7
click at [419, 374] on textarea "Авто запчастини ТТН" at bounding box center [538, 380] width 393 height 73
paste textarea "20451246757919"
type textarea "Авто запчастини ТТН 20451246757919"
drag, startPoint x: 709, startPoint y: 464, endPoint x: 804, endPoint y: 462, distance: 95.4
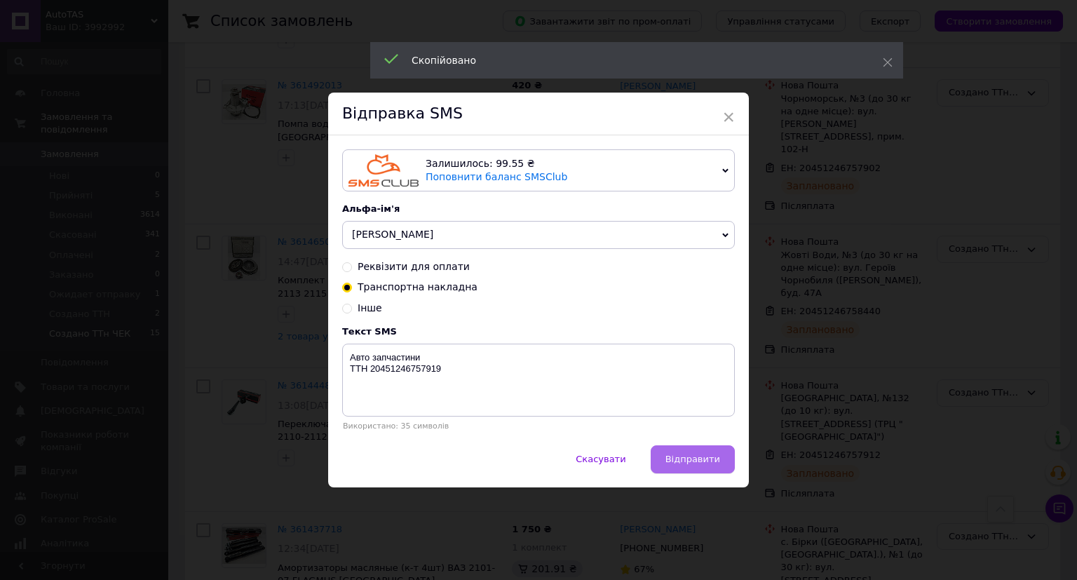
click at [710, 464] on span "Відправити" at bounding box center [692, 459] width 55 height 11
click at [804, 462] on div "× Відправка SMS Залишилось: 99.55 ₴ Поповнити баланс SMSClub Підключити LetsAds…" at bounding box center [538, 290] width 1077 height 580
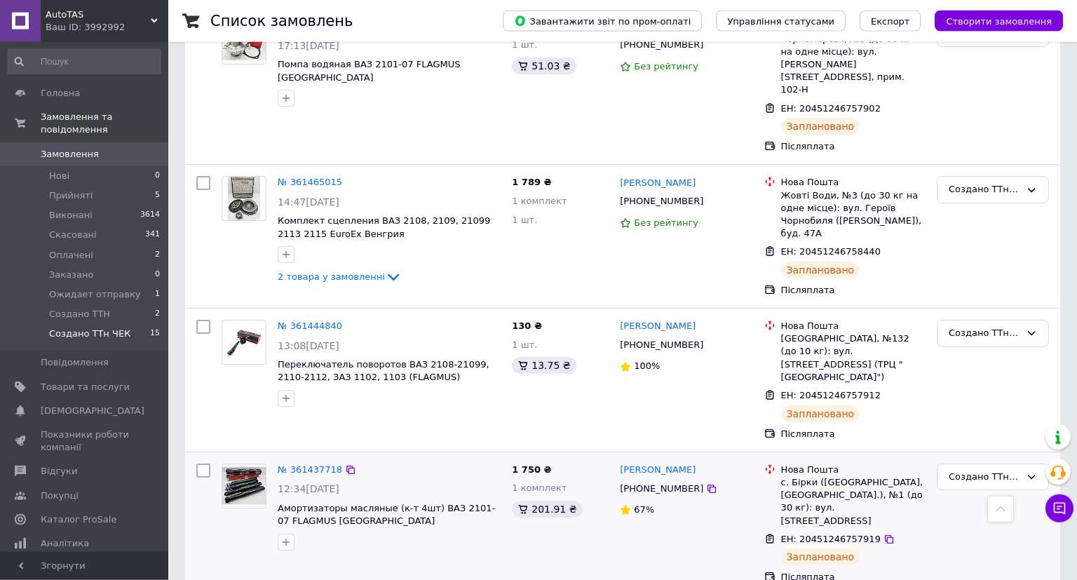
scroll to position [1562, 0]
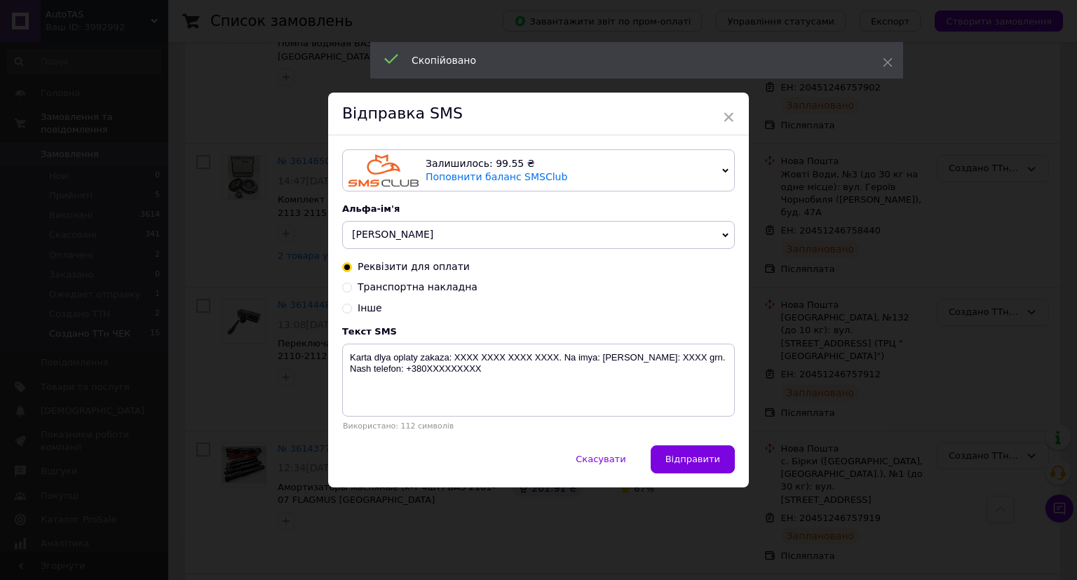
drag, startPoint x: 398, startPoint y: 285, endPoint x: 396, endPoint y: 293, distance: 8.5
click at [396, 292] on span "Транспортна накладна" at bounding box center [418, 286] width 120 height 11
click at [352, 291] on input "Транспортна накладна" at bounding box center [347, 286] width 10 height 10
radio input "true"
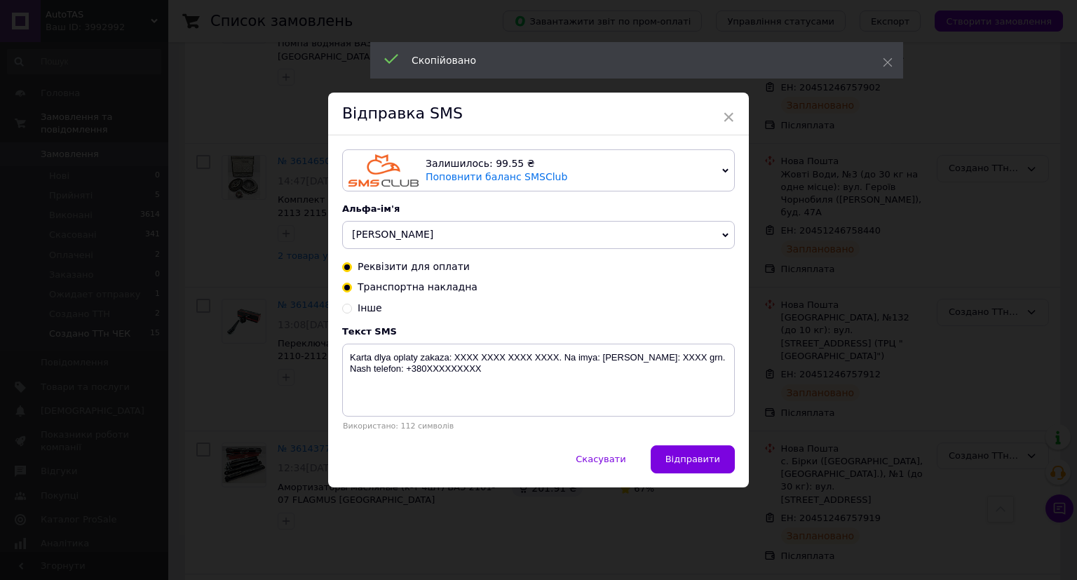
radio input "false"
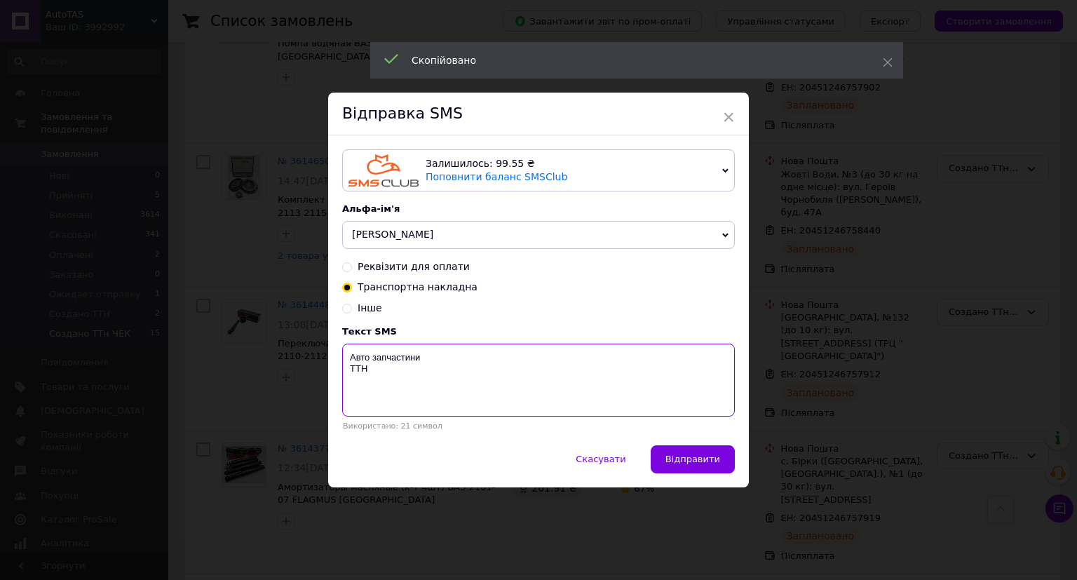
click at [396, 388] on textarea "Авто запчастини ТТН" at bounding box center [538, 380] width 393 height 73
paste textarea "20451246757864"
type textarea "Авто запчастини ТТН 20451246757864"
drag, startPoint x: 704, startPoint y: 465, endPoint x: 746, endPoint y: 465, distance: 42.1
click at [708, 464] on span "Відправити" at bounding box center [692, 459] width 55 height 11
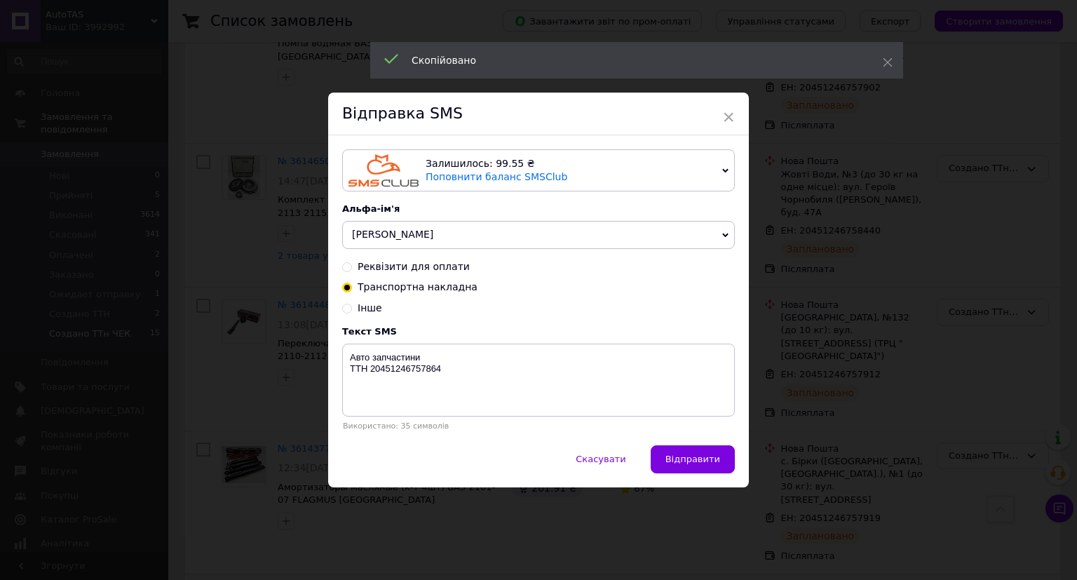
click at [823, 466] on div "× Відправка SMS Залишилось: 99.55 ₴ Поповнити баланс SMSClub Підключити LetsAds…" at bounding box center [538, 290] width 1077 height 580
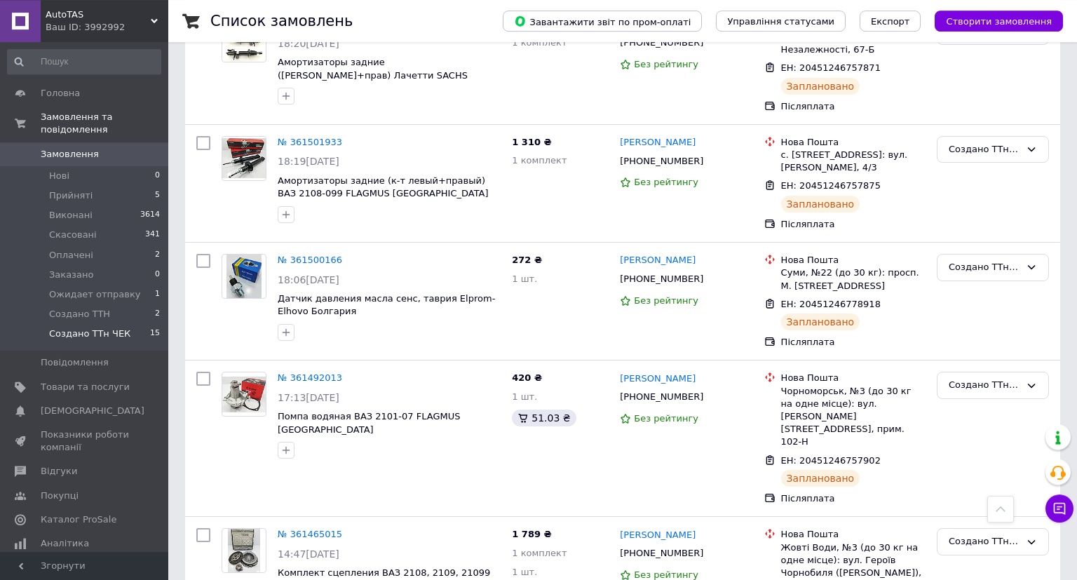
scroll to position [0, 0]
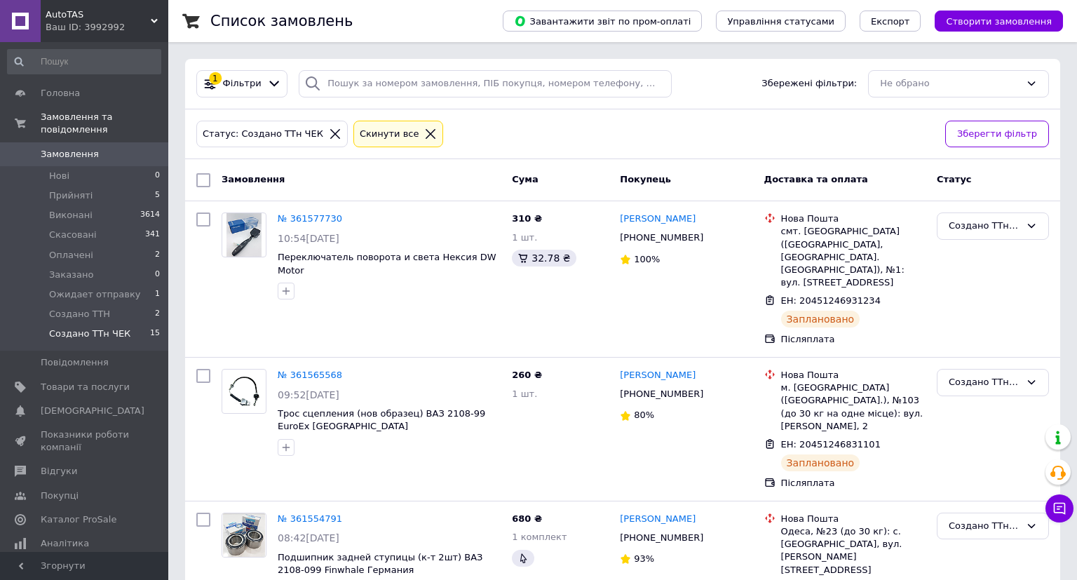
click at [212, 182] on div at bounding box center [203, 180] width 25 height 25
click at [203, 175] on input "checkbox" at bounding box center [203, 180] width 14 height 14
checkbox input "true"
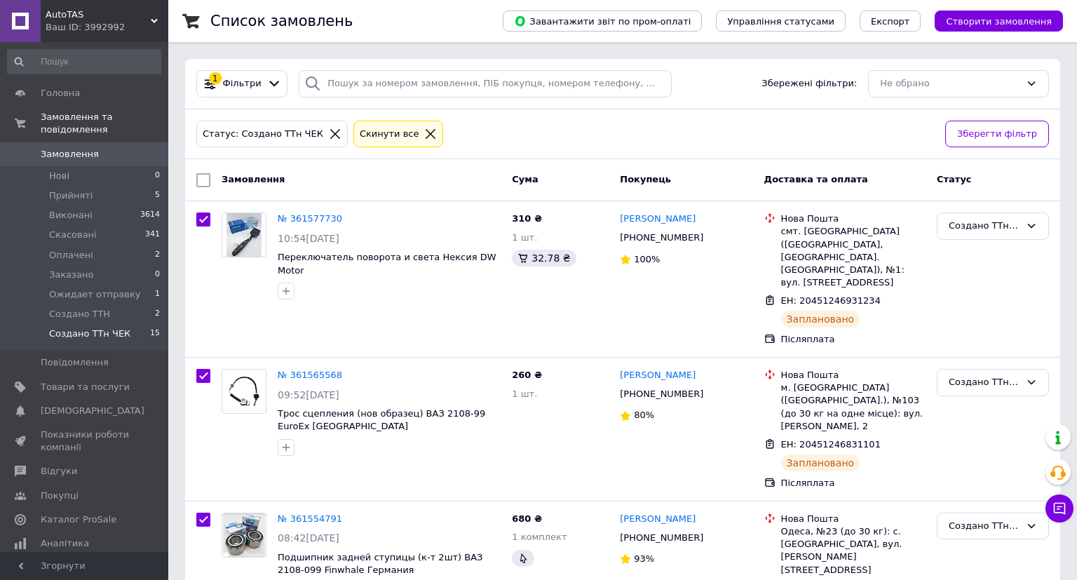
checkbox input "true"
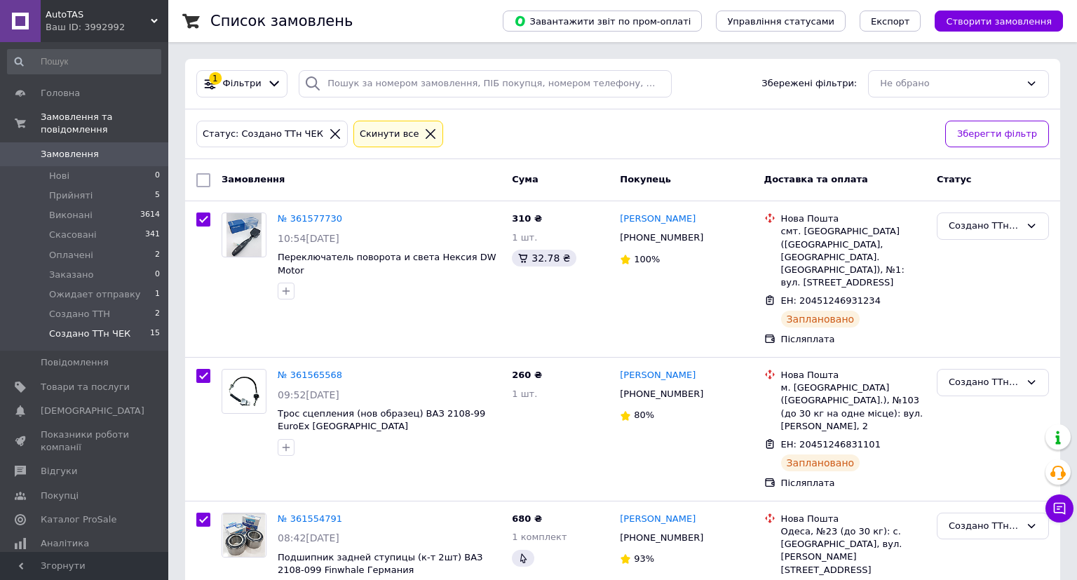
checkbox input "true"
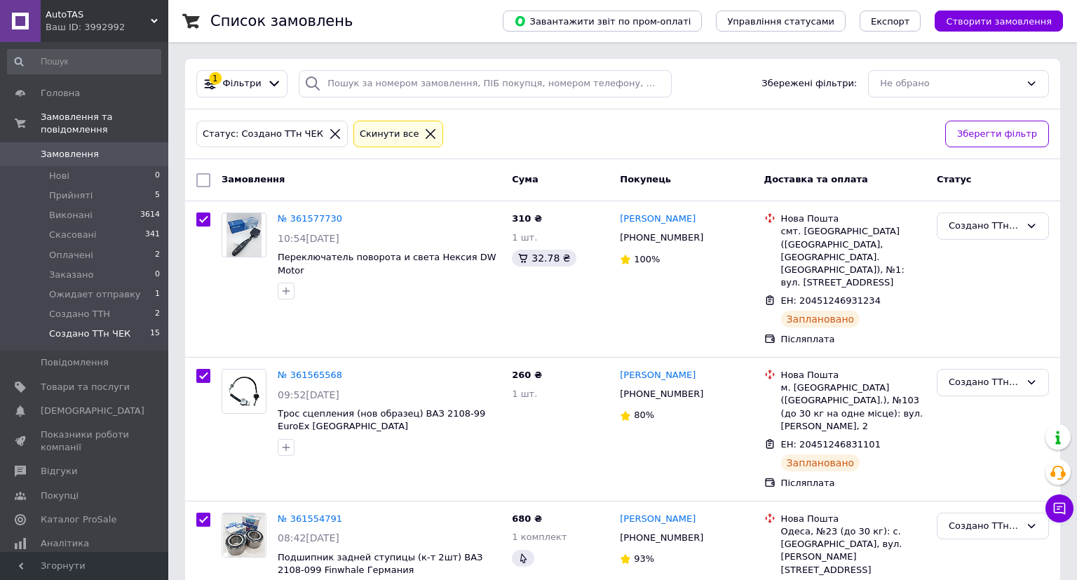
checkbox input "true"
click at [226, 171] on div "Дії для 15 замовлень" at bounding box center [271, 180] width 153 height 22
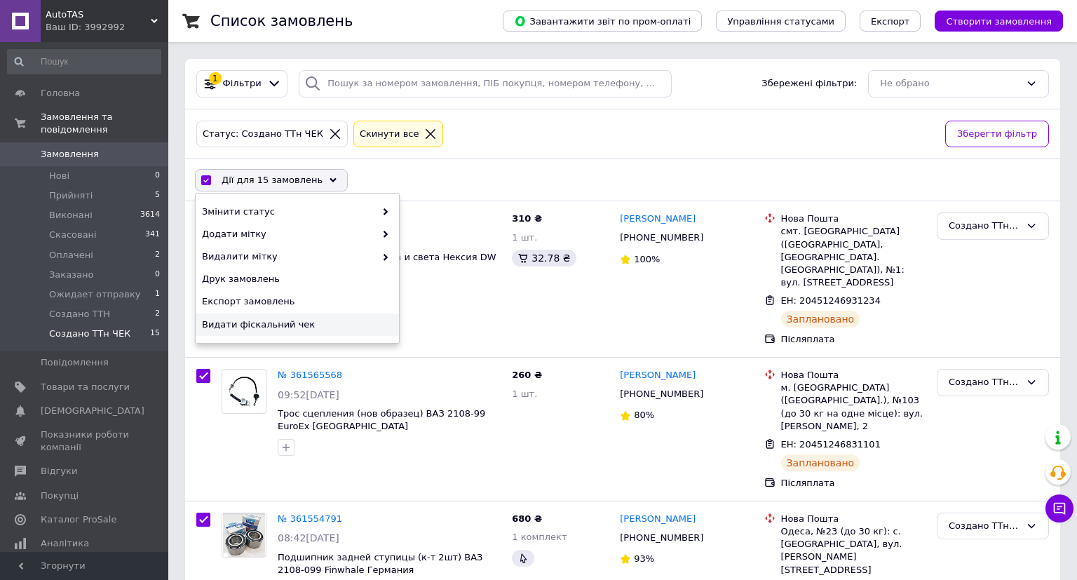
click at [224, 325] on span "Видати фіскальний чек" at bounding box center [295, 324] width 187 height 13
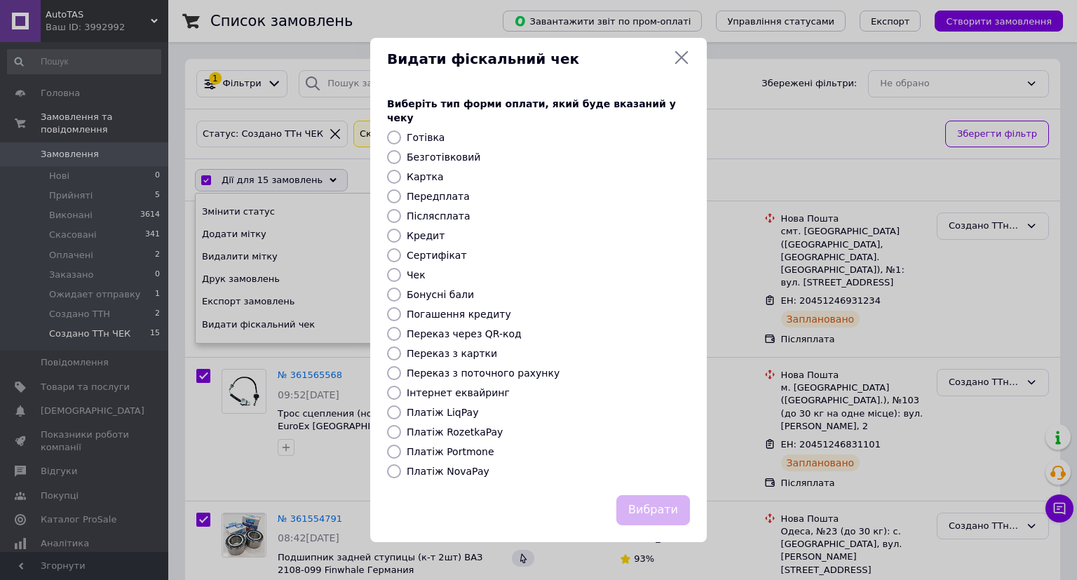
click at [428, 211] on label "Післясплата" at bounding box center [439, 215] width 64 height 11
click at [401, 211] on input "Післясплата" at bounding box center [394, 216] width 14 height 14
radio input "true"
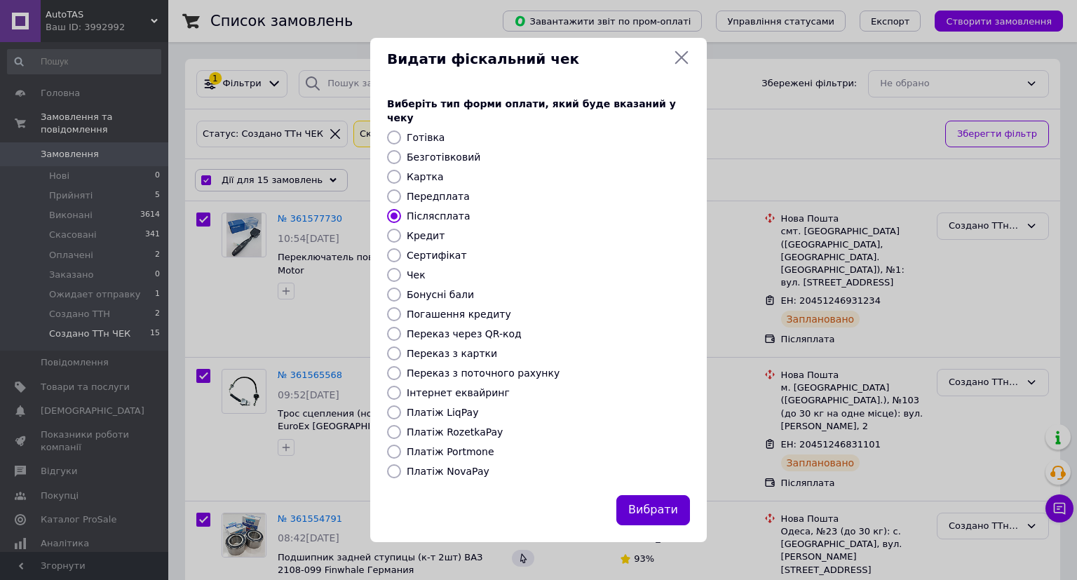
click at [666, 500] on button "Вибрати" at bounding box center [653, 510] width 74 height 30
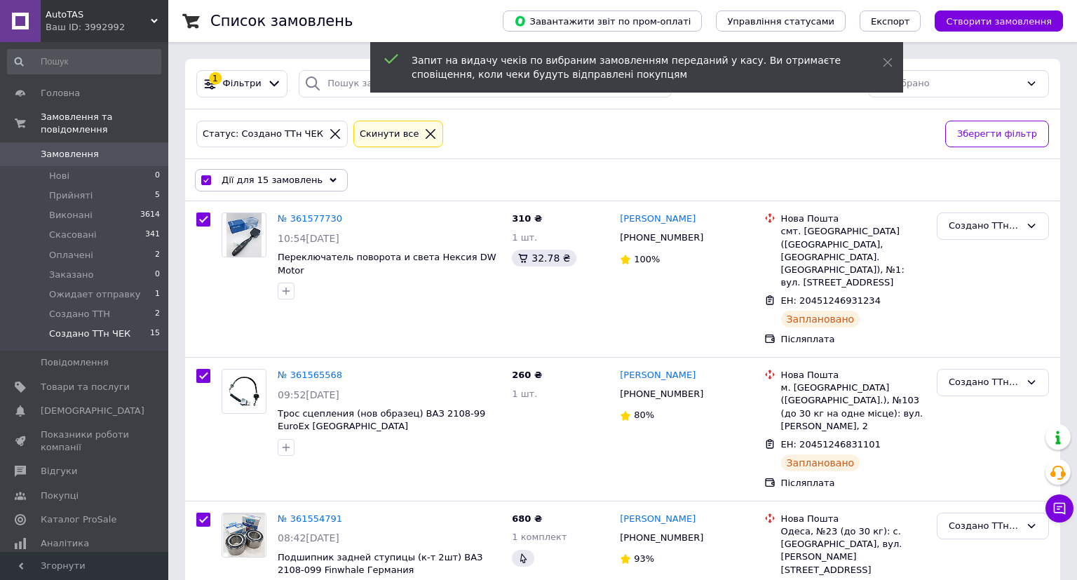
click at [248, 177] on span "Дії для 15 замовлень" at bounding box center [272, 180] width 101 height 13
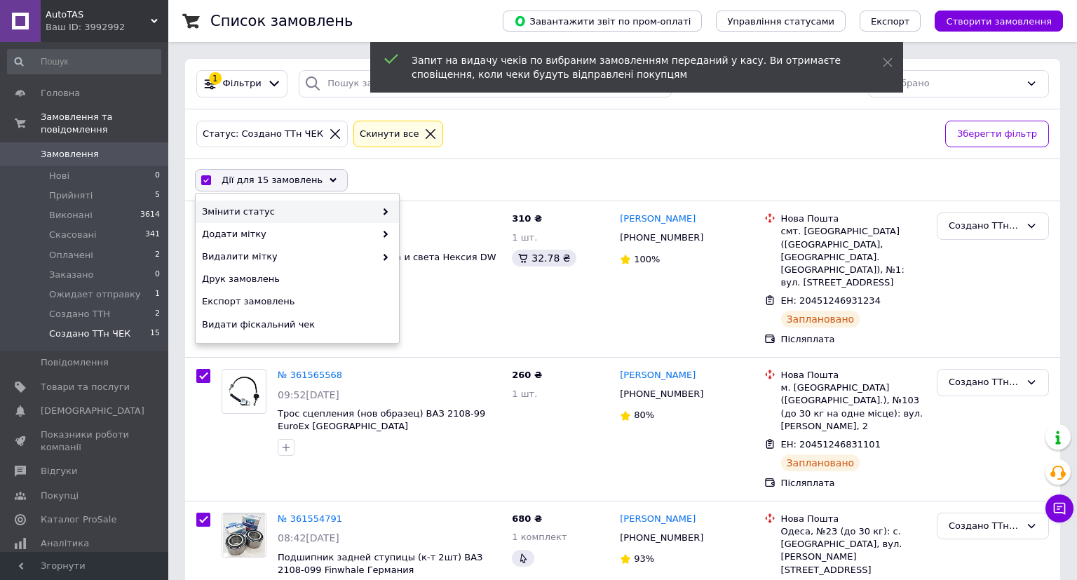
click at [294, 212] on span "Змінити статус" at bounding box center [288, 211] width 173 height 13
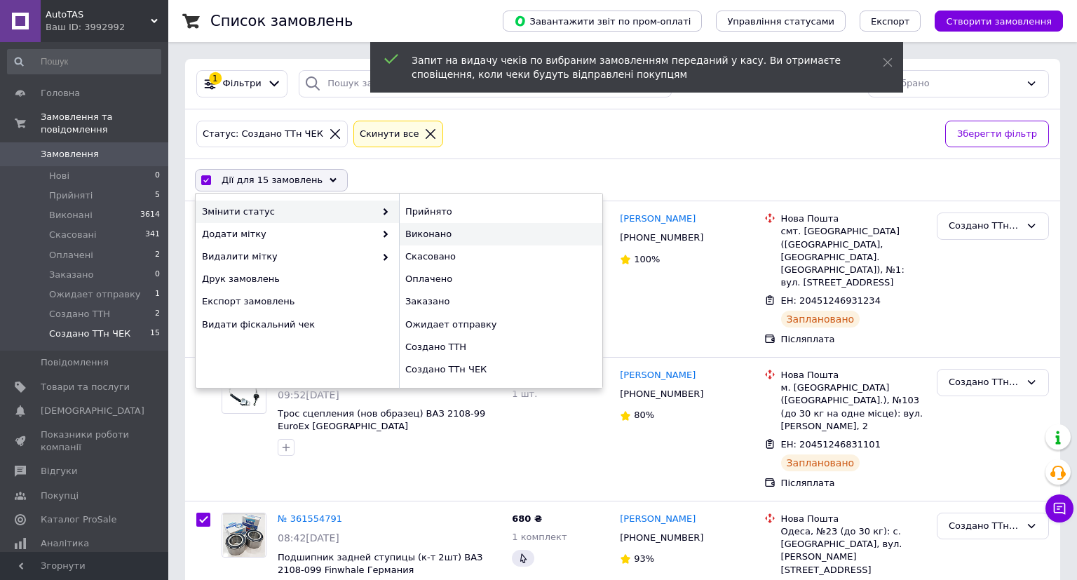
click at [442, 231] on div "Виконано" at bounding box center [500, 234] width 203 height 22
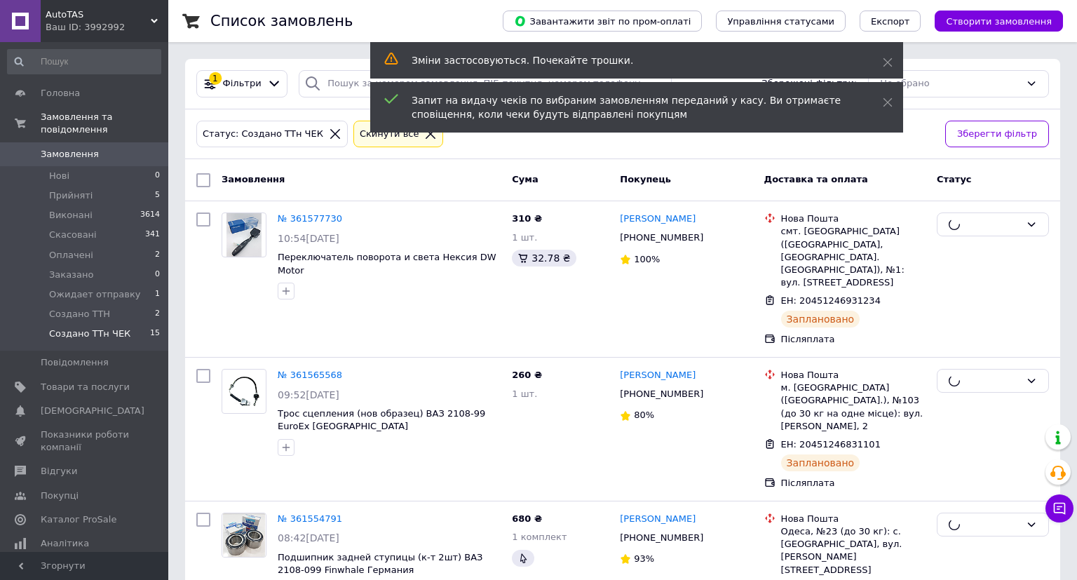
checkbox input "false"
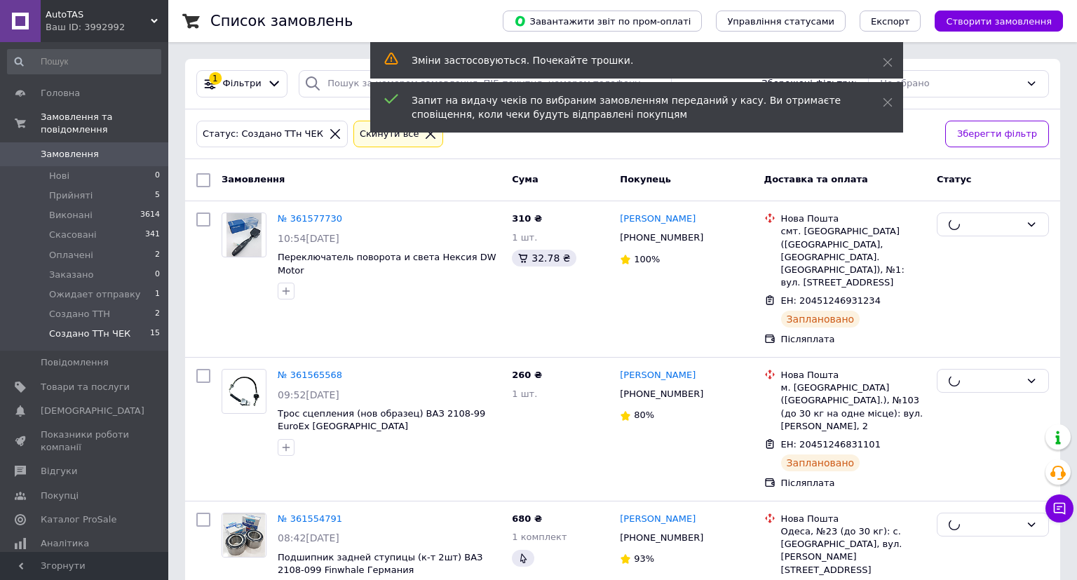
checkbox input "false"
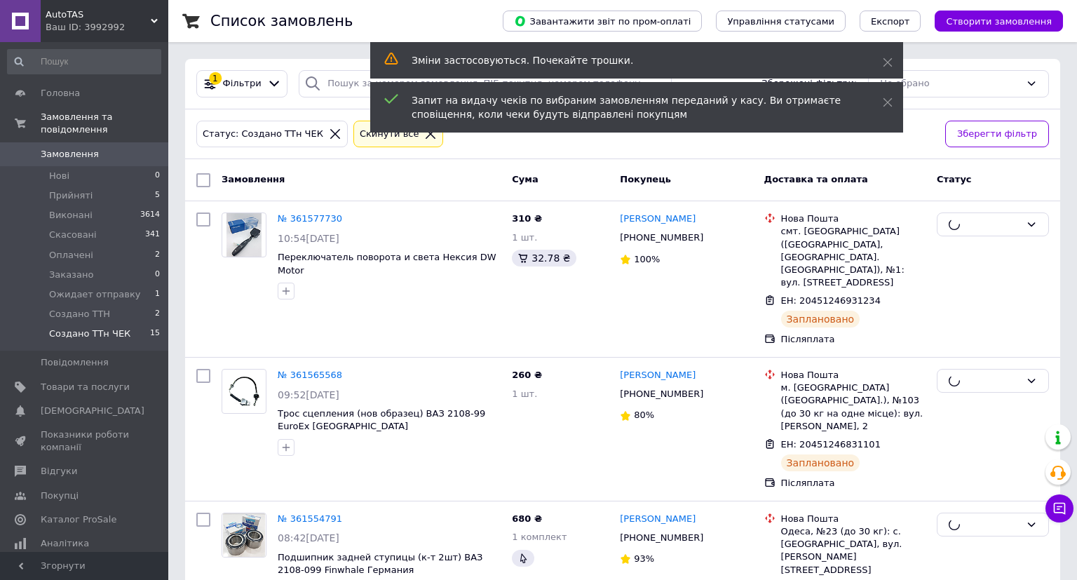
checkbox input "false"
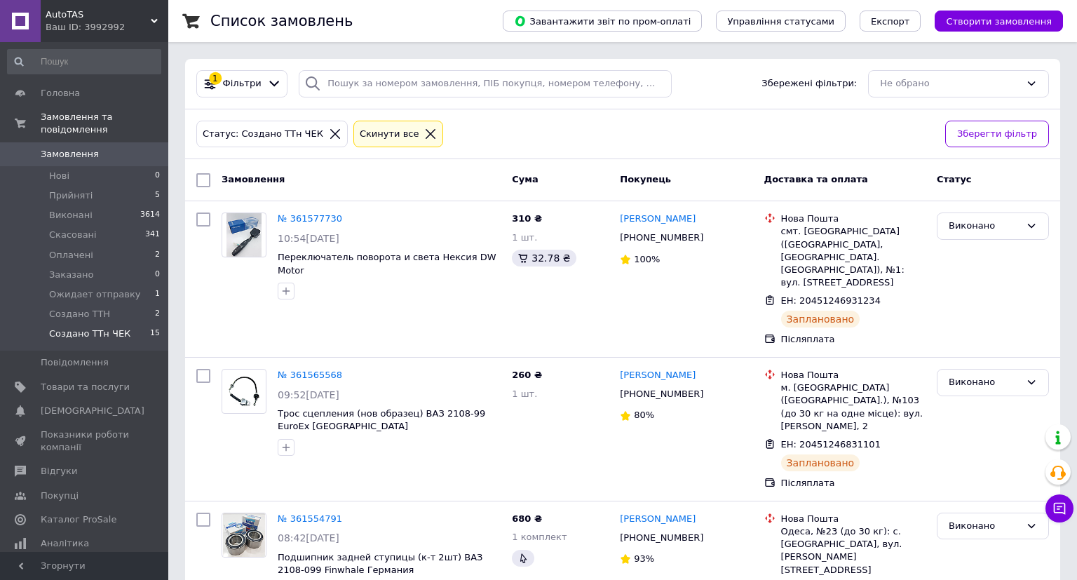
click at [424, 135] on icon at bounding box center [430, 134] width 13 height 13
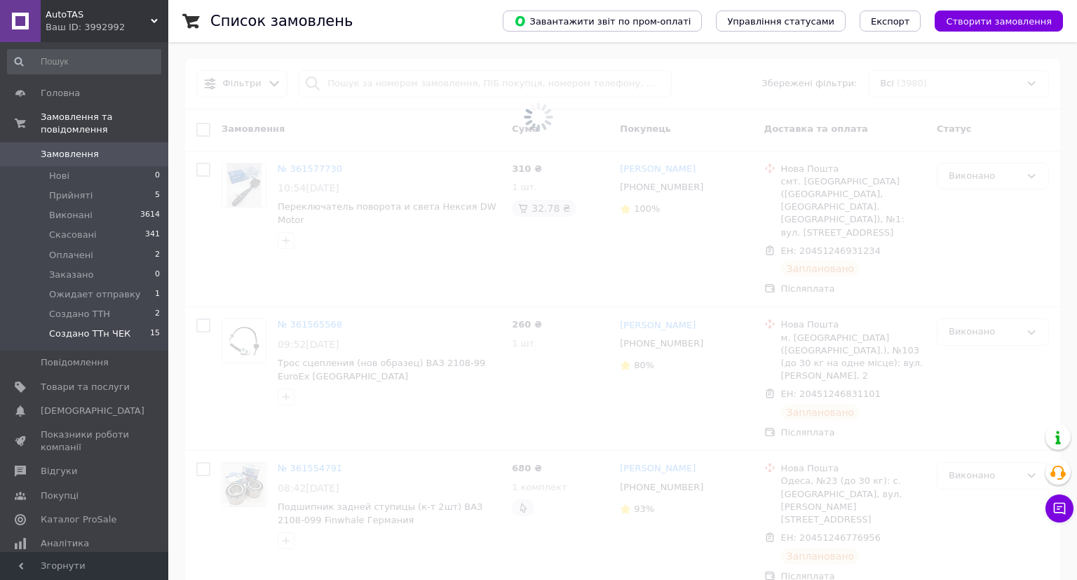
click at [414, 96] on span at bounding box center [538, 117] width 1077 height 234
click at [419, 88] on span at bounding box center [538, 117] width 1077 height 234
click at [425, 84] on span at bounding box center [538, 117] width 1077 height 234
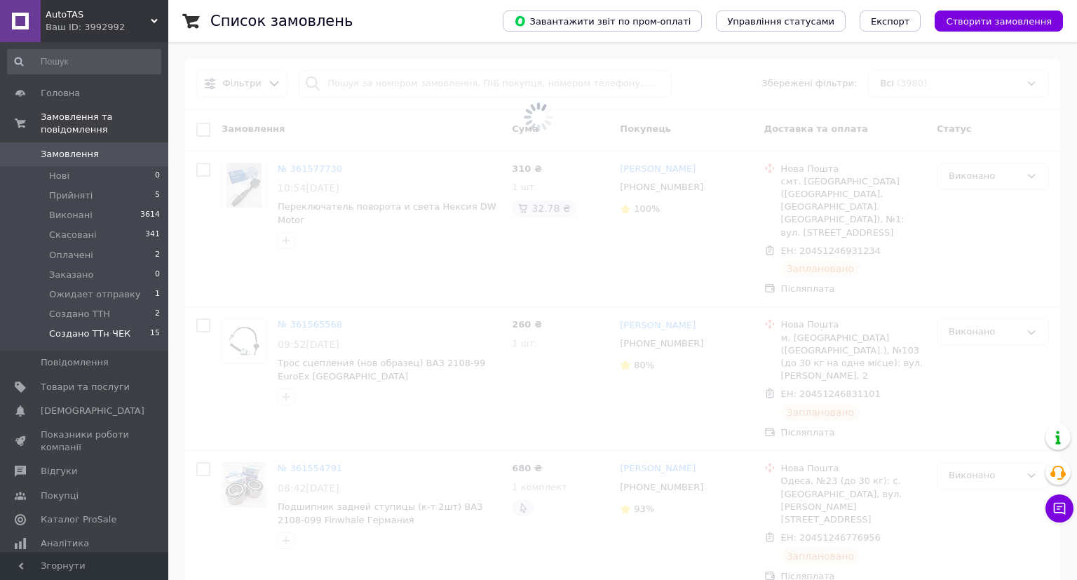
click at [433, 82] on span at bounding box center [538, 117] width 1077 height 234
click at [435, 82] on span at bounding box center [538, 117] width 1077 height 234
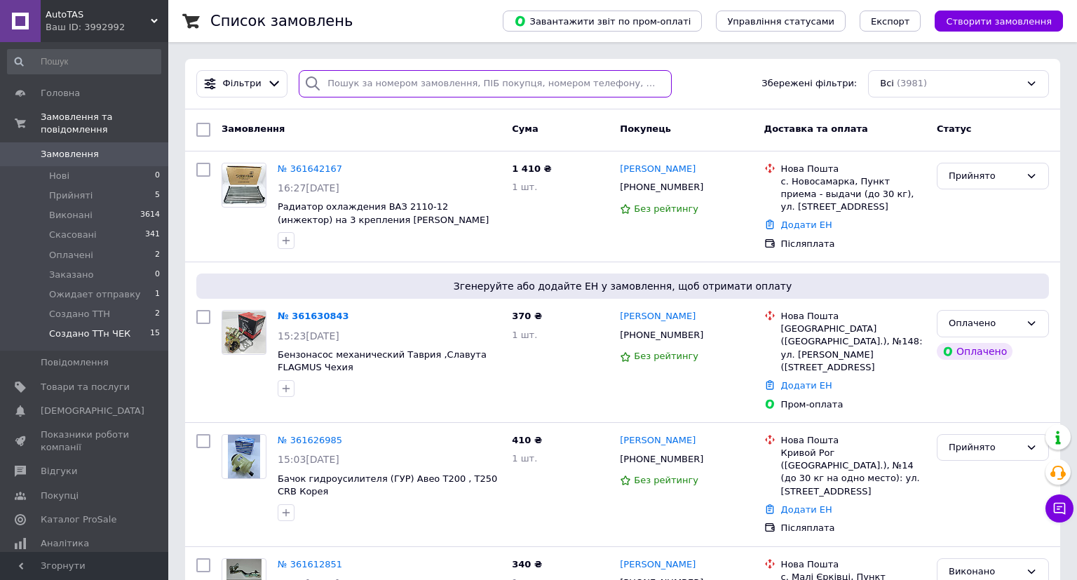
click at [431, 88] on input "search" at bounding box center [485, 83] width 373 height 27
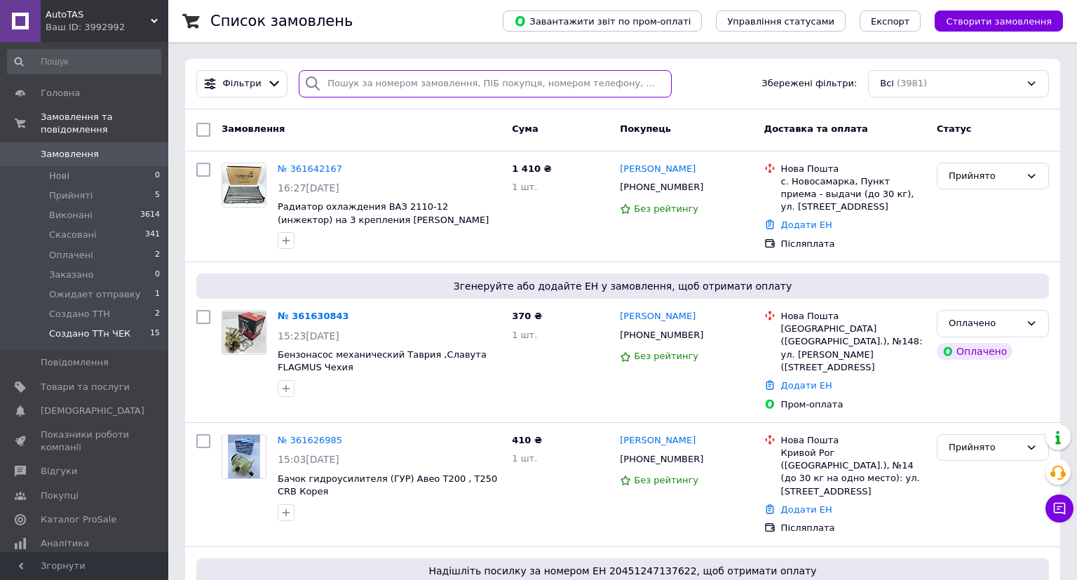
paste input "380958409330"
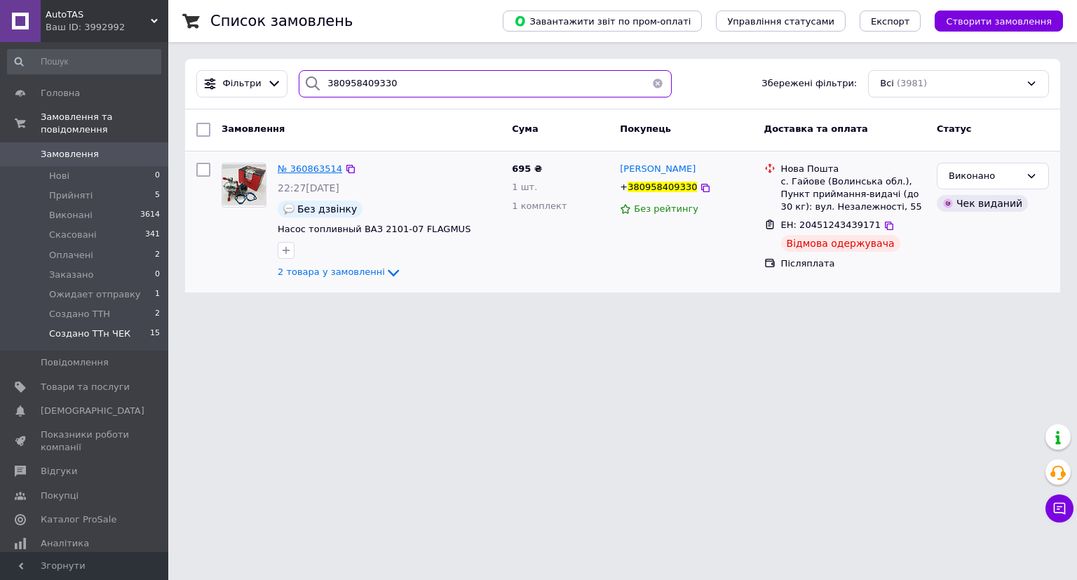
type input "380958409330"
click at [308, 170] on span "№ 360863514" at bounding box center [310, 168] width 65 height 11
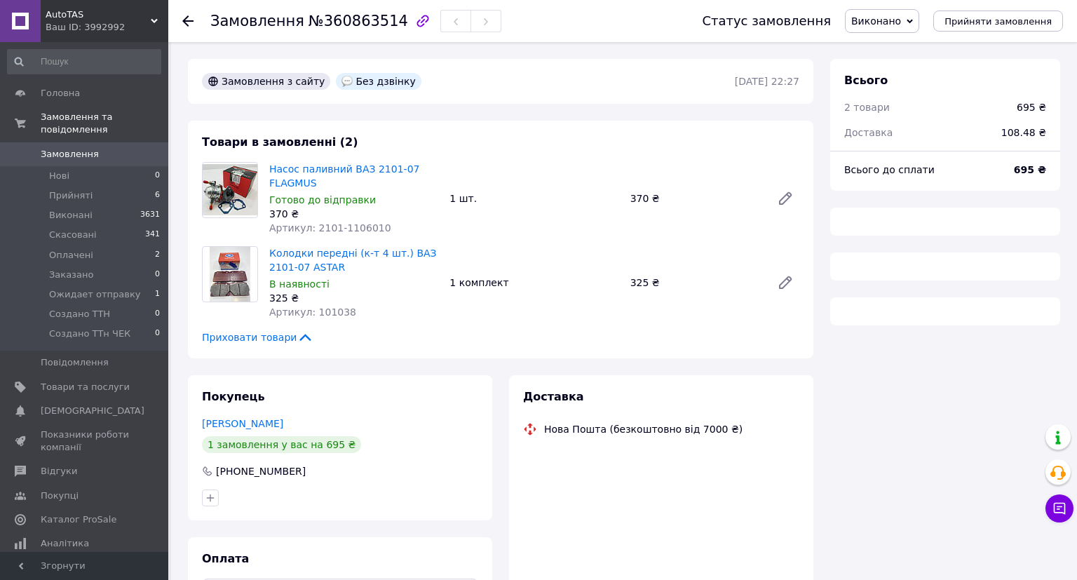
scroll to position [102, 0]
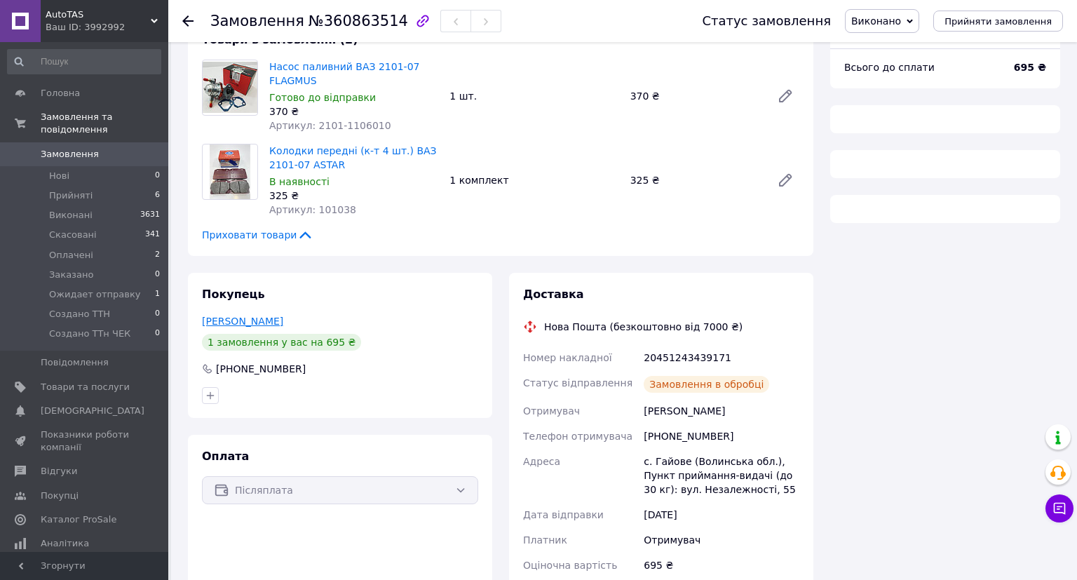
click at [238, 325] on link "[PERSON_NAME]" at bounding box center [242, 321] width 81 height 11
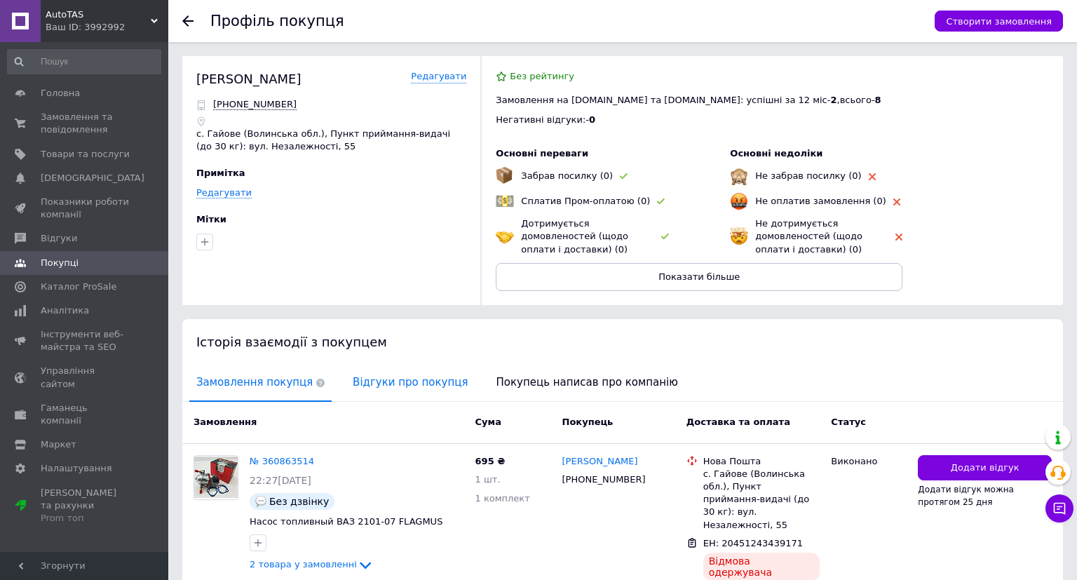
click at [374, 379] on span "Відгуки про покупця" at bounding box center [410, 383] width 129 height 36
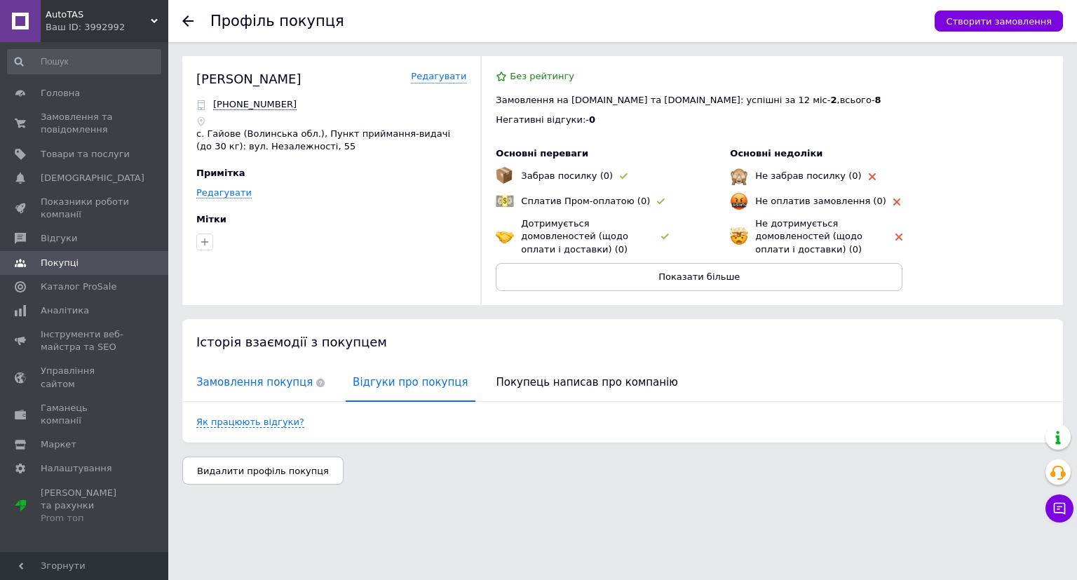
click at [276, 370] on span "Замовлення покупця" at bounding box center [260, 383] width 142 height 36
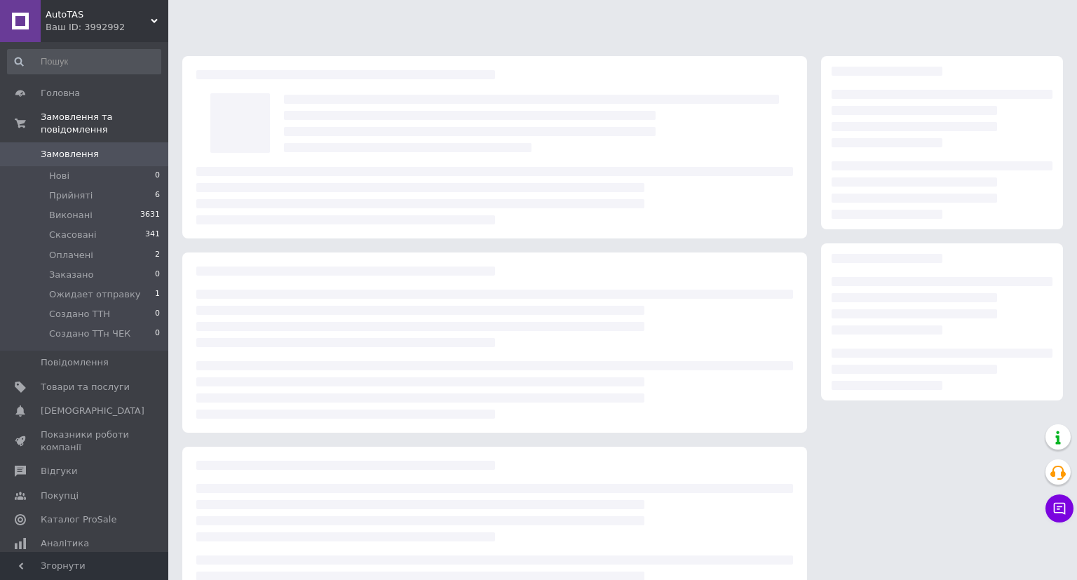
scroll to position [61, 0]
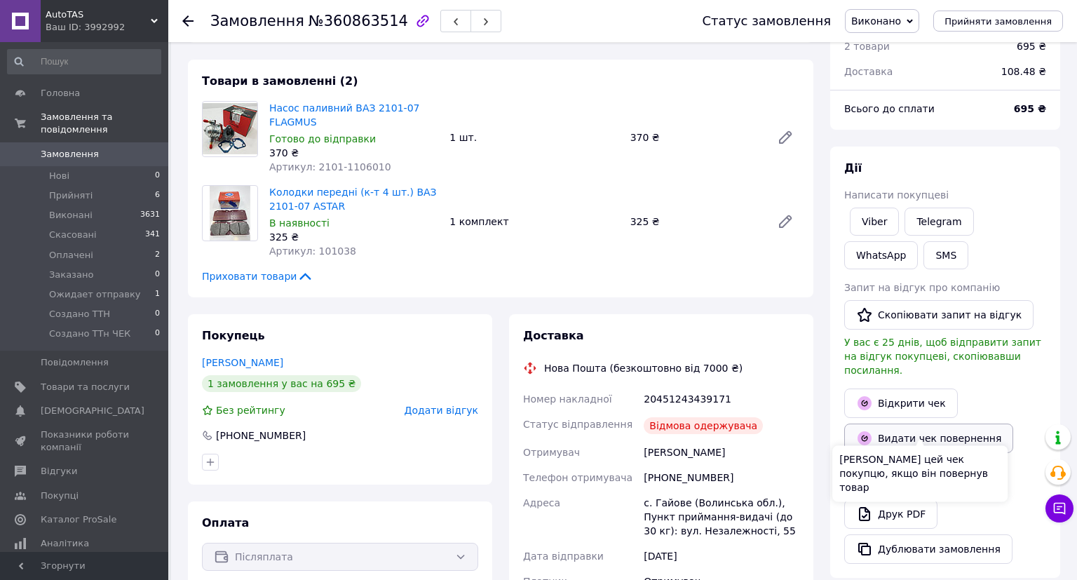
click at [885, 433] on button "Видати чек повернення" at bounding box center [928, 438] width 169 height 29
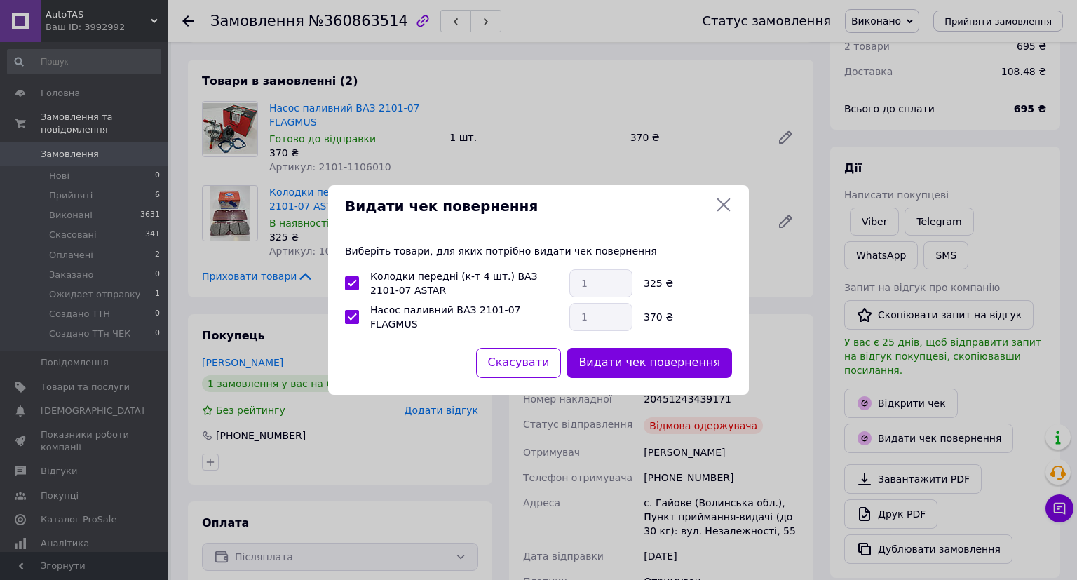
click at [599, 345] on div "Виберіть товари, для яких потрібно видати чек повернення Колодки передні (к-т 4…" at bounding box center [538, 287] width 421 height 121
drag, startPoint x: 605, startPoint y: 360, endPoint x: 615, endPoint y: 364, distance: 10.4
click at [607, 361] on button "Видати чек повернення" at bounding box center [649, 363] width 165 height 30
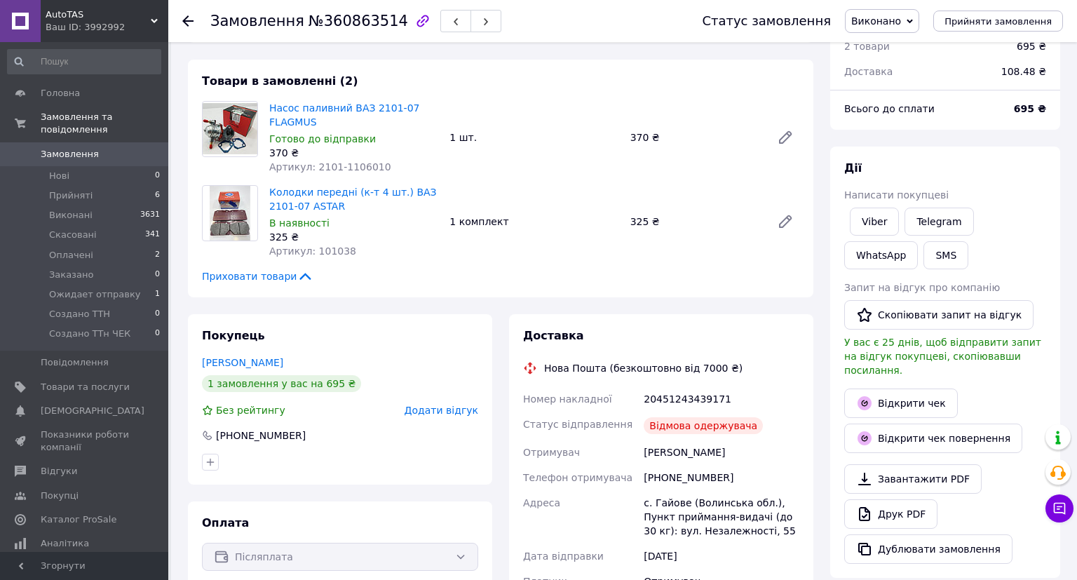
click at [29, 148] on span at bounding box center [20, 154] width 41 height 13
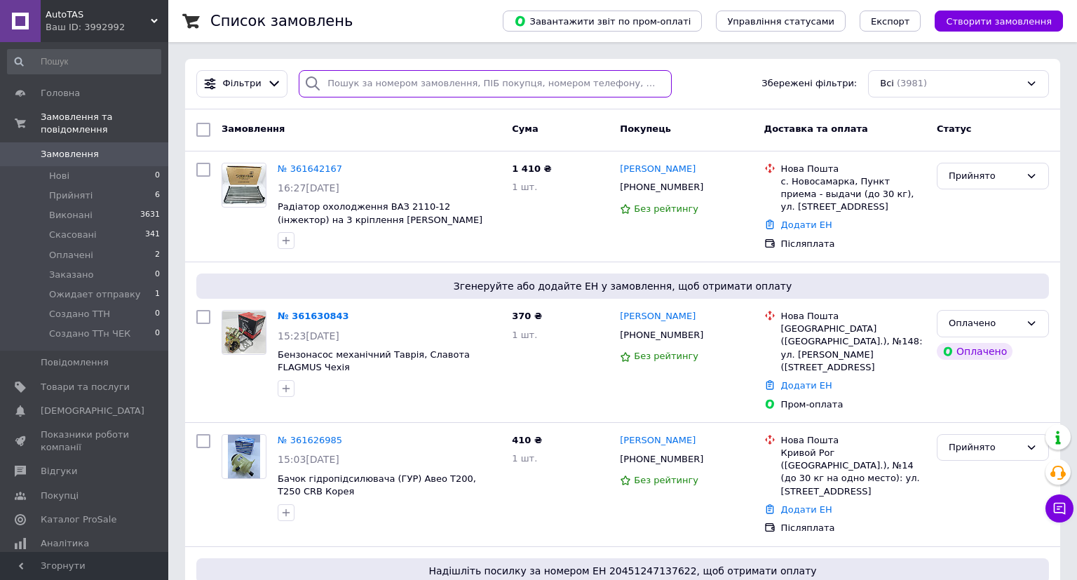
paste input "380952184907"
click at [446, 87] on input "search" at bounding box center [485, 83] width 373 height 27
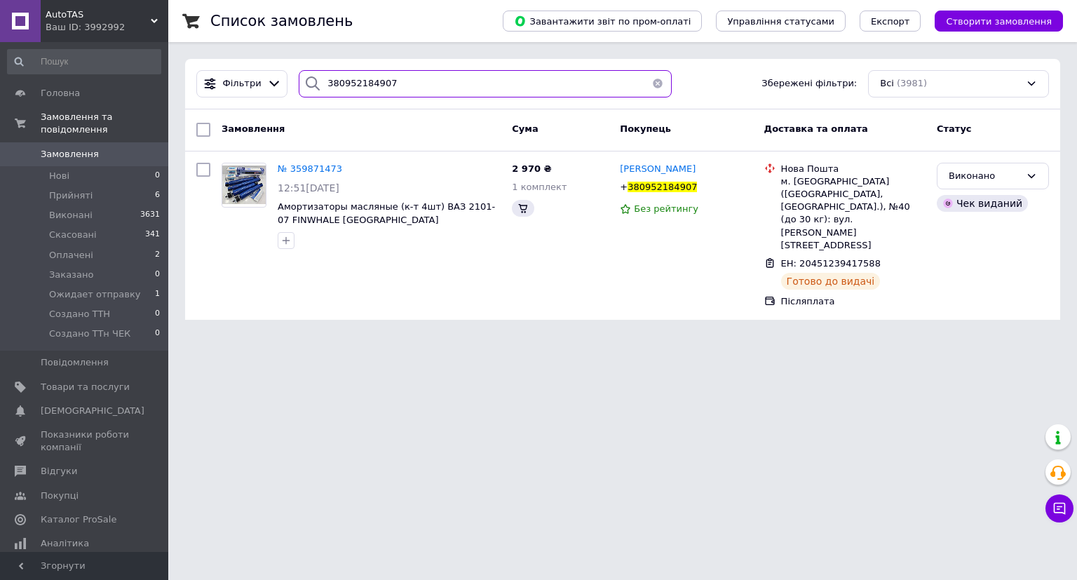
type input "380952184907"
click at [304, 171] on span "№ 359871473" at bounding box center [310, 168] width 65 height 11
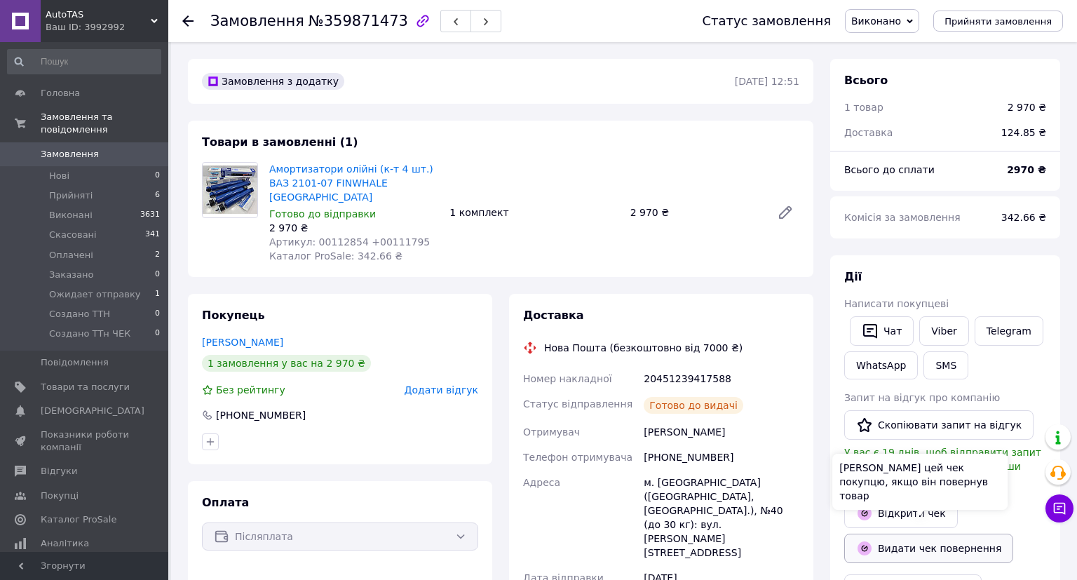
click at [869, 541] on icon "button" at bounding box center [865, 548] width 14 height 14
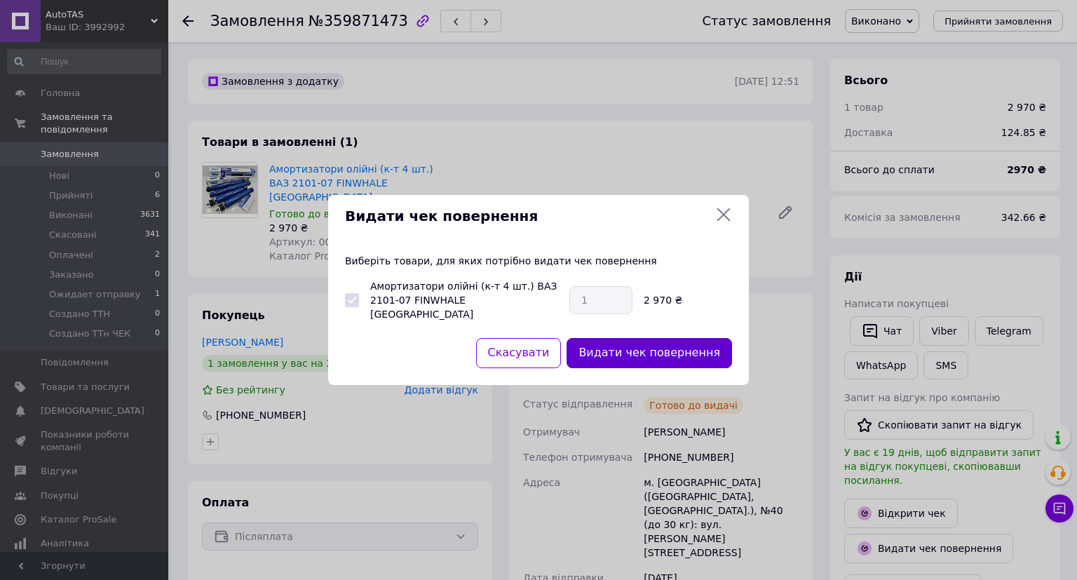
click at [656, 352] on button "Видати чек повернення" at bounding box center [649, 353] width 165 height 30
